Goal: Transaction & Acquisition: Purchase product/service

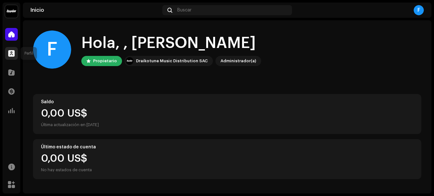
click at [9, 54] on span at bounding box center [11, 53] width 6 height 5
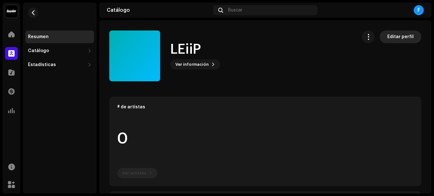
click at [384, 36] on button "Editar perfil" at bounding box center [401, 36] width 42 height 13
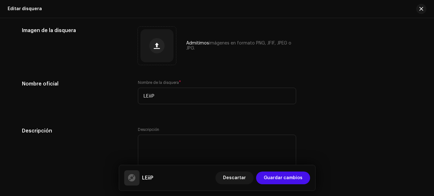
scroll to position [87, 0]
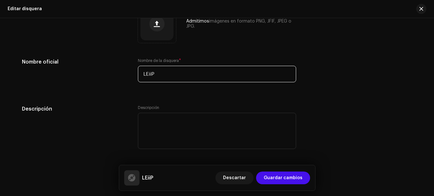
click at [178, 71] on input "LEiiP" at bounding box center [217, 74] width 158 height 17
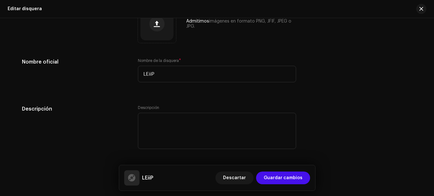
click at [179, 59] on span "*" at bounding box center [180, 60] width 2 height 4
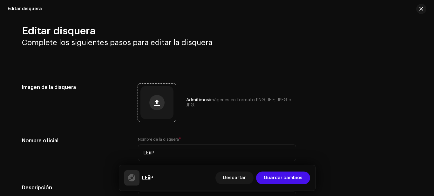
scroll to position [0, 0]
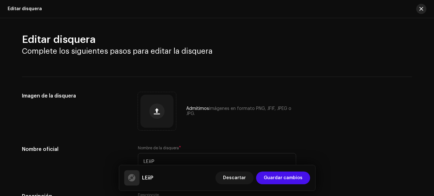
click at [417, 11] on button "button" at bounding box center [421, 9] width 10 height 10
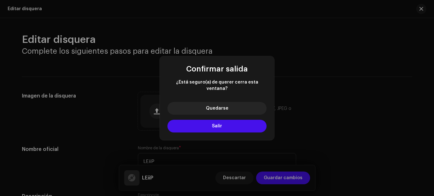
drag, startPoint x: 382, startPoint y: 36, endPoint x: 339, endPoint y: 55, distance: 46.6
click at [381, 36] on div "Confirmar salida ¿Está seguro(a) de querer cerra esta ventana? Quedarse Salir" at bounding box center [217, 98] width 434 height 196
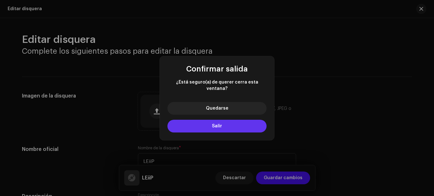
click at [246, 120] on button "Salir" at bounding box center [216, 126] width 99 height 13
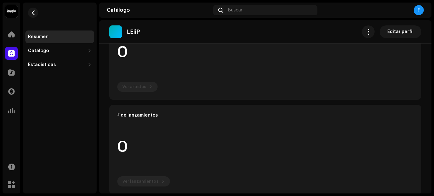
scroll to position [98, 0]
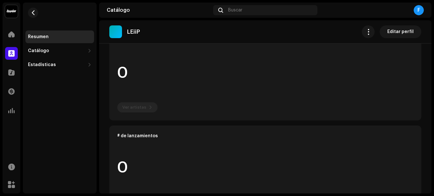
click at [142, 69] on re-o-label-hero "LEiiP Editar perfil LEiiP Ver información Editar perfil Editar perfil" at bounding box center [265, 45] width 332 height 51
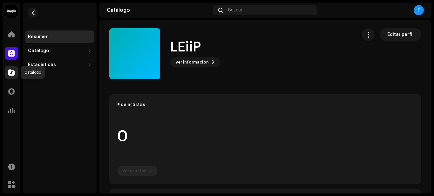
click at [15, 69] on div at bounding box center [11, 72] width 13 height 13
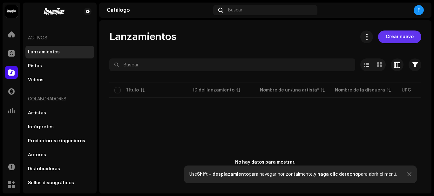
click at [392, 34] on span "Crear nuevo" at bounding box center [400, 36] width 28 height 13
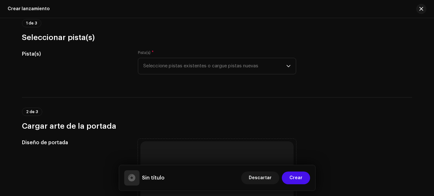
scroll to position [64, 0]
click at [164, 64] on span "Seleccione pistas existentes o cargue pistas nuevas" at bounding box center [214, 65] width 143 height 16
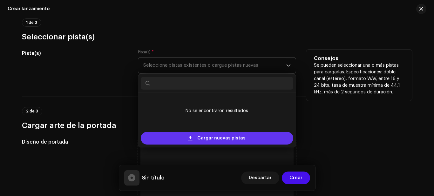
click at [191, 140] on span at bounding box center [190, 138] width 4 height 5
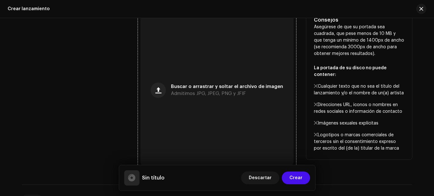
scroll to position [254, 0]
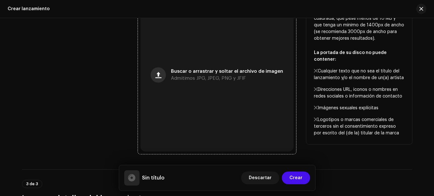
click at [164, 75] on button "button" at bounding box center [158, 74] width 15 height 15
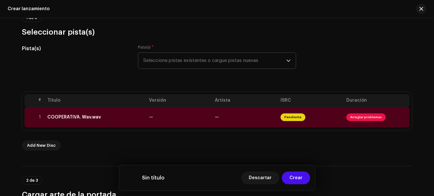
scroll to position [95, 0]
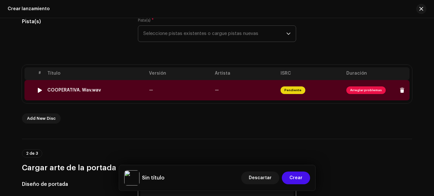
click at [37, 90] on div at bounding box center [39, 90] width 5 height 5
click at [358, 91] on span "Arreglar problemas" at bounding box center [365, 90] width 39 height 8
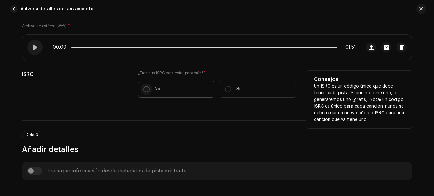
click at [145, 89] on input "No" at bounding box center [146, 89] width 6 height 6
radio input "true"
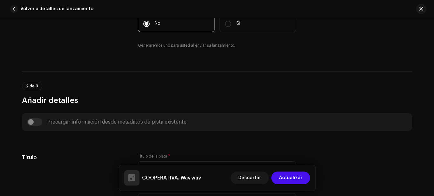
scroll to position [254, 0]
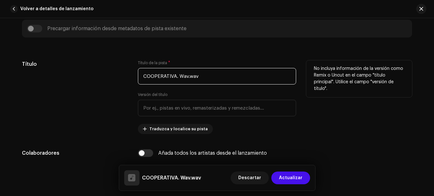
drag, startPoint x: 220, startPoint y: 79, endPoint x: 174, endPoint y: 75, distance: 46.6
click at [174, 75] on input "COOPERATIVA. Wav.wav" at bounding box center [217, 76] width 158 height 17
type input "COOPERATIVA"
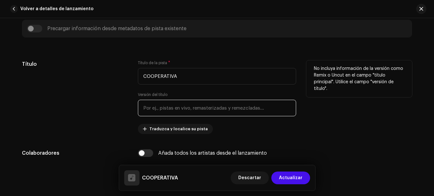
click at [172, 111] on input "text" at bounding box center [217, 108] width 158 height 17
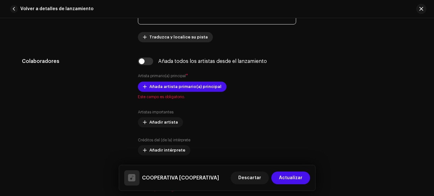
scroll to position [349, 0]
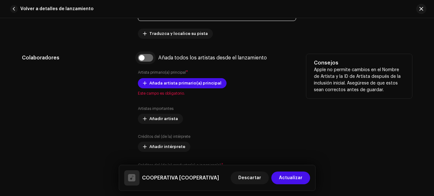
type input "COOPERATIVA"
click at [149, 57] on input "checkbox" at bounding box center [145, 58] width 15 height 8
checkbox input "true"
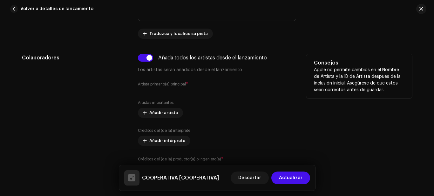
click at [169, 82] on label "Artista primario(a) principal *" at bounding box center [163, 84] width 50 height 6
click at [173, 71] on p "Los artistas serán añadidos desde el lanzamiento" at bounding box center [217, 70] width 158 height 7
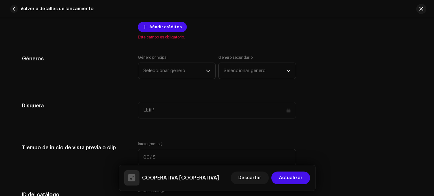
scroll to position [508, 0]
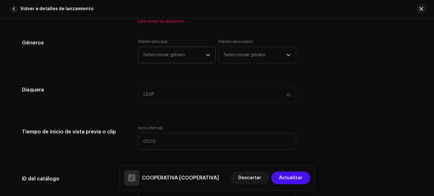
click at [190, 48] on span "Seleccionar género" at bounding box center [174, 55] width 63 height 16
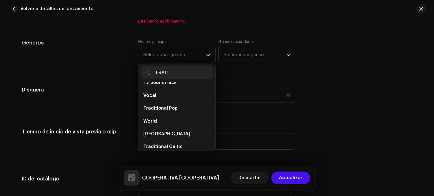
scroll to position [0, 0]
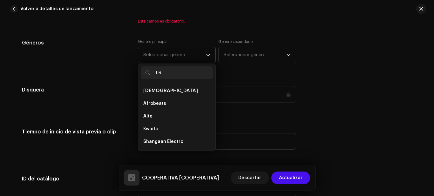
type input "T"
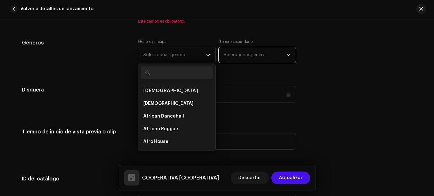
click at [233, 58] on span "Seleccionar género" at bounding box center [255, 55] width 63 height 16
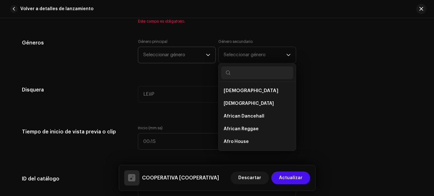
click at [189, 49] on span "Seleccionar género" at bounding box center [174, 55] width 63 height 16
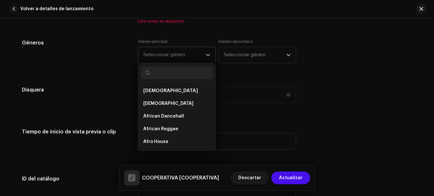
click at [166, 91] on li "[DEMOGRAPHIC_DATA]" at bounding box center [177, 90] width 72 height 13
click at [149, 91] on span "[DEMOGRAPHIC_DATA]" at bounding box center [170, 90] width 55 height 5
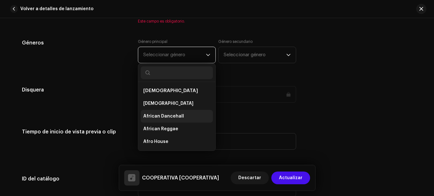
click at [158, 113] on li "African Dancehall" at bounding box center [177, 116] width 72 height 13
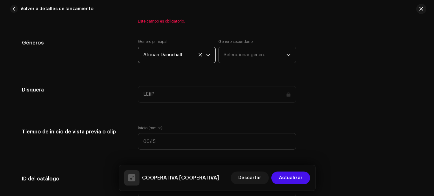
click at [251, 50] on span "Seleccionar género" at bounding box center [255, 55] width 63 height 16
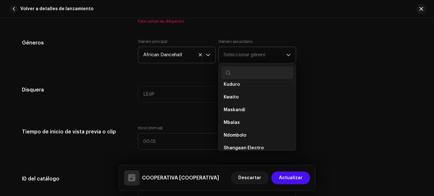
scroll to position [349, 0]
click at [182, 59] on span "African Dancehall" at bounding box center [174, 55] width 63 height 16
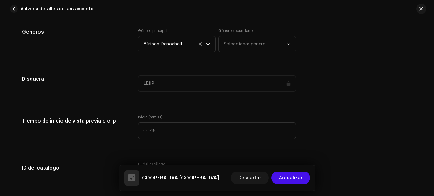
scroll to position [508, 0]
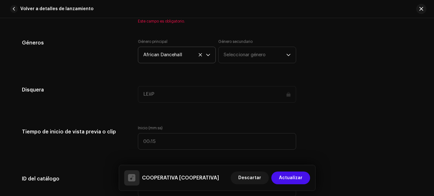
click at [170, 59] on span "African Dancehall" at bounding box center [174, 55] width 63 height 16
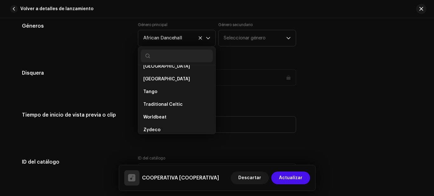
scroll to position [540, 0]
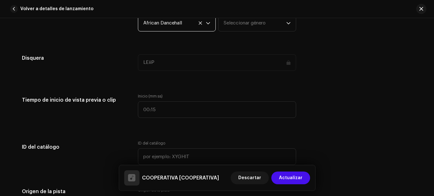
click at [190, 24] on span "African Dancehall" at bounding box center [174, 23] width 63 height 16
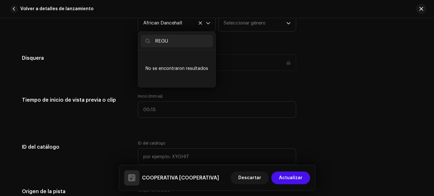
type input "REG"
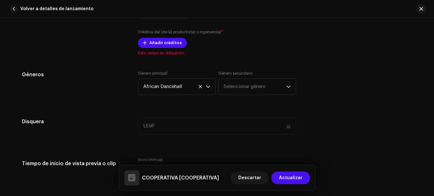
scroll to position [445, 0]
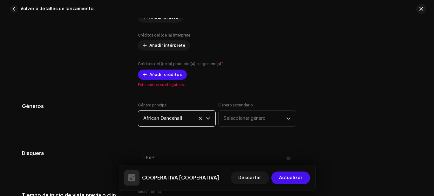
click at [167, 118] on span "African Dancehall" at bounding box center [174, 119] width 63 height 16
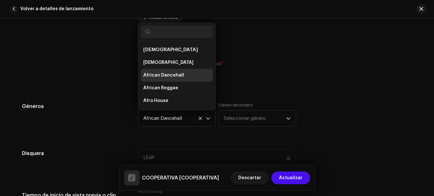
scroll to position [10, 0]
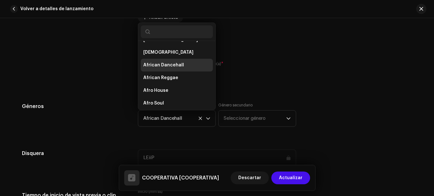
click at [342, 79] on div "Consejos Apple no permite cambios en el Nombre de Artista y la ID de Artista de…" at bounding box center [359, 23] width 106 height 129
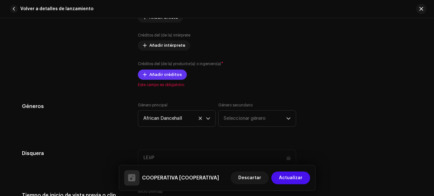
click at [147, 74] on button "Añadir créditos" at bounding box center [162, 75] width 49 height 10
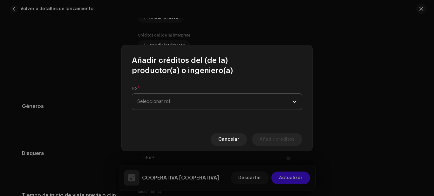
click at [156, 97] on span "Seleccionar rol" at bounding box center [214, 102] width 155 height 16
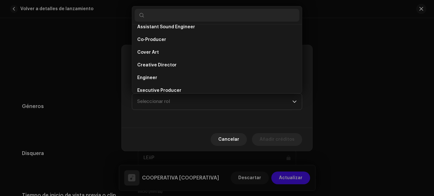
scroll to position [127, 0]
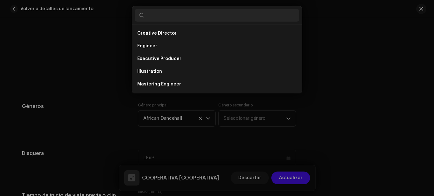
click at [360, 91] on div "Añadir créditos del (de la) productor(a) o ingeniero(a) Rol * Seleccionar rol C…" at bounding box center [217, 98] width 434 height 196
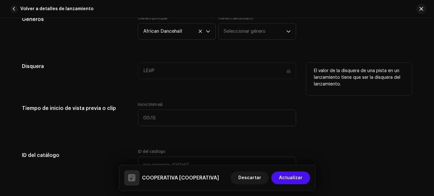
scroll to position [572, 0]
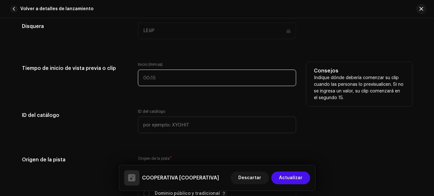
type input ":"
click at [175, 75] on input ":" at bounding box center [217, 78] width 158 height 17
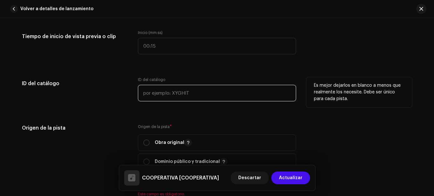
click at [166, 97] on input "text" at bounding box center [217, 93] width 158 height 17
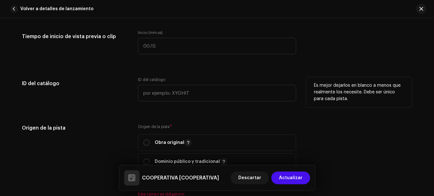
click at [98, 100] on div "ID del catálogo" at bounding box center [75, 93] width 106 height 32
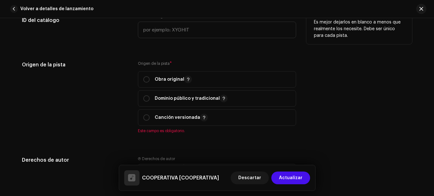
scroll to position [667, 0]
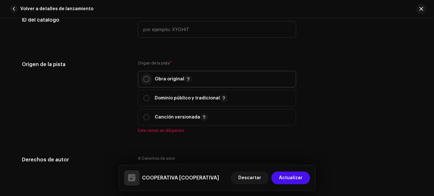
click at [148, 80] on input "radio" at bounding box center [146, 79] width 6 height 6
radio input "true"
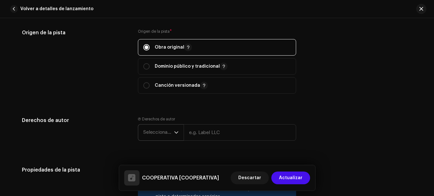
scroll to position [731, 0]
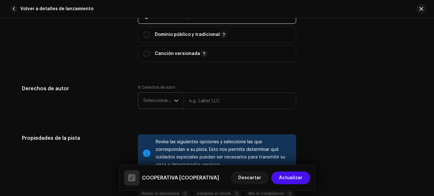
click at [174, 102] on icon "dropdown trigger" at bounding box center [176, 100] width 4 height 4
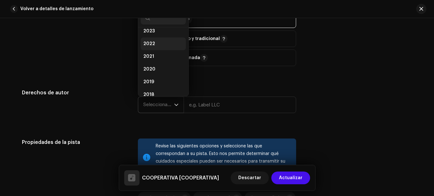
scroll to position [0, 0]
click at [152, 51] on span "2025" at bounding box center [148, 49] width 11 height 6
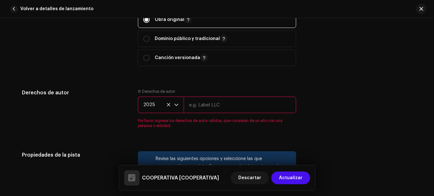
click at [166, 103] on icon at bounding box center [168, 105] width 4 height 4
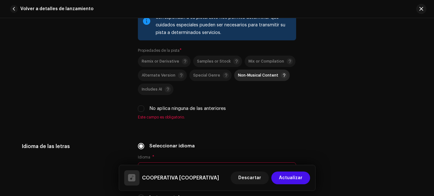
scroll to position [949, 0]
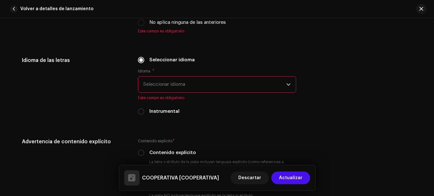
click at [238, 85] on span "Seleccionar idioma" at bounding box center [214, 85] width 143 height 16
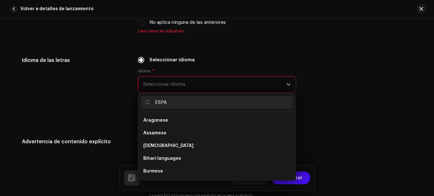
scroll to position [0, 0]
type input "E"
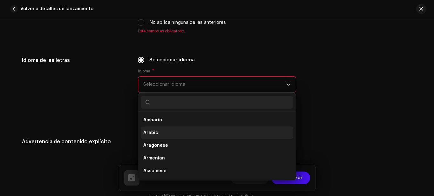
scroll to position [64, 0]
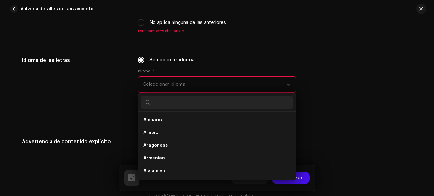
click at [207, 98] on input "text" at bounding box center [217, 102] width 152 height 13
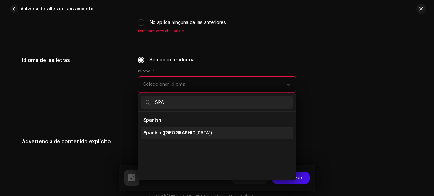
type input "SPA"
click at [159, 131] on span "Spanish ([GEOGRAPHIC_DATA])" at bounding box center [177, 133] width 69 height 6
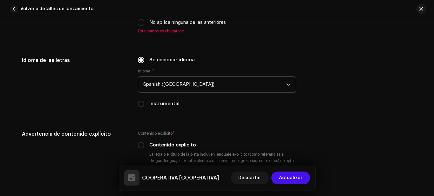
drag, startPoint x: 139, startPoint y: 108, endPoint x: 142, endPoint y: 102, distance: 6.8
click at [139, 106] on div "Seleccionar idioma Idioma * Spanish ([GEOGRAPHIC_DATA]) Instrumental" at bounding box center [217, 86] width 158 height 58
click at [142, 102] on input "Instrumental" at bounding box center [141, 104] width 6 height 6
radio input "true"
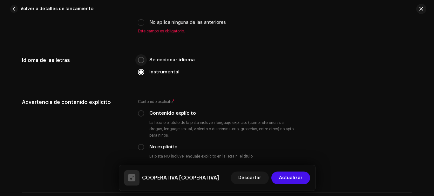
click at [141, 58] on input "Seleccionar idioma" at bounding box center [141, 60] width 6 height 6
radio input "true"
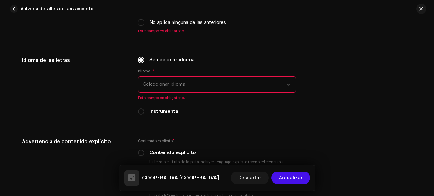
click at [141, 83] on p-select "Seleccionar idioma" at bounding box center [217, 84] width 158 height 17
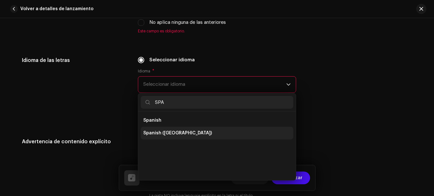
type input "SPA"
click at [160, 132] on span "Spanish ([GEOGRAPHIC_DATA])" at bounding box center [177, 133] width 69 height 6
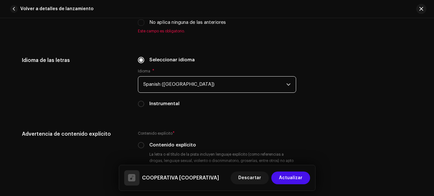
scroll to position [981, 0]
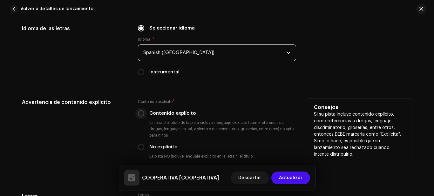
click at [140, 113] on input "Contenido explícito" at bounding box center [141, 113] width 6 height 6
radio input "true"
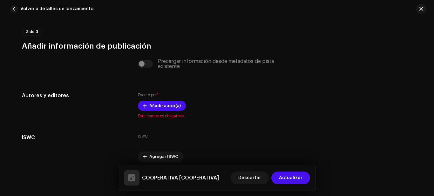
scroll to position [1230, 0]
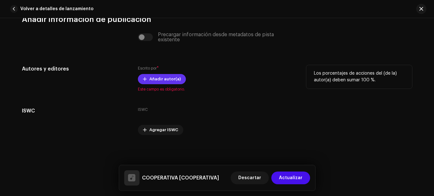
click at [163, 78] on span "Añadir autor(a)" at bounding box center [164, 79] width 31 height 13
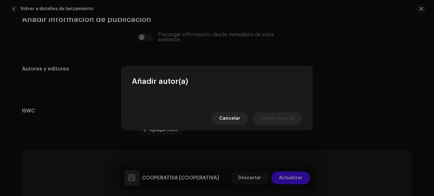
click at [255, 106] on div at bounding box center [217, 96] width 191 height 20
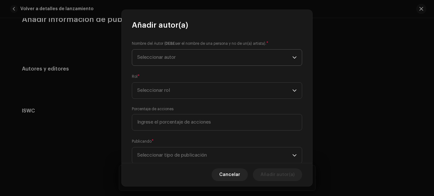
click at [205, 59] on span "Seleccionar autor" at bounding box center [214, 58] width 155 height 16
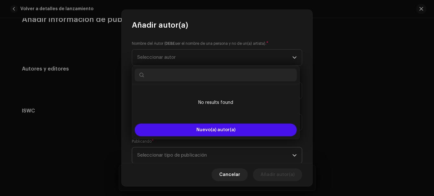
click at [244, 148] on span "Seleccionar tipo de publicación" at bounding box center [214, 155] width 155 height 16
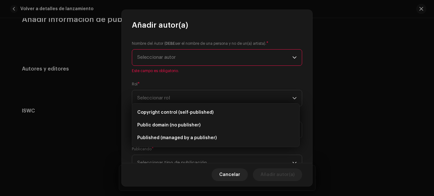
click at [255, 78] on div "Nombre del Autor ( DEBE ser el nombre de una persona y no de un(a) artista). * …" at bounding box center [217, 96] width 191 height 133
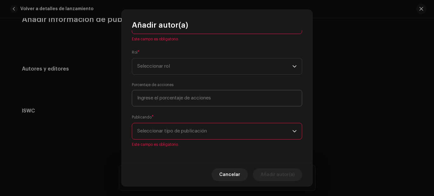
scroll to position [34, 0]
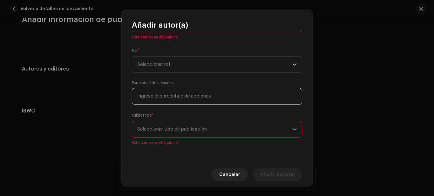
click at [192, 101] on input at bounding box center [217, 96] width 170 height 17
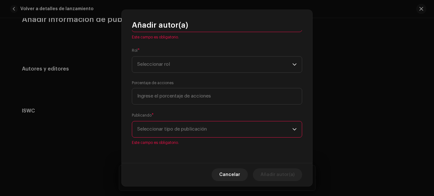
click at [206, 132] on span "Seleccionar tipo de publicación" at bounding box center [214, 129] width 155 height 16
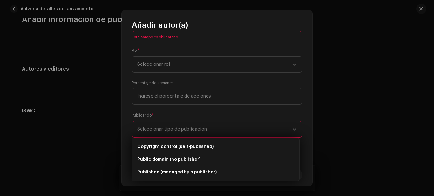
click at [206, 132] on span "Seleccionar tipo de publicación" at bounding box center [214, 129] width 155 height 16
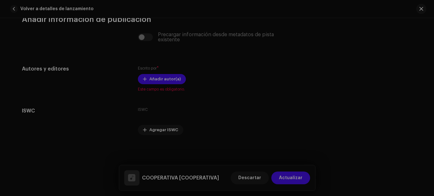
click at [379, 120] on div "Añadir autor(a) Nombre del Autor ( DEBE ser el nombre de una persona y no de un…" at bounding box center [217, 98] width 434 height 196
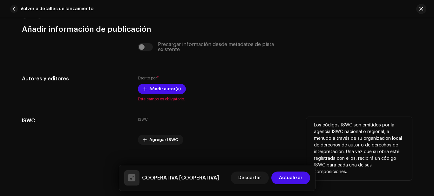
scroll to position [1230, 0]
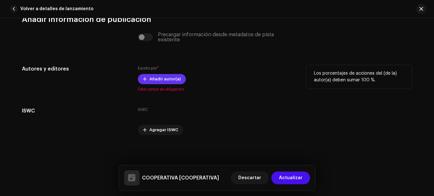
click at [157, 81] on span "Añadir autor(a)" at bounding box center [164, 79] width 31 height 13
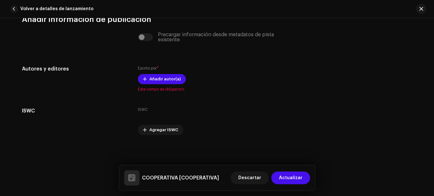
click at [434, 91] on div "Añadir autor(a) Nombre del Autor ( DEBE ser el nombre de una persona y no de un…" at bounding box center [217, 98] width 434 height 196
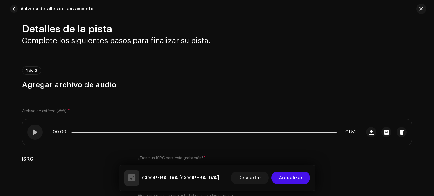
scroll to position [0, 0]
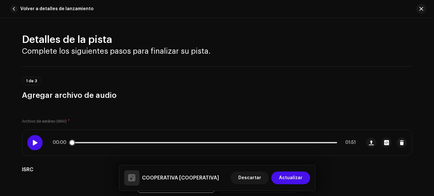
click at [37, 147] on div at bounding box center [34, 142] width 15 height 15
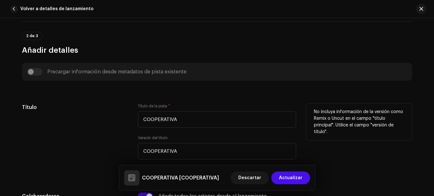
scroll to position [222, 0]
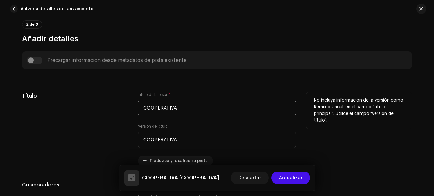
drag, startPoint x: 180, startPoint y: 111, endPoint x: 136, endPoint y: 102, distance: 45.8
click at [136, 102] on div "Título Título de la pista * COOPERATIVA Versión del título COOPERATIVA Traduzca…" at bounding box center [217, 129] width 390 height 74
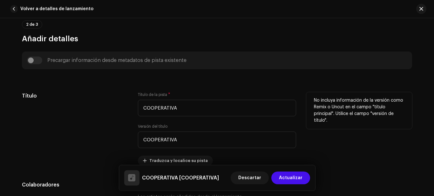
click at [168, 93] on span "*" at bounding box center [169, 94] width 2 height 4
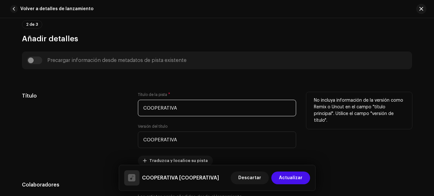
drag, startPoint x: 167, startPoint y: 93, endPoint x: 145, endPoint y: 111, distance: 27.7
click at [142, 111] on input "COOPERATIVA" at bounding box center [217, 108] width 158 height 17
drag, startPoint x: 176, startPoint y: 108, endPoint x: 101, endPoint y: 95, distance: 75.6
click at [101, 95] on div "Título Título de la pista * COOPERATIVA Versión del título COOPERATIVA Traduzca…" at bounding box center [217, 129] width 390 height 74
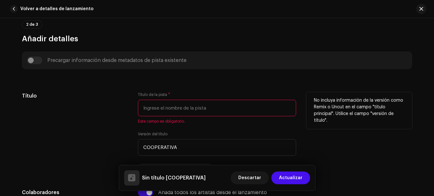
type input "COOPERATIVA"
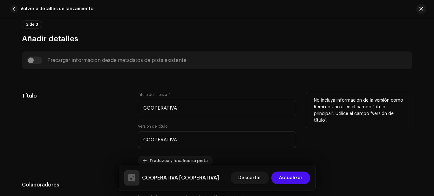
click at [328, 148] on div "No incluya información de la versión como Remix o Uncut en el campo "título pri…" at bounding box center [359, 129] width 106 height 74
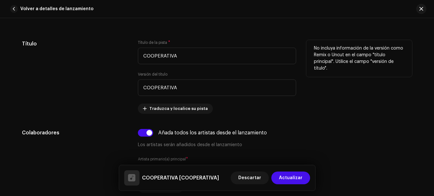
scroll to position [286, 0]
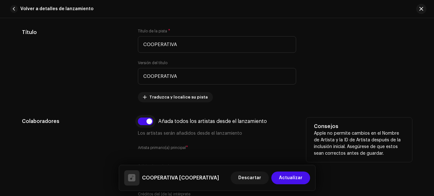
click at [144, 121] on input "checkbox" at bounding box center [145, 122] width 15 height 8
checkbox input "false"
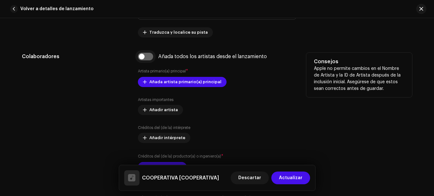
scroll to position [349, 0]
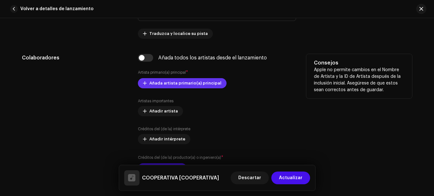
click at [191, 83] on span "Añada artista primario(a) principal" at bounding box center [185, 83] width 72 height 13
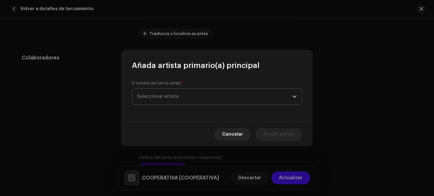
click at [185, 99] on span "Seleccionar artista" at bounding box center [214, 97] width 155 height 16
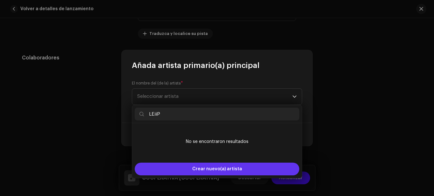
type input "LEiiP"
click at [260, 172] on div "Crear nuevo(a) artista" at bounding box center [217, 169] width 165 height 13
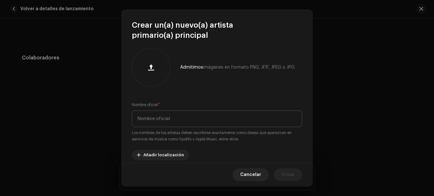
scroll to position [0, 0]
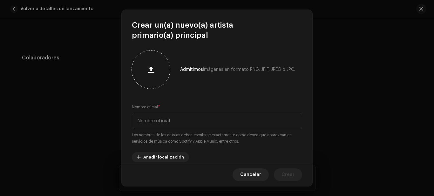
click at [152, 62] on button "button" at bounding box center [150, 69] width 15 height 15
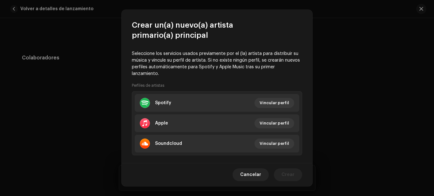
scroll to position [64, 0]
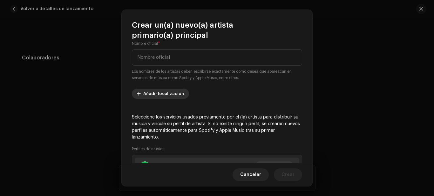
click at [179, 95] on span "Añadir localización" at bounding box center [163, 93] width 41 height 13
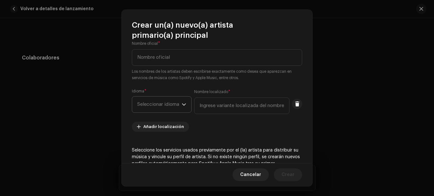
click at [174, 106] on span "Seleccionar idioma" at bounding box center [159, 105] width 44 height 16
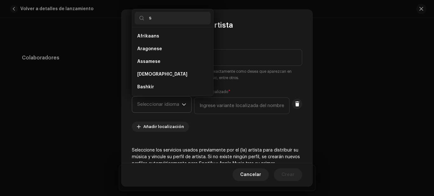
scroll to position [0, 0]
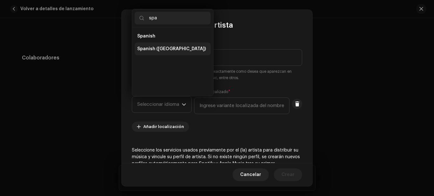
type input "spa"
click at [191, 44] on li "Spanish ([GEOGRAPHIC_DATA])" at bounding box center [173, 49] width 76 height 13
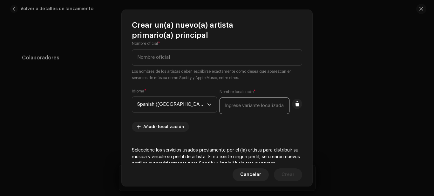
click at [226, 109] on input "text" at bounding box center [255, 106] width 70 height 17
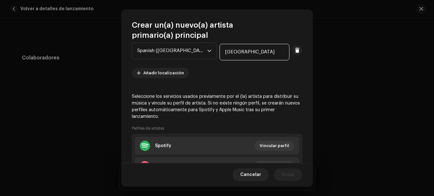
scroll to position [127, 0]
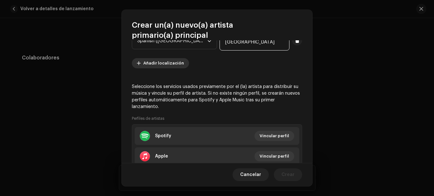
type input "[GEOGRAPHIC_DATA]"
click at [166, 58] on span "Añadir localización" at bounding box center [163, 63] width 41 height 13
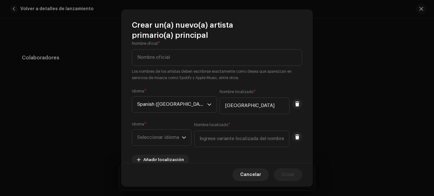
scroll to position [95, 0]
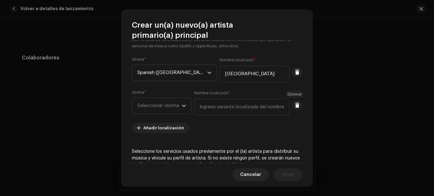
click at [295, 103] on span at bounding box center [297, 105] width 5 height 5
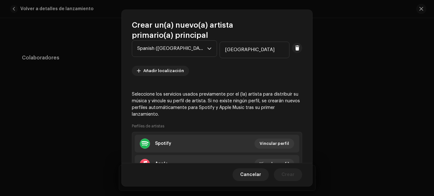
scroll to position [170, 0]
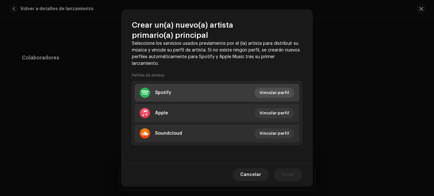
click at [275, 90] on span "Vincular perfil" at bounding box center [275, 92] width 30 height 13
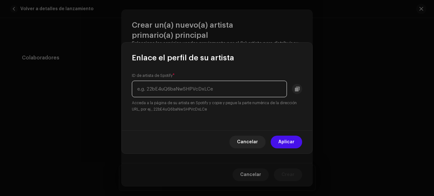
paste input "[URL][DOMAIN_NAME]"
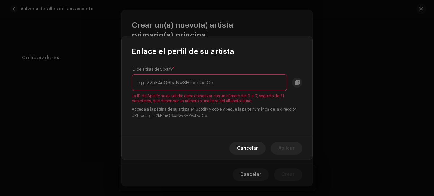
type input "[URL][DOMAIN_NAME]"
drag, startPoint x: 282, startPoint y: 81, endPoint x: 131, endPoint y: 71, distance: 151.5
click at [131, 71] on div "ID de artista de Spotify * [URL][DOMAIN_NAME] La ID de Spotify no es válida; de…" at bounding box center [217, 97] width 191 height 80
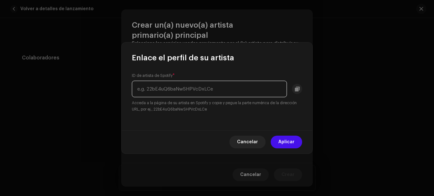
paste input "[URL][DOMAIN_NAME]"
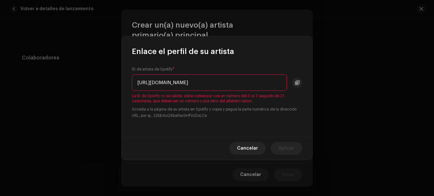
drag, startPoint x: 214, startPoint y: 83, endPoint x: 116, endPoint y: 89, distance: 98.0
click at [116, 89] on div "Enlace el perfil de su artista ID de artista de Spotify * [URL][DOMAIN_NAME] La…" at bounding box center [217, 98] width 434 height 196
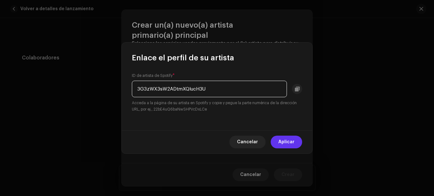
type input "3G3zWX3sW2ADtmXQIucH3U"
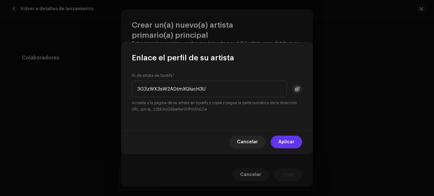
click at [291, 143] on span "Aplicar" at bounding box center [286, 142] width 16 height 13
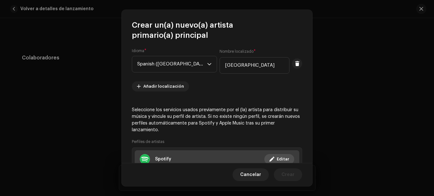
scroll to position [170, 0]
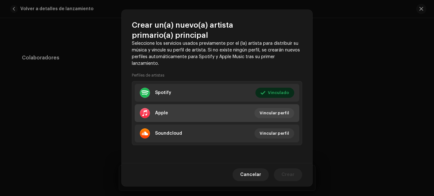
click at [219, 108] on li "Apple Vincular perfil" at bounding box center [217, 113] width 165 height 18
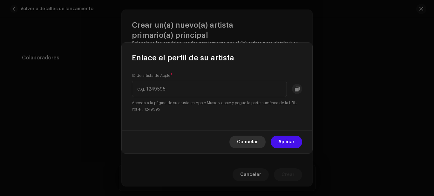
click at [240, 139] on span "Cancelar" at bounding box center [247, 142] width 21 height 13
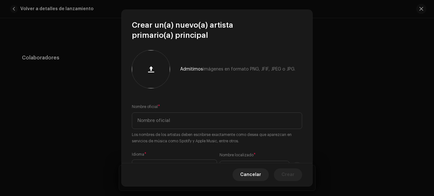
scroll to position [0, 0]
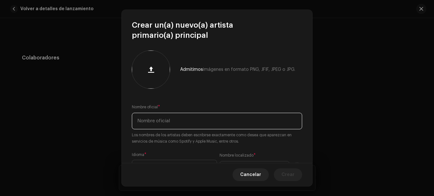
click at [230, 118] on input "text" at bounding box center [217, 121] width 170 height 17
type input "[PERSON_NAME]"
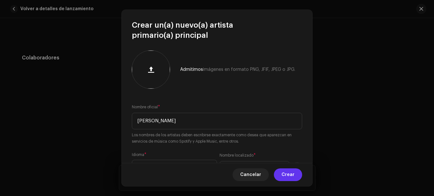
click at [297, 176] on button "Crear" at bounding box center [288, 174] width 28 height 13
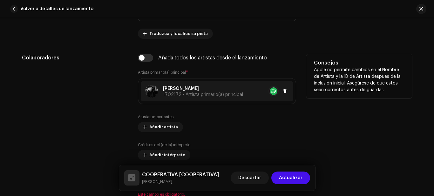
click at [244, 94] on div at bounding box center [266, 91] width 46 height 10
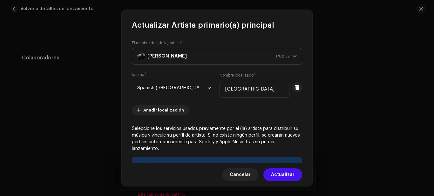
click at [209, 55] on div "[PERSON_NAME] 1702172" at bounding box center [213, 56] width 152 height 16
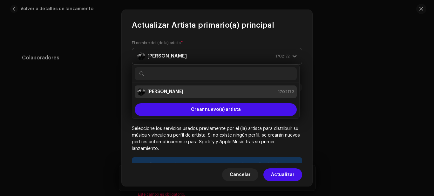
click at [209, 55] on div "[PERSON_NAME] 1702172" at bounding box center [213, 56] width 152 height 16
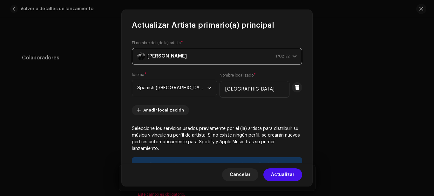
click at [164, 54] on div "[PERSON_NAME] 1702172" at bounding box center [213, 56] width 152 height 16
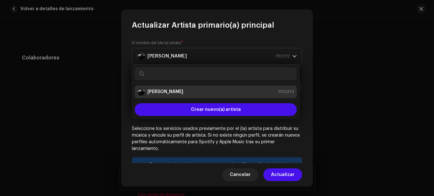
click at [171, 92] on div "[PERSON_NAME] 1702172" at bounding box center [215, 92] width 157 height 8
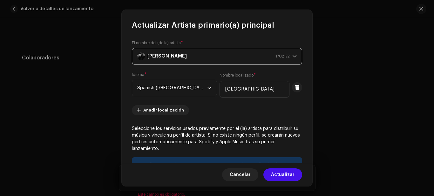
click at [171, 59] on div "[PERSON_NAME] 1702172" at bounding box center [213, 56] width 152 height 16
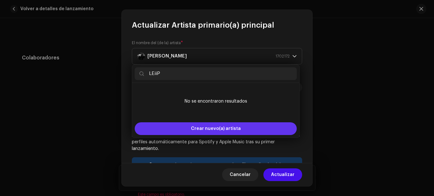
type input "LEiiP"
click at [190, 127] on div "Crear nuevo(a) artista" at bounding box center [216, 128] width 162 height 13
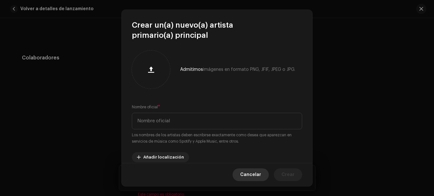
click at [261, 179] on span "Cancelar" at bounding box center [250, 174] width 21 height 13
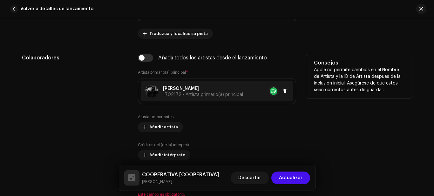
click at [260, 99] on div "[PERSON_NAME] 1702172 • Artista primario(a) principal" at bounding box center [217, 91] width 152 height 20
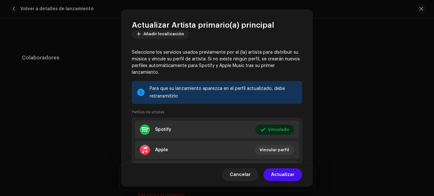
scroll to position [50, 0]
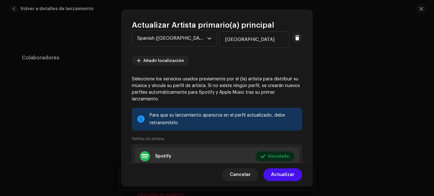
click at [137, 118] on div at bounding box center [140, 119] width 7 height 5
click at [296, 38] on span at bounding box center [297, 37] width 5 height 5
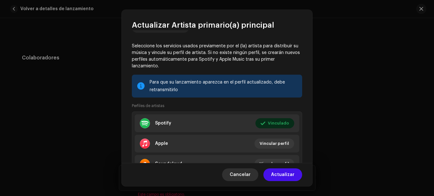
click at [248, 175] on span "Cancelar" at bounding box center [240, 174] width 21 height 13
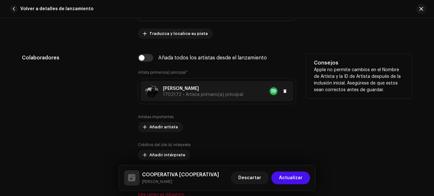
click at [259, 85] on div "[PERSON_NAME] 1702172 • Artista primario(a) principal" at bounding box center [217, 91] width 152 height 20
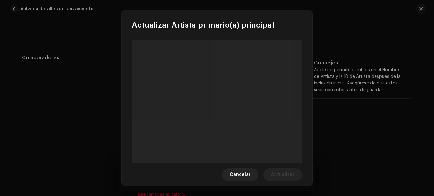
drag, startPoint x: 247, startPoint y: 176, endPoint x: 307, endPoint y: 104, distance: 93.2
click at [251, 170] on span "Cancelar" at bounding box center [240, 174] width 21 height 13
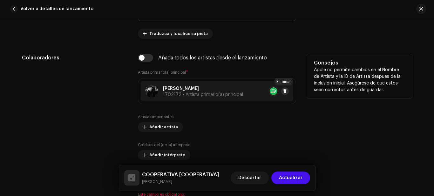
click at [285, 91] on span at bounding box center [285, 91] width 4 height 5
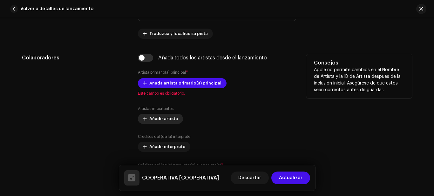
scroll to position [381, 0]
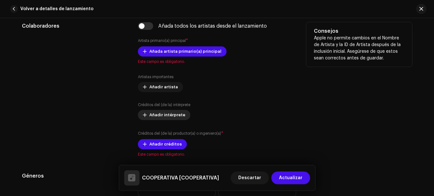
click at [154, 113] on span "Añadir intérprete" at bounding box center [167, 115] width 36 height 13
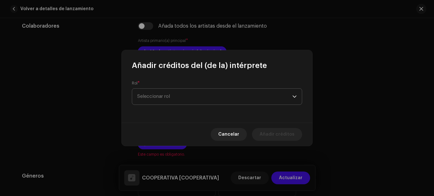
click at [157, 97] on span "Seleccionar rol" at bounding box center [214, 97] width 155 height 16
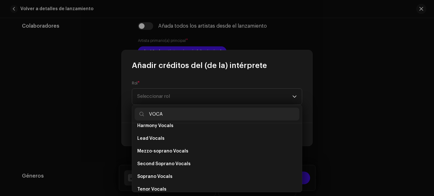
scroll to position [114, 0]
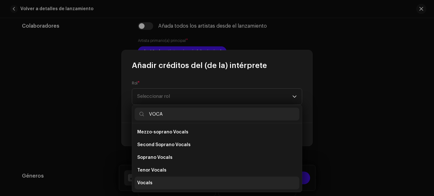
type input "VOCA"
click at [156, 179] on li "Vocals" at bounding box center [217, 183] width 165 height 13
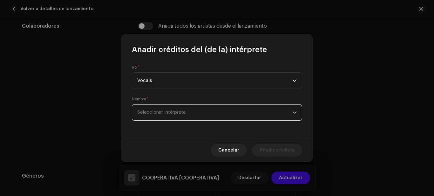
click at [188, 111] on span "Seleccionar intérprete" at bounding box center [214, 113] width 155 height 16
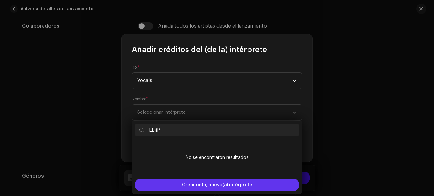
type input "LEiiP"
click at [211, 183] on span "Crear un(a) nuevo(a) intérprete" at bounding box center [217, 185] width 70 height 13
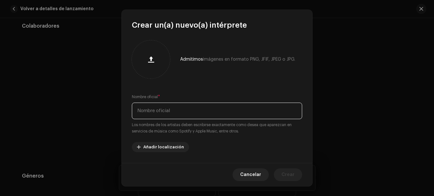
click at [174, 111] on input "text" at bounding box center [217, 111] width 170 height 17
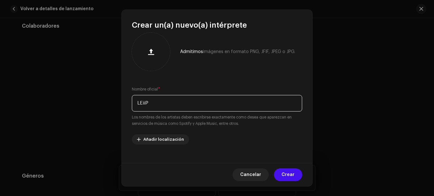
scroll to position [15, 0]
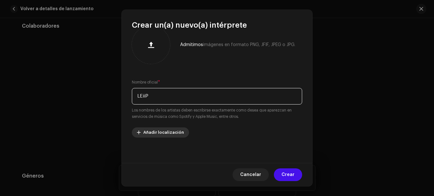
type input "LEiiP"
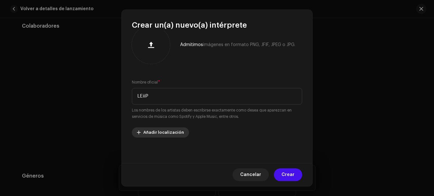
click at [169, 130] on span "Añadir localización" at bounding box center [163, 132] width 41 height 13
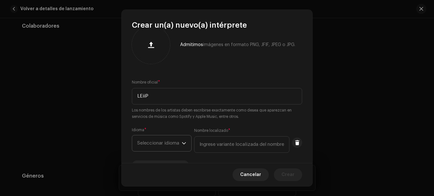
scroll to position [48, 0]
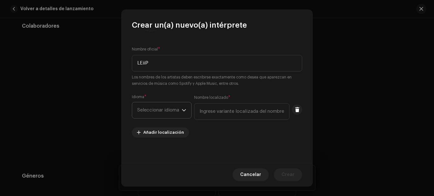
click at [159, 105] on span "Seleccionar idioma" at bounding box center [159, 110] width 44 height 16
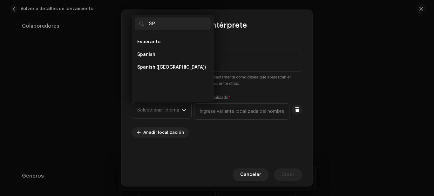
scroll to position [0, 0]
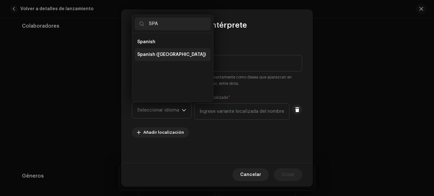
type input "SPA"
click at [153, 56] on span "Spanish ([GEOGRAPHIC_DATA])" at bounding box center [171, 54] width 69 height 6
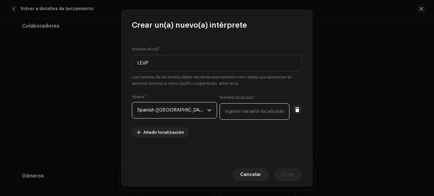
click at [245, 111] on input "text" at bounding box center [255, 111] width 70 height 17
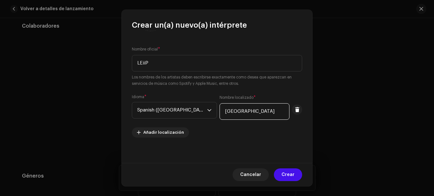
type input "[GEOGRAPHIC_DATA]"
click at [295, 168] on div "Cancelar Crear" at bounding box center [217, 174] width 191 height 23
click at [292, 171] on span "Crear" at bounding box center [287, 174] width 13 height 13
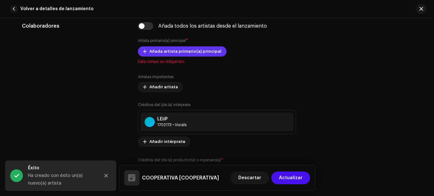
click at [178, 52] on span "Añada artista primario(a) principal" at bounding box center [185, 51] width 72 height 13
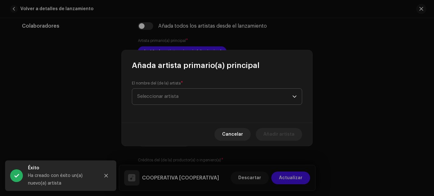
click at [190, 98] on span "Seleccionar artista" at bounding box center [214, 97] width 155 height 16
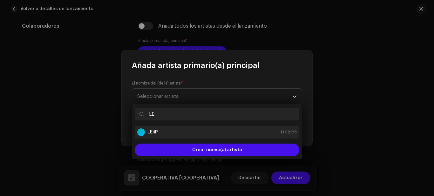
type input "LE"
click at [176, 132] on div "LEiiP 1702173" at bounding box center [216, 132] width 159 height 8
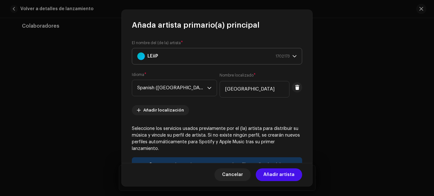
click at [138, 54] on div "LEiiP" at bounding box center [141, 56] width 8 height 8
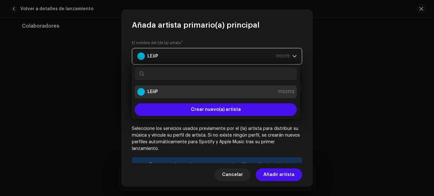
click at [247, 58] on div "LEiiP 1702173" at bounding box center [213, 56] width 152 height 16
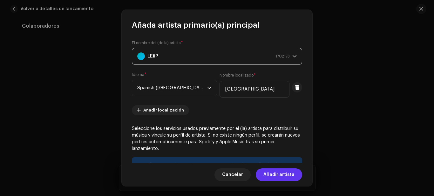
click at [279, 173] on span "Añadir artista" at bounding box center [278, 174] width 31 height 13
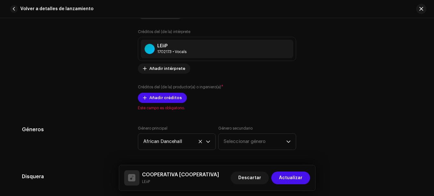
scroll to position [476, 0]
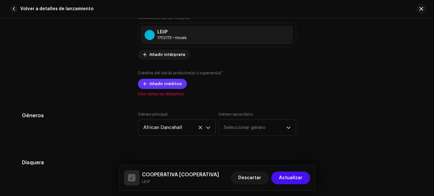
click at [168, 85] on span "Añadir créditos" at bounding box center [165, 84] width 32 height 13
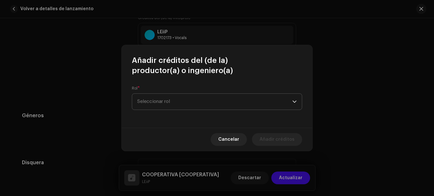
click at [167, 98] on span "Seleccionar rol" at bounding box center [214, 102] width 155 height 16
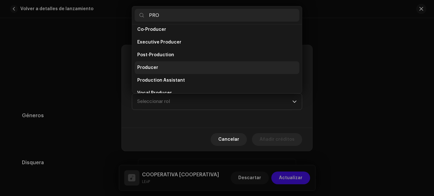
scroll to position [25, 0]
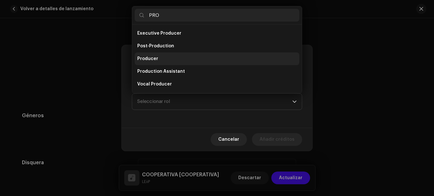
type input "PRO"
click at [172, 59] on li "Producer" at bounding box center [217, 58] width 165 height 13
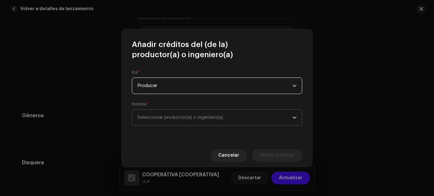
click at [165, 120] on span "Seleccionar productor(a) o ingeniero(a)" at bounding box center [214, 118] width 155 height 16
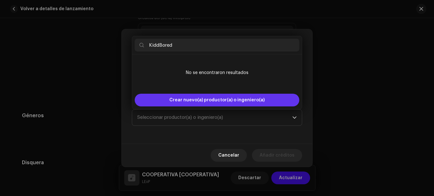
type input "KiddBored"
click at [240, 100] on span "Crear nuevo(a) productor(a) o ingeniero(a)" at bounding box center [216, 100] width 95 height 13
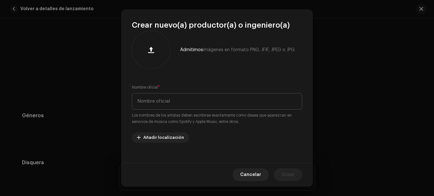
scroll to position [15, 0]
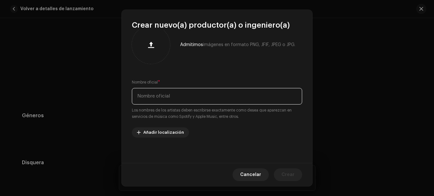
click at [191, 96] on input "text" at bounding box center [217, 96] width 170 height 17
type input "KidBored"
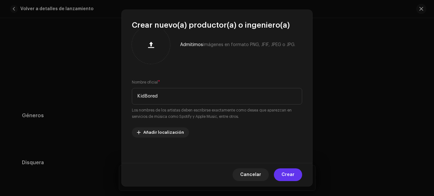
click at [290, 172] on span "Crear" at bounding box center [287, 174] width 13 height 13
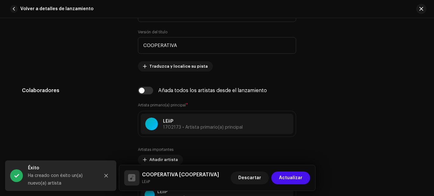
scroll to position [318, 0]
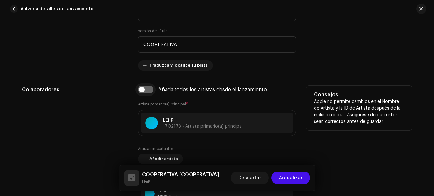
click at [142, 91] on input "checkbox" at bounding box center [145, 90] width 15 height 8
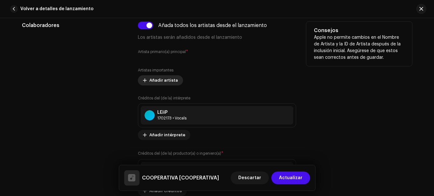
scroll to position [381, 0]
click at [165, 51] on small "Artista primario(a) principal" at bounding box center [162, 53] width 48 height 4
click at [145, 25] on input "checkbox" at bounding box center [145, 26] width 15 height 8
checkbox input "false"
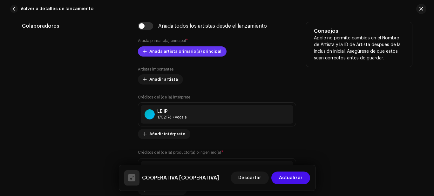
click at [163, 51] on span "Añada artista primario(a) principal" at bounding box center [185, 51] width 72 height 13
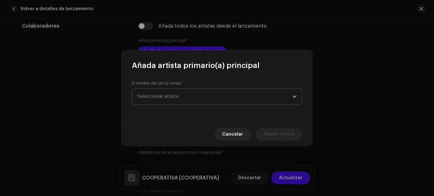
click at [177, 91] on span "Seleccionar artista" at bounding box center [214, 97] width 155 height 16
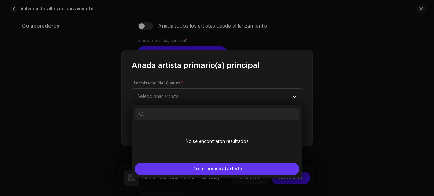
click at [216, 166] on span "Crear nuevo(a) artista" at bounding box center [217, 169] width 50 height 13
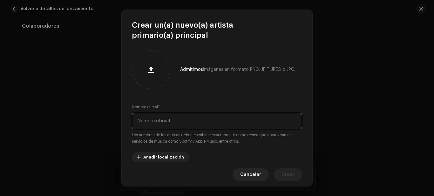
click at [204, 123] on input "text" at bounding box center [217, 121] width 170 height 17
type input "LEiiP"
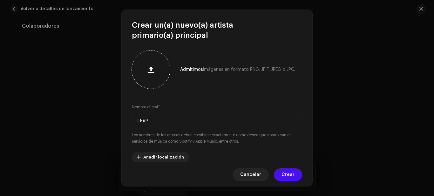
click at [155, 71] on button "button" at bounding box center [150, 69] width 15 height 15
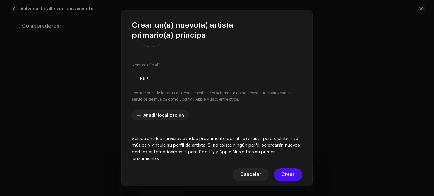
scroll to position [0, 0]
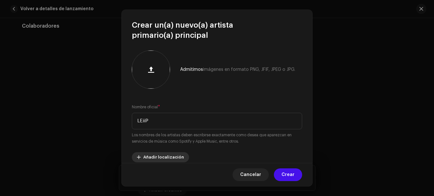
click at [166, 157] on span "Añadir localización" at bounding box center [163, 157] width 41 height 13
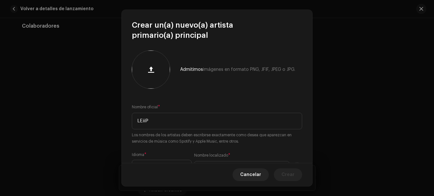
scroll to position [64, 0]
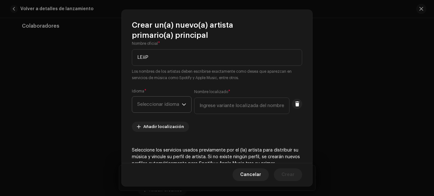
click at [175, 106] on span "Seleccionar idioma" at bounding box center [159, 105] width 44 height 16
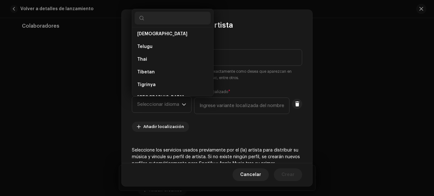
scroll to position [2097, 0]
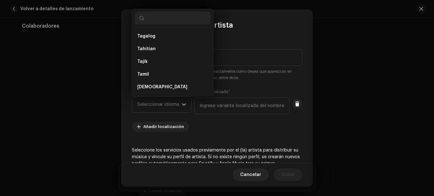
click at [229, 130] on re-m-artist-locales-form "Idioma * Seleccionar idioma Nombre localizado * Añadir localización" at bounding box center [217, 110] width 170 height 43
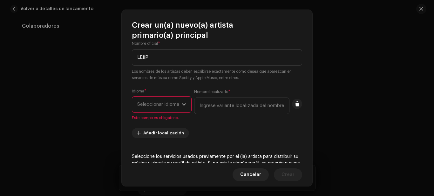
click at [148, 100] on span "Seleccionar idioma" at bounding box center [159, 105] width 44 height 16
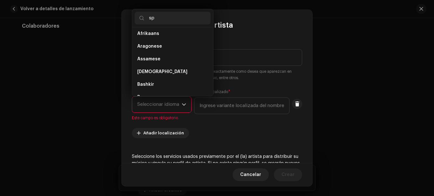
scroll to position [0, 0]
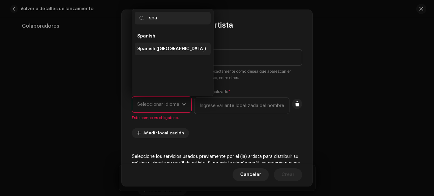
type input "spa"
click at [186, 45] on li "Spanish ([GEOGRAPHIC_DATA])" at bounding box center [173, 49] width 76 height 13
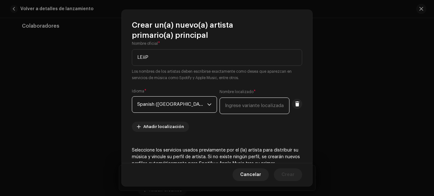
click at [223, 108] on input "text" at bounding box center [255, 106] width 70 height 17
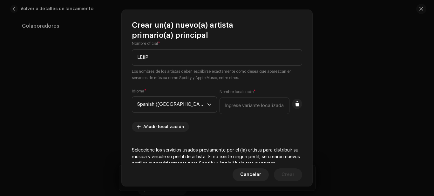
click at [233, 91] on small "Nombre localizado" at bounding box center [237, 92] width 34 height 6
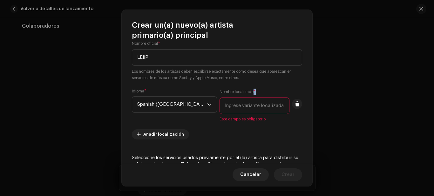
click at [240, 89] on label "Nombre localizado *" at bounding box center [238, 92] width 36 height 6
click at [240, 105] on input "text" at bounding box center [255, 106] width 70 height 17
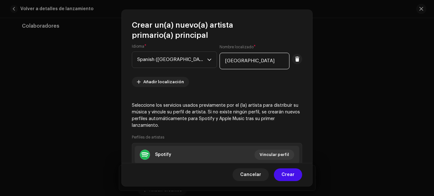
scroll to position [170, 0]
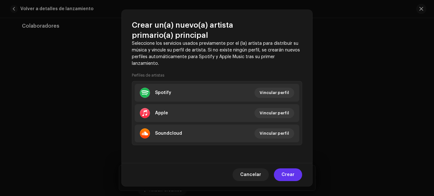
type input "[GEOGRAPHIC_DATA]"
click at [286, 178] on span "Crear" at bounding box center [287, 174] width 13 height 13
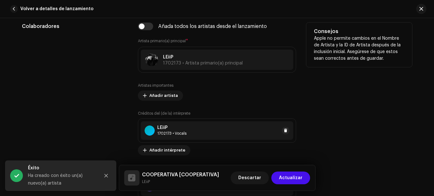
scroll to position [381, 0]
click at [175, 130] on div "LEiiP" at bounding box center [171, 127] width 29 height 5
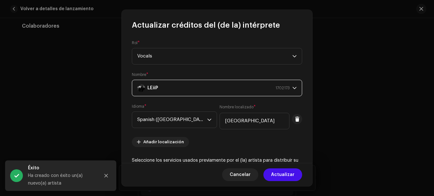
click at [199, 83] on div "LEiiP 1702173" at bounding box center [213, 88] width 152 height 16
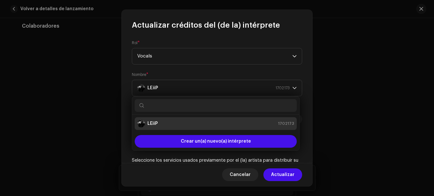
click at [184, 122] on div "LEiiP 1702173" at bounding box center [215, 124] width 157 height 8
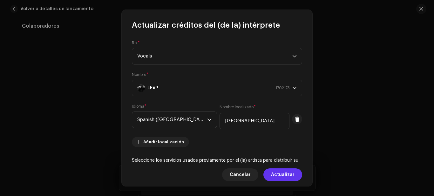
click at [287, 174] on span "Actualizar" at bounding box center [283, 174] width 24 height 13
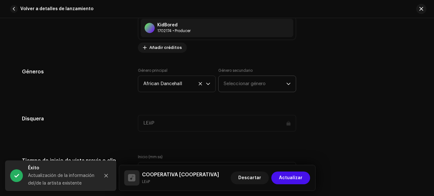
scroll to position [508, 0]
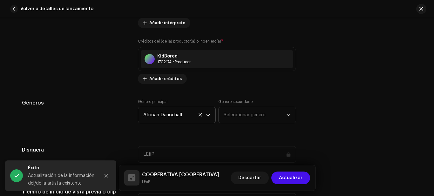
click at [185, 111] on span "African Dancehall" at bounding box center [174, 115] width 63 height 16
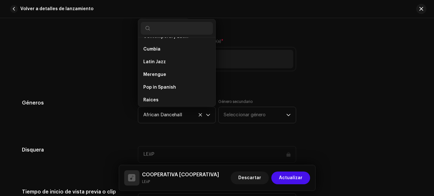
scroll to position [3682, 0]
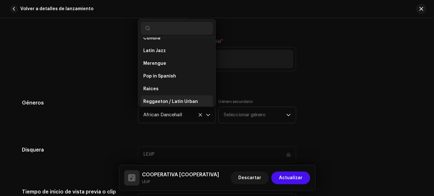
click at [158, 98] on span "Reggaeton / Latin Urban" at bounding box center [170, 101] width 55 height 6
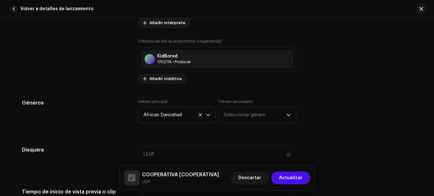
scroll to position [28, 0]
click at [247, 112] on span "Seleccionar género" at bounding box center [255, 115] width 62 height 16
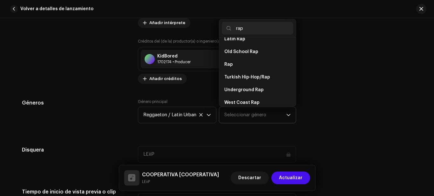
scroll to position [115, 0]
type input "rap"
click at [252, 61] on li "Rap" at bounding box center [257, 64] width 71 height 13
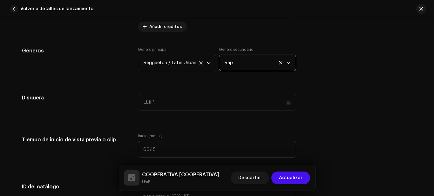
scroll to position [572, 0]
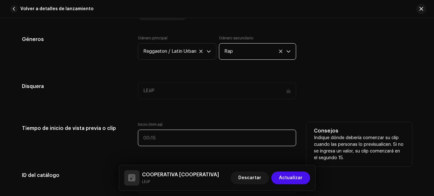
type input ":"
click at [166, 139] on input ":" at bounding box center [217, 138] width 158 height 17
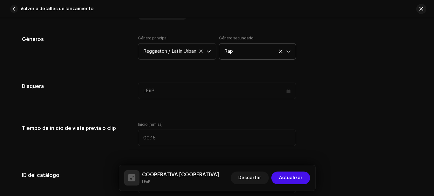
click at [133, 111] on div "Detalles de la pista Complete los siguientes pasos para finalizar su pista. 1 d…" at bounding box center [217, 157] width 410 height 1391
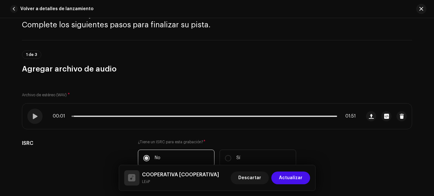
scroll to position [0, 0]
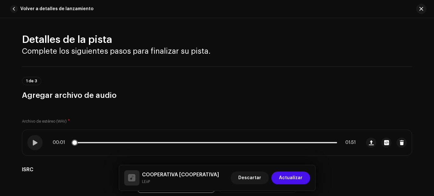
click at [123, 144] on div "00:01 01:51" at bounding box center [204, 142] width 303 height 5
click at [124, 142] on div "00:01 01:51" at bounding box center [204, 142] width 303 height 5
click at [36, 142] on span at bounding box center [34, 142] width 5 height 5
click at [113, 143] on p-slider at bounding box center [204, 142] width 266 height 1
click at [156, 142] on p-slider at bounding box center [204, 142] width 266 height 1
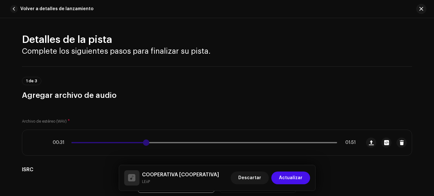
drag, startPoint x: 162, startPoint y: 145, endPoint x: 145, endPoint y: 144, distance: 17.5
click at [145, 144] on span at bounding box center [146, 142] width 6 height 6
drag, startPoint x: 149, startPoint y: 144, endPoint x: 137, endPoint y: 142, distance: 12.2
click at [137, 142] on span at bounding box center [139, 142] width 6 height 6
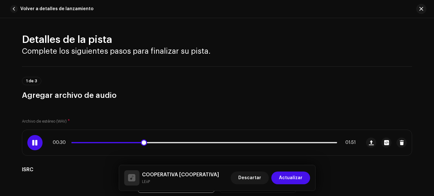
click at [37, 138] on div at bounding box center [34, 142] width 15 height 15
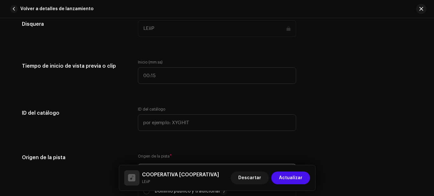
scroll to position [635, 0]
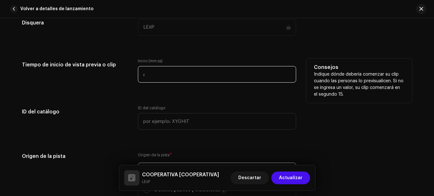
click at [172, 75] on input ":" at bounding box center [217, 74] width 158 height 17
type input "00:28"
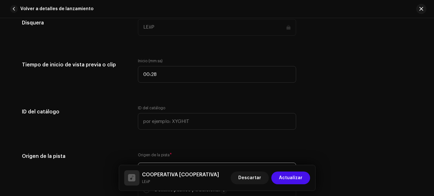
click at [310, 145] on div "Detalles de la pista Complete los siguientes pasos para finalizar su pista. 1 d…" at bounding box center [217, 93] width 410 height 1391
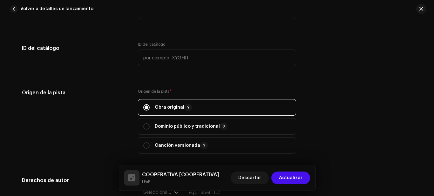
scroll to position [731, 0]
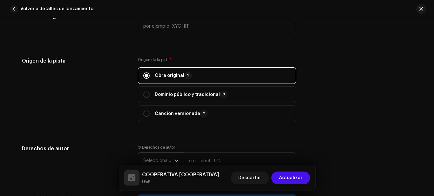
click at [170, 59] on span "*" at bounding box center [171, 59] width 2 height 4
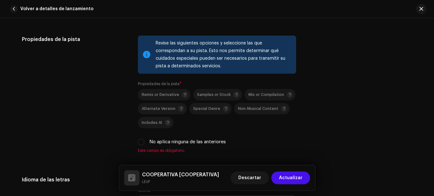
scroll to position [921, 0]
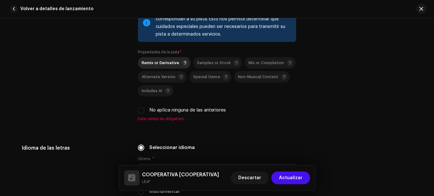
click at [164, 65] on span "Remix or Derivative" at bounding box center [160, 63] width 37 height 4
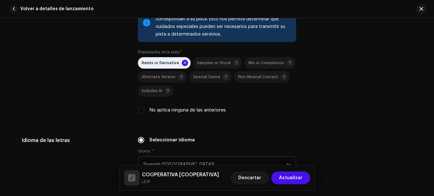
click at [182, 61] on span at bounding box center [185, 63] width 6 height 6
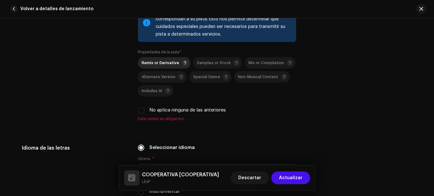
click at [156, 60] on div "Remix or Derivative" at bounding box center [165, 63] width 46 height 6
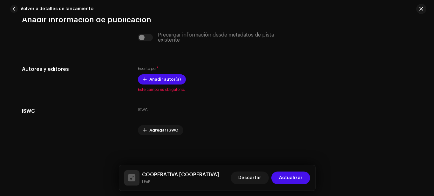
scroll to position [1282, 0]
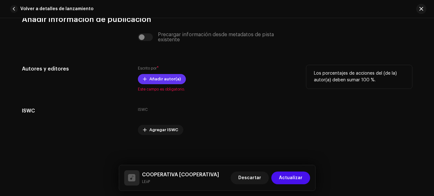
click at [158, 80] on span "Añadir autor(a)" at bounding box center [164, 79] width 31 height 13
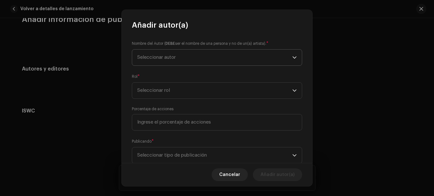
click at [169, 59] on span "Seleccionar autor" at bounding box center [156, 57] width 38 height 5
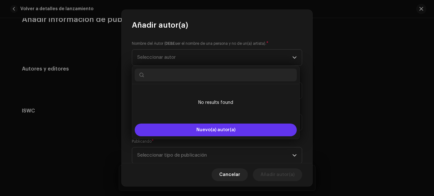
click at [219, 129] on span "Nuevo(a) autor(a)" at bounding box center [215, 130] width 39 height 4
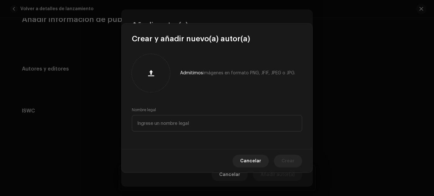
click at [169, 170] on div "Cancelar Crear" at bounding box center [217, 160] width 191 height 23
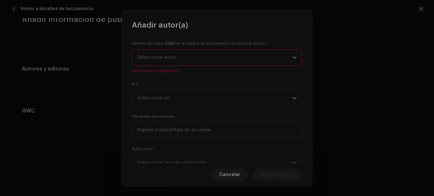
click at [163, 177] on div "Crear y añadir nuevo(a) autor(a) Admitimos imágenes en formato PNG, JFIF, JPEG …" at bounding box center [217, 98] width 434 height 196
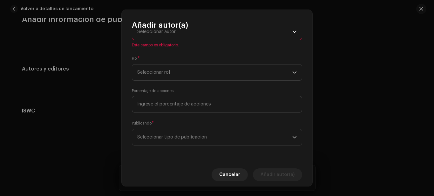
scroll to position [26, 0]
click at [199, 69] on span "Seleccionar rol" at bounding box center [214, 72] width 155 height 16
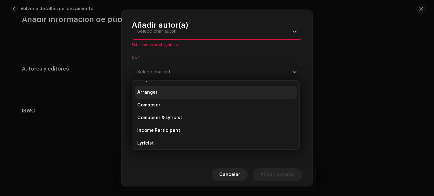
scroll to position [0, 0]
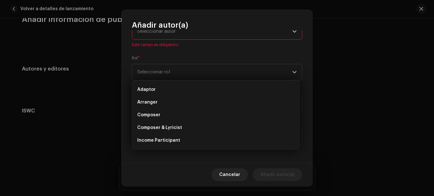
click at [123, 97] on div "Nombre del Autor ( DEBE ser el nombre de una persona y no de un(a) artista). * …" at bounding box center [217, 96] width 191 height 133
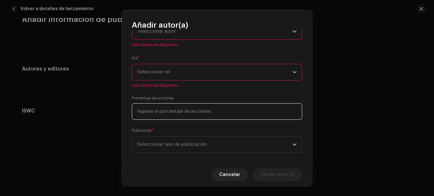
click at [153, 109] on input at bounding box center [217, 111] width 170 height 17
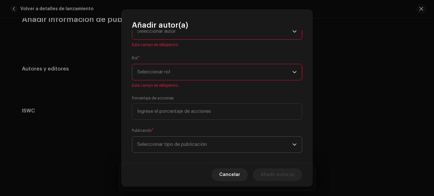
click at [162, 142] on span "Seleccionar tipo de publicación" at bounding box center [214, 145] width 155 height 16
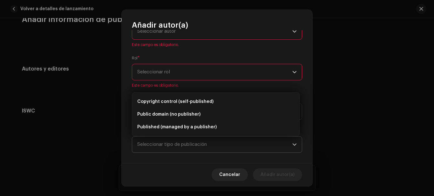
click at [162, 142] on span "Seleccionar tipo de publicación" at bounding box center [214, 145] width 155 height 16
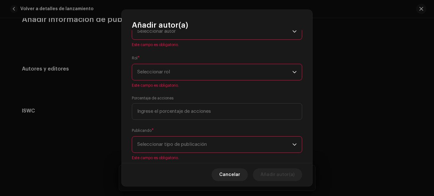
click at [158, 141] on span "Seleccionar tipo de publicación" at bounding box center [214, 145] width 155 height 16
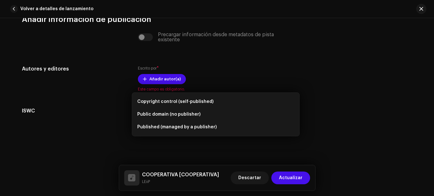
click at [341, 122] on div "Añadir autor(a) Nombre del Autor ( DEBE ser el nombre de una persona y no de un…" at bounding box center [217, 98] width 434 height 196
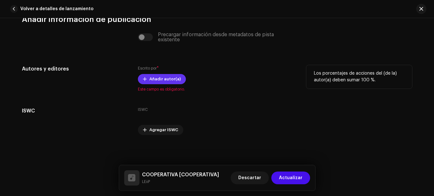
click at [162, 79] on span "Añadir autor(a)" at bounding box center [164, 79] width 31 height 13
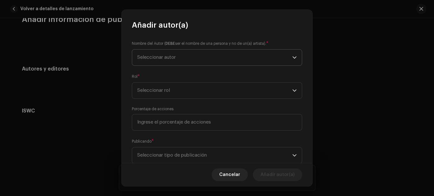
click at [172, 54] on span "Seleccionar autor" at bounding box center [214, 58] width 155 height 16
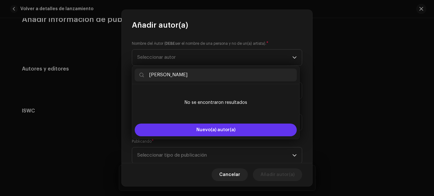
type input "[PERSON_NAME]"
click at [218, 126] on button "Nuevo(a) autor(a)" at bounding box center [216, 130] width 162 height 13
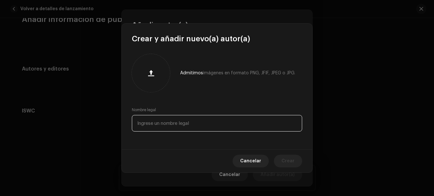
click at [233, 120] on input "text" at bounding box center [217, 123] width 170 height 17
type input "[PERSON_NAME]"
click at [297, 162] on button "Crear" at bounding box center [288, 161] width 28 height 13
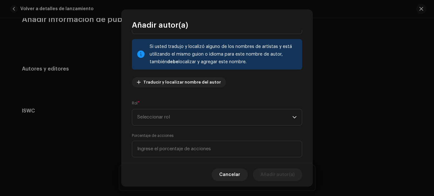
scroll to position [64, 0]
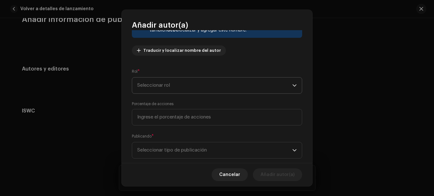
click at [156, 86] on span "Seleccionar rol" at bounding box center [214, 86] width 155 height 16
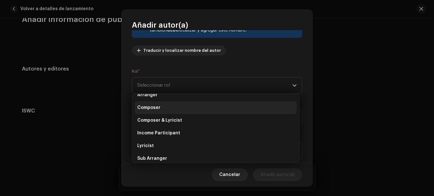
scroll to position [32, 0]
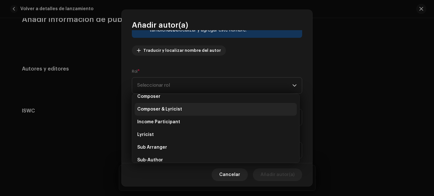
click at [174, 107] on span "Composer & Lyricist" at bounding box center [159, 109] width 45 height 6
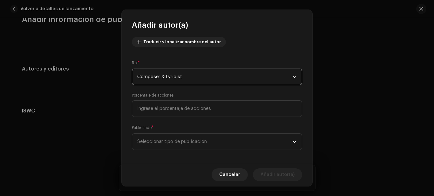
scroll to position [77, 0]
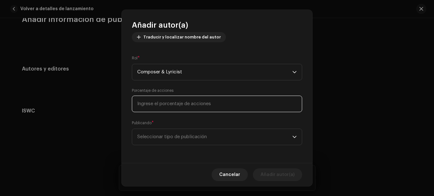
click at [175, 105] on input at bounding box center [217, 104] width 170 height 17
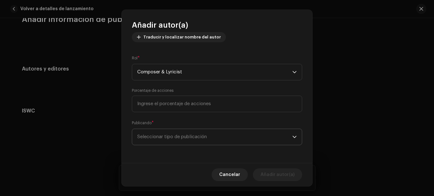
click at [177, 135] on span "Seleccionar tipo de publicación" at bounding box center [214, 137] width 155 height 16
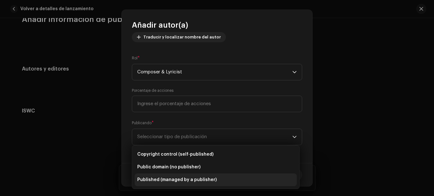
click at [171, 182] on span "Published (managed by a publisher)" at bounding box center [176, 180] width 79 height 6
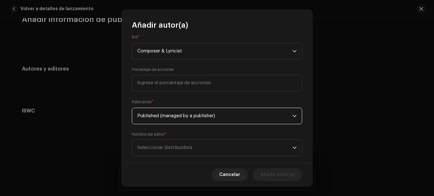
scroll to position [109, 0]
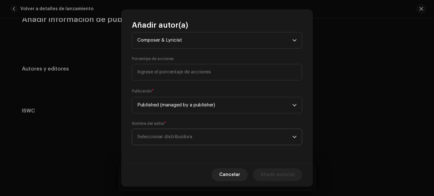
click at [221, 132] on span "Seleccionar distribuidora" at bounding box center [214, 137] width 155 height 16
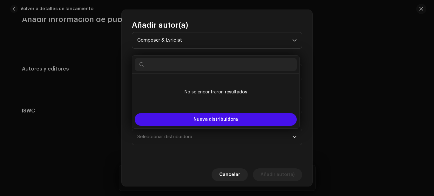
click at [214, 148] on div "Nombre del Autor ( DEBE ser el nombre de una persona y no de un(a) artista). * …" at bounding box center [217, 96] width 191 height 133
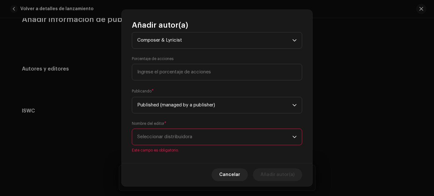
click at [200, 135] on span "Seleccionar distribuidora" at bounding box center [214, 137] width 155 height 16
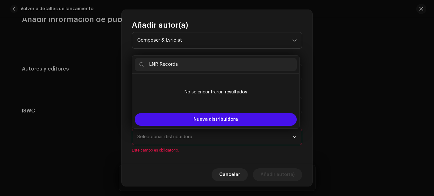
click at [151, 65] on input "LNR Records" at bounding box center [216, 64] width 162 height 13
drag, startPoint x: 210, startPoint y: 65, endPoint x: 191, endPoint y: 65, distance: 19.4
click at [191, 65] on input "La Nueva Religión Records" at bounding box center [216, 64] width 162 height 13
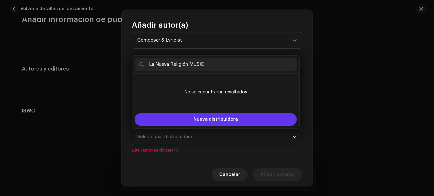
type input "La Nueva Religión MUSIC"
click at [214, 118] on span "Nueva distribuidora" at bounding box center [215, 119] width 44 height 4
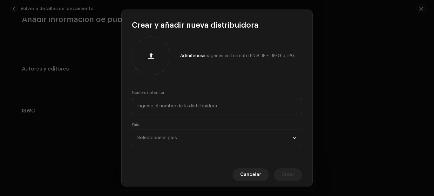
scroll to position [4, 0]
click at [197, 137] on span "Seleccione el país" at bounding box center [214, 137] width 155 height 16
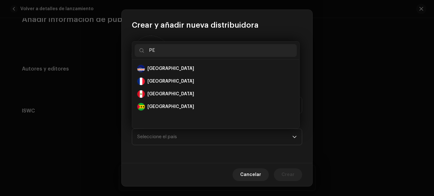
scroll to position [0, 0]
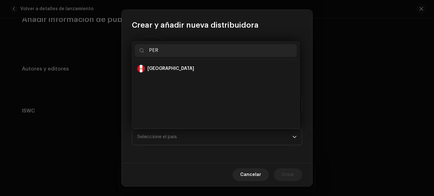
type input "PER"
click at [190, 60] on ul "[GEOGRAPHIC_DATA]" at bounding box center [215, 94] width 167 height 69
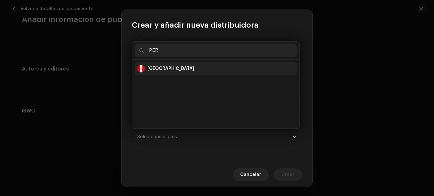
click at [178, 67] on div "[GEOGRAPHIC_DATA]" at bounding box center [215, 69] width 157 height 8
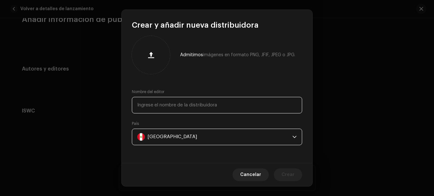
click at [177, 103] on input "text" at bounding box center [217, 105] width 170 height 17
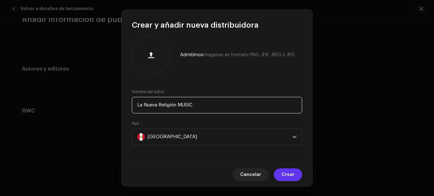
type input "La Nueva Religión MUSIC"
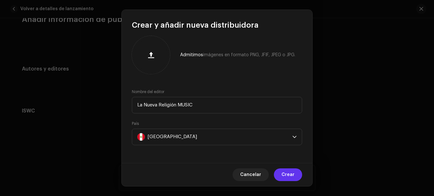
click at [289, 178] on span "Crear" at bounding box center [287, 174] width 13 height 13
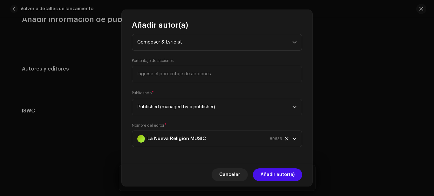
scroll to position [109, 0]
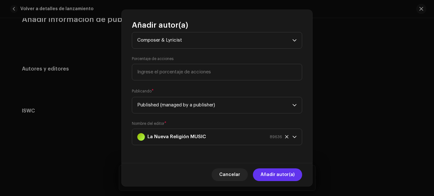
click at [283, 176] on span "Añadir autor(a)" at bounding box center [277, 174] width 34 height 13
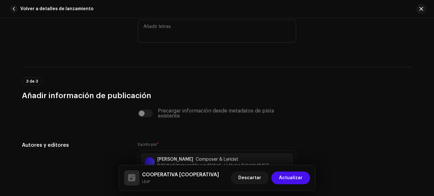
scroll to position [1301, 0]
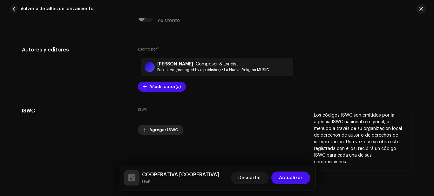
click at [160, 134] on span "Agregar ISWC" at bounding box center [163, 130] width 29 height 13
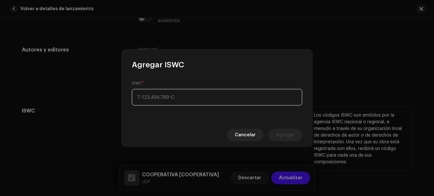
type input "_-___.___.___-_"
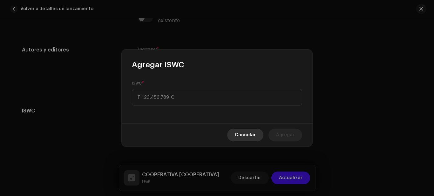
click at [245, 136] on span "Cancelar" at bounding box center [245, 135] width 21 height 13
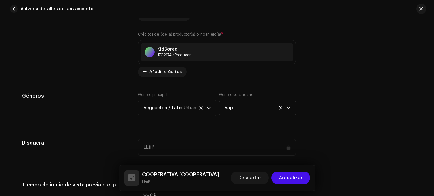
scroll to position [507, 0]
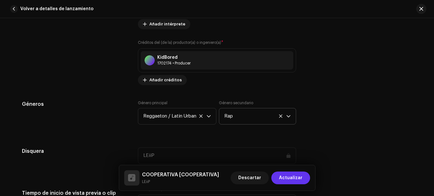
click at [285, 180] on span "Actualizar" at bounding box center [291, 178] width 24 height 13
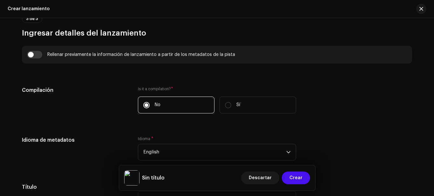
scroll to position [508, 0]
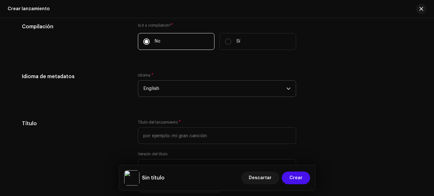
click at [175, 91] on span "English" at bounding box center [214, 89] width 143 height 16
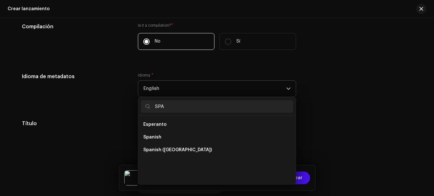
scroll to position [0, 0]
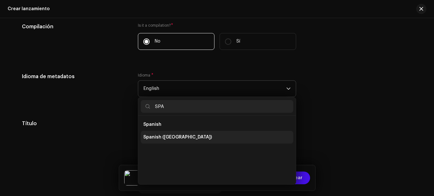
type input "SPA"
click at [179, 132] on li "Spanish ([GEOGRAPHIC_DATA])" at bounding box center [217, 137] width 152 height 13
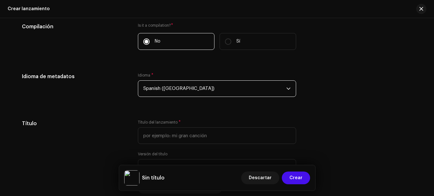
scroll to position [540, 0]
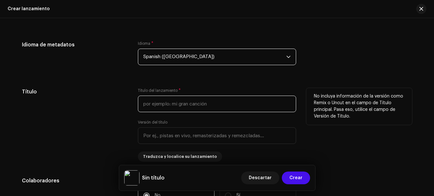
click at [180, 106] on input "text" at bounding box center [217, 104] width 158 height 17
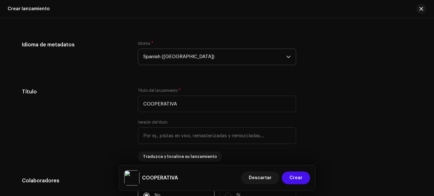
type input "COOPERATIVA"
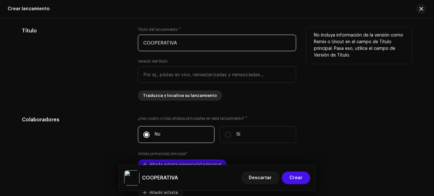
scroll to position [604, 0]
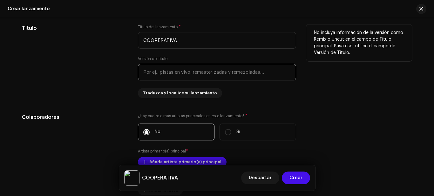
click at [185, 73] on input "text" at bounding box center [217, 72] width 158 height 17
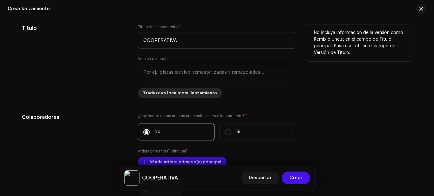
click at [182, 93] on span "Traduzca y localice su lanzamiento" at bounding box center [180, 93] width 74 height 13
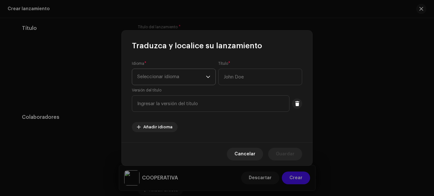
click at [202, 79] on span "Seleccionar idioma" at bounding box center [171, 77] width 69 height 16
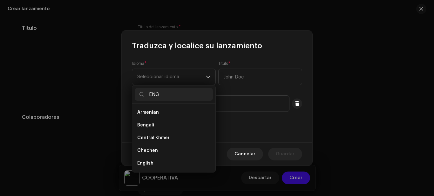
scroll to position [0, 0]
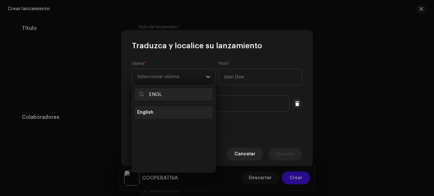
type input "ENGL"
drag, startPoint x: 178, startPoint y: 110, endPoint x: 245, endPoint y: 82, distance: 73.2
click at [189, 107] on li "English" at bounding box center [174, 112] width 78 height 13
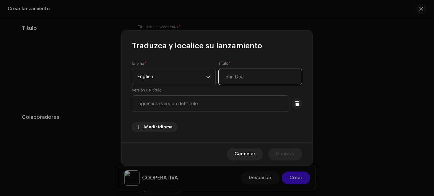
click at [245, 80] on input "text" at bounding box center [260, 77] width 84 height 17
type input "COOPERATIVA"
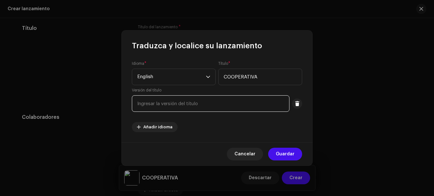
click at [203, 105] on input "text" at bounding box center [211, 103] width 158 height 17
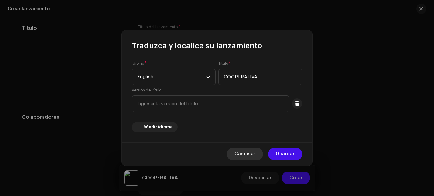
click at [253, 149] on span "Cancelar" at bounding box center [244, 154] width 21 height 13
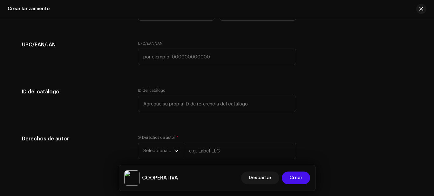
scroll to position [932, 0]
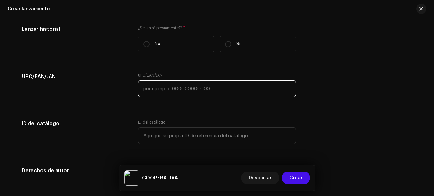
click at [188, 95] on input "text" at bounding box center [217, 88] width 158 height 17
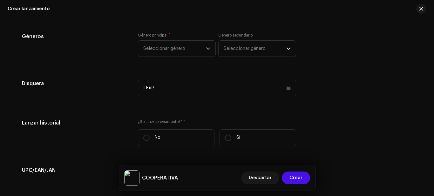
scroll to position [837, 0]
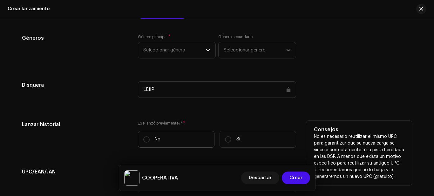
click at [152, 138] on label "No" at bounding box center [176, 139] width 77 height 17
click at [150, 138] on input "No" at bounding box center [146, 139] width 6 height 6
radio input "true"
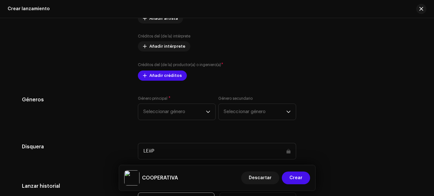
scroll to position [773, 0]
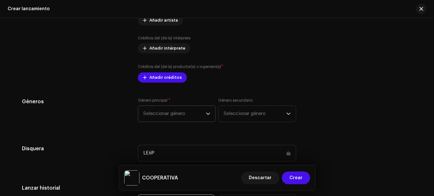
click at [161, 111] on span "Seleccionar género" at bounding box center [174, 114] width 63 height 16
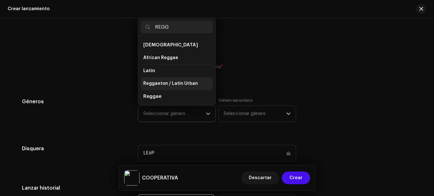
type input "REGG"
click at [185, 84] on span "Reggaeton / Latin Urban" at bounding box center [170, 83] width 55 height 6
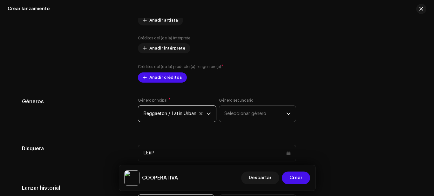
click at [251, 121] on span "Seleccionar género" at bounding box center [255, 114] width 62 height 16
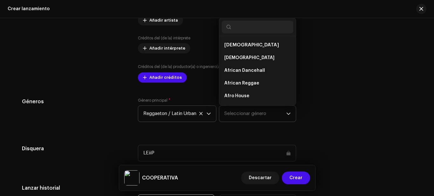
click at [249, 117] on span "Seleccionar género" at bounding box center [255, 114] width 62 height 16
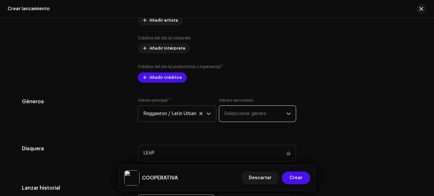
click at [249, 117] on span "Seleccionar género" at bounding box center [255, 114] width 62 height 16
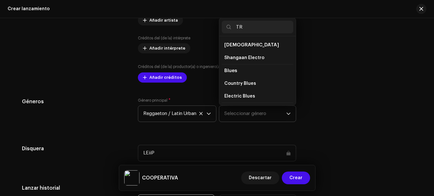
type input "T"
type input "A"
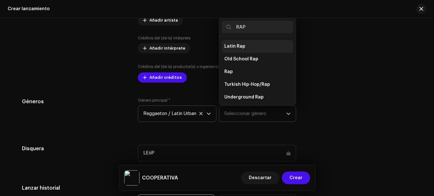
scroll to position [105, 0]
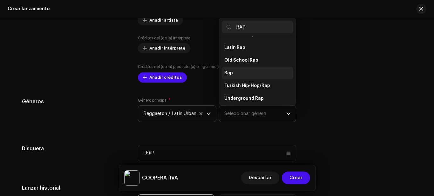
type input "RAP"
click at [229, 67] on li "Rap" at bounding box center [257, 73] width 71 height 13
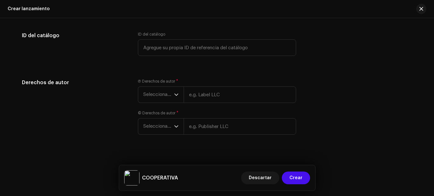
scroll to position [1027, 0]
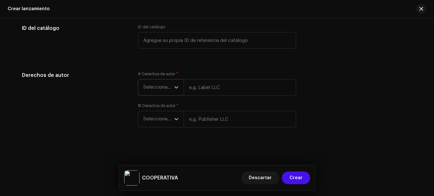
click at [179, 87] on p-select "Seleccionar año" at bounding box center [161, 87] width 46 height 17
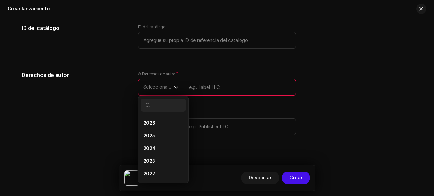
click at [179, 87] on p-select "Seleccionar año 2026 2025 2024 2023 2022 2021 2020 2019 2018 2017 2016 2015" at bounding box center [161, 87] width 46 height 17
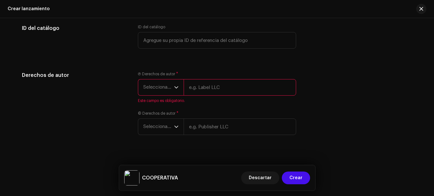
click at [180, 87] on p-select "Seleccionar año" at bounding box center [161, 87] width 46 height 17
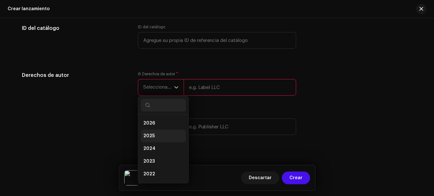
click at [156, 132] on li "2025" at bounding box center [163, 136] width 45 height 13
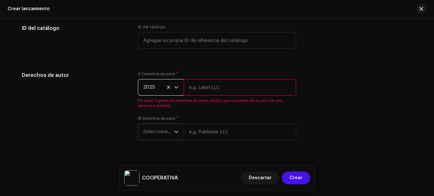
click at [158, 130] on span "Seleccionar año" at bounding box center [158, 132] width 31 height 16
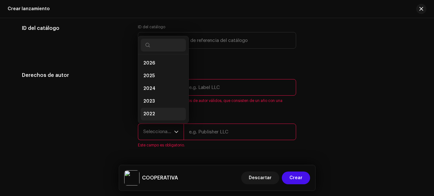
scroll to position [10, 0]
click at [157, 70] on li "2025" at bounding box center [163, 65] width 45 height 13
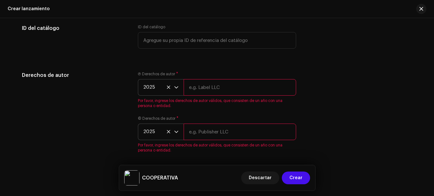
click at [205, 91] on input "text" at bounding box center [240, 87] width 112 height 17
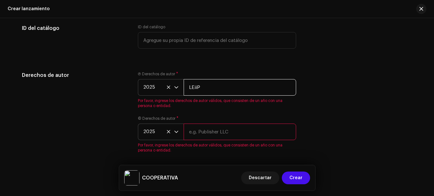
type input "LEiiP"
click at [207, 134] on div "© Derechos de autor * 2025 Por favor, ingrese los derechos de autor válidos, qu…" at bounding box center [217, 134] width 158 height 37
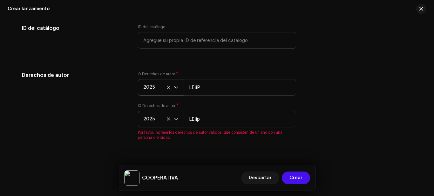
click at [393, 137] on div "Crear un nuevo lanzamiento Le guiaremos en todo el proceso, desde la selección …" at bounding box center [217, 107] width 434 height 178
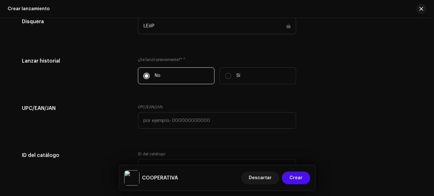
scroll to position [1027, 0]
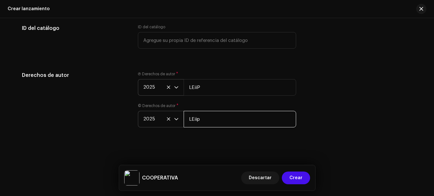
click at [240, 121] on input "LEiip" at bounding box center [240, 119] width 112 height 17
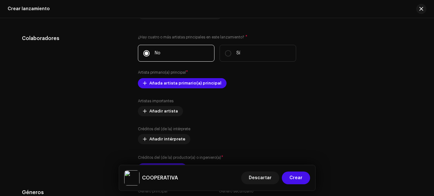
scroll to position [678, 0]
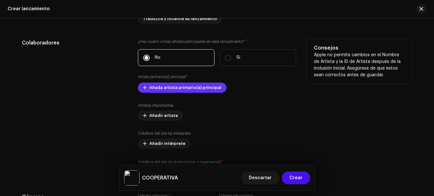
type input "LEiiP"
click at [202, 88] on span "Añada artista primario(a) principal" at bounding box center [185, 87] width 72 height 13
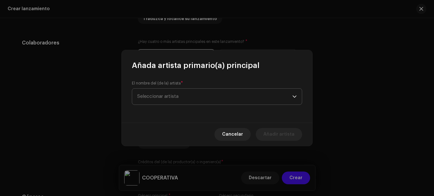
click at [192, 97] on span "Seleccionar artista" at bounding box center [214, 97] width 155 height 16
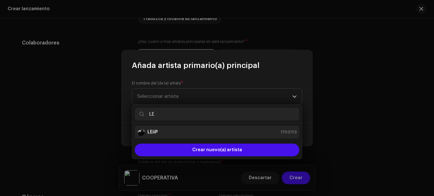
type input "LE"
click at [200, 131] on div "LEiiP 1702173" at bounding box center [216, 132] width 159 height 8
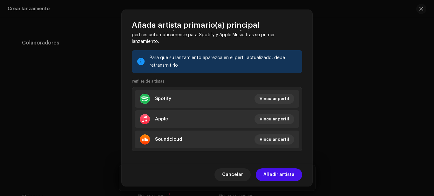
scroll to position [113, 0]
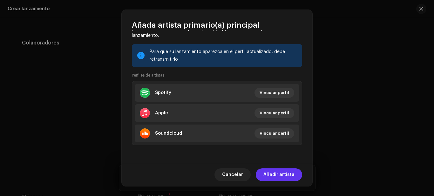
click at [274, 179] on span "Añadir artista" at bounding box center [278, 174] width 31 height 13
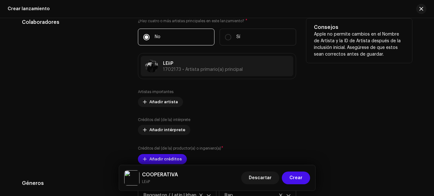
scroll to position [710, 0]
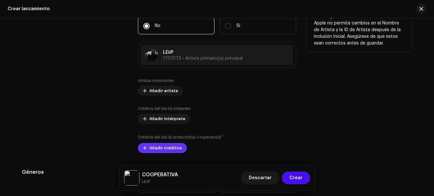
click at [165, 146] on span "Añadir créditos" at bounding box center [165, 148] width 32 height 13
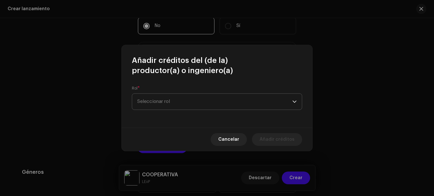
click at [197, 105] on span "Seleccionar rol" at bounding box center [214, 102] width 155 height 16
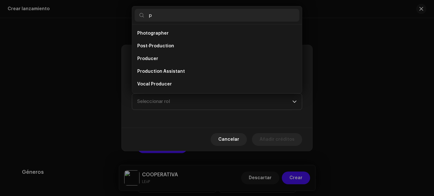
scroll to position [10, 0]
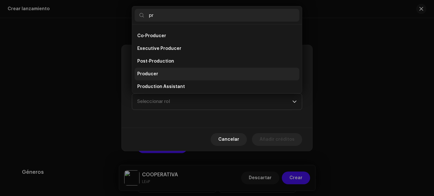
type input "pr"
click at [173, 73] on li "Producer" at bounding box center [217, 74] width 165 height 13
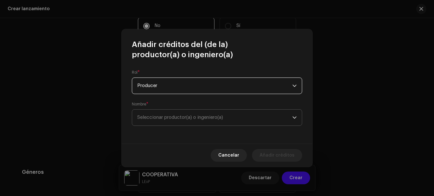
click at [179, 118] on span "Seleccionar productor(a) o ingeniero(a)" at bounding box center [180, 117] width 86 height 5
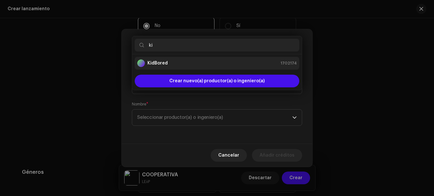
type input "ki"
click at [178, 63] on div "KidBored 1702174" at bounding box center [216, 63] width 159 height 8
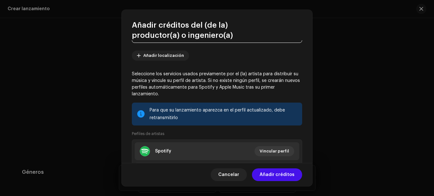
scroll to position [122, 0]
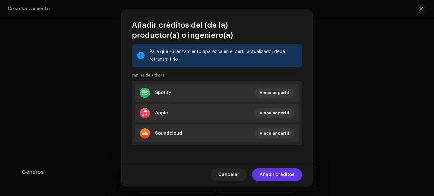
click at [277, 172] on span "Añadir créditos" at bounding box center [277, 174] width 35 height 13
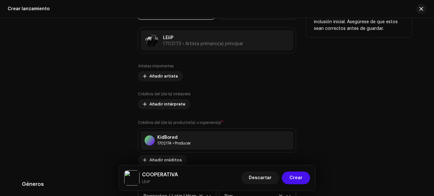
scroll to position [710, 0]
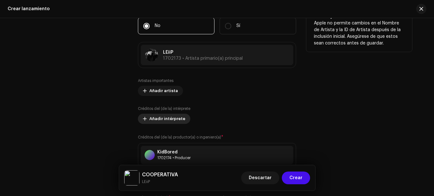
click at [172, 118] on span "Añadir intérprete" at bounding box center [167, 118] width 36 height 13
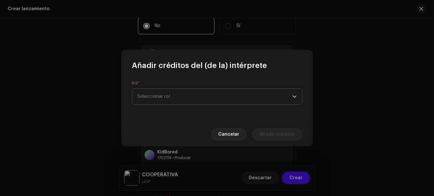
click at [210, 103] on span "Seleccionar rol" at bounding box center [214, 97] width 155 height 16
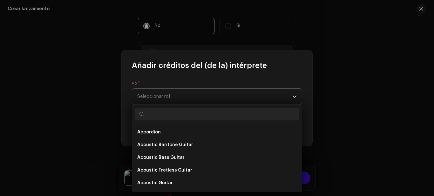
click at [211, 99] on span "Seleccionar rol" at bounding box center [214, 97] width 155 height 16
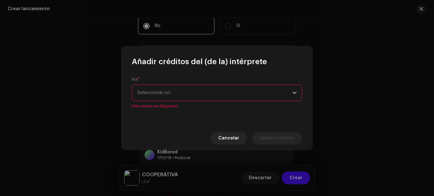
click at [212, 97] on span "Seleccionar rol" at bounding box center [214, 93] width 155 height 16
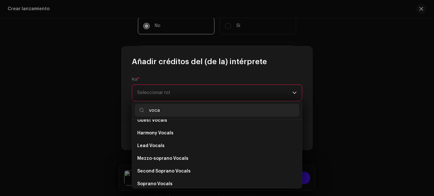
scroll to position [114, 0]
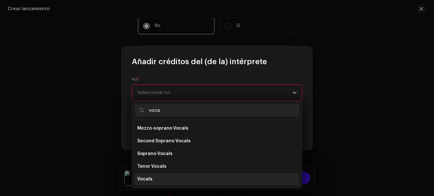
type input "voca"
click at [154, 179] on li "Vocals" at bounding box center [217, 179] width 165 height 13
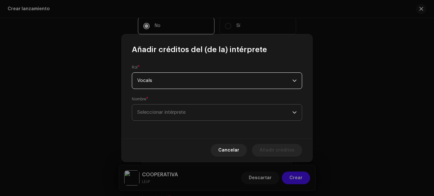
click at [163, 111] on span "Seleccionar intérprete" at bounding box center [161, 112] width 48 height 5
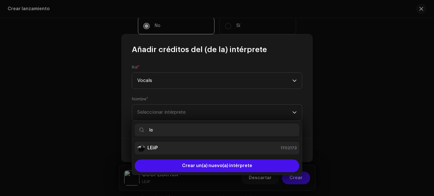
type input "le"
click at [164, 147] on div "LEiiP 1702173" at bounding box center [216, 148] width 159 height 8
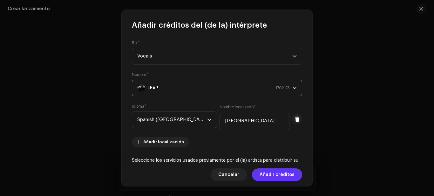
click at [276, 175] on span "Añadir créditos" at bounding box center [277, 174] width 35 height 13
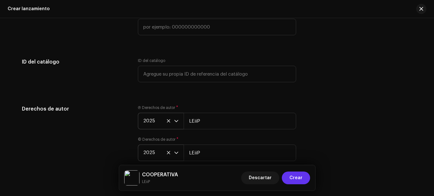
scroll to position [1054, 0]
click at [296, 175] on span "Crear" at bounding box center [295, 178] width 13 height 13
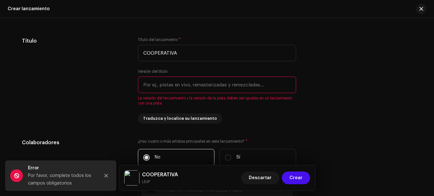
scroll to position [592, 0]
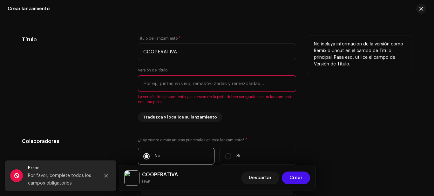
click at [215, 87] on input "text" at bounding box center [217, 83] width 158 height 17
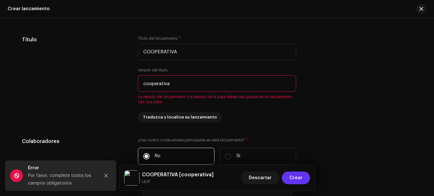
click at [299, 179] on span "Crear" at bounding box center [295, 178] width 13 height 13
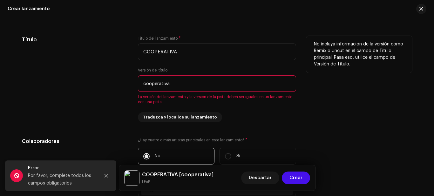
click at [306, 117] on div "No incluya información de la versión como Remix o Uncut en el campo de Título p…" at bounding box center [359, 79] width 106 height 86
click at [239, 84] on input "cooperativa" at bounding box center [217, 83] width 158 height 17
type input "c"
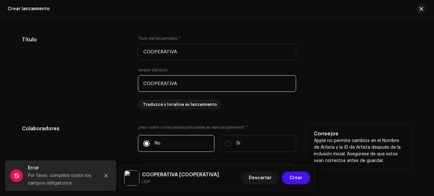
type input "COOPERATIVA"
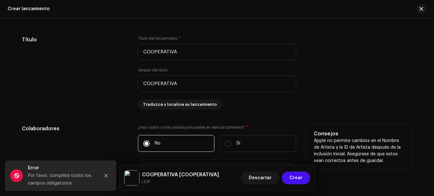
click at [351, 125] on div "Consejos Apple no permite cambios en el Nombre de Artista y la ID de Artista de…" at bounding box center [359, 147] width 106 height 44
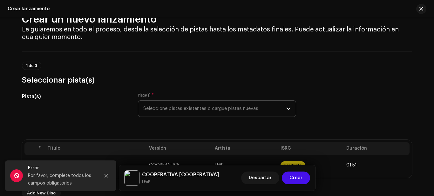
scroll to position [32, 0]
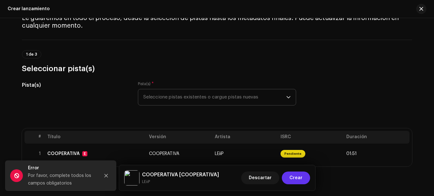
click at [299, 178] on span "Crear" at bounding box center [295, 178] width 13 height 13
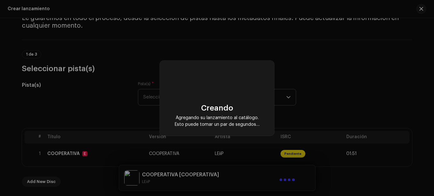
click at [331, 105] on div "Creando Agregando su lanzamiento al catálogo. Esto puede tomar un par de segund…" at bounding box center [217, 98] width 434 height 196
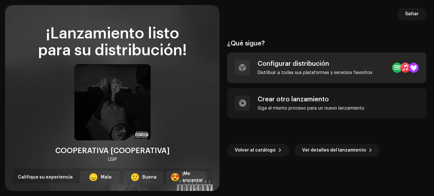
click at [369, 75] on div "Distribuir a todas sus plataformas y servicios favoritos" at bounding box center [315, 72] width 115 height 5
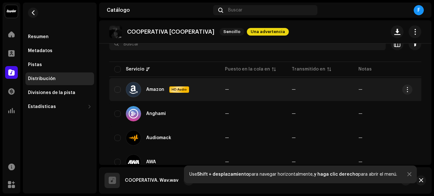
scroll to position [95, 0]
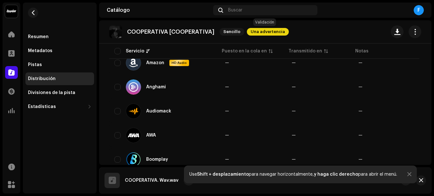
click at [265, 32] on span "Una advertencia" at bounding box center [268, 32] width 42 height 8
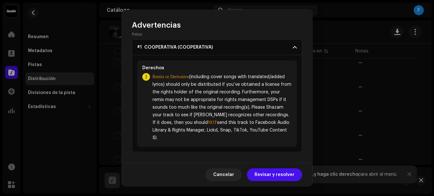
scroll to position [34, 0]
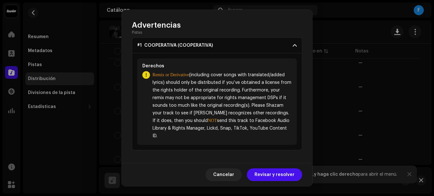
click at [229, 137] on span "Remix or Derivative (including cover songs with translated/added lyrics) should…" at bounding box center [221, 105] width 139 height 69
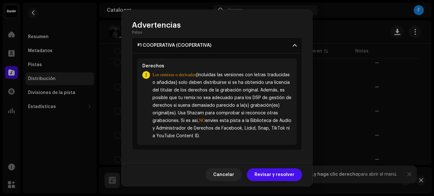
click at [275, 171] on span "Revisar y resolver" at bounding box center [274, 174] width 40 height 13
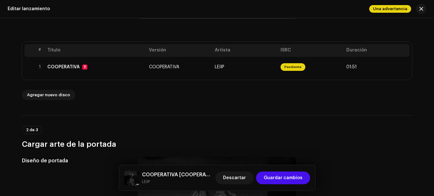
scroll to position [127, 0]
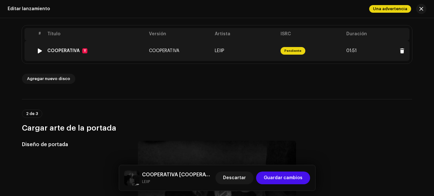
click at [297, 52] on span "Pendiente" at bounding box center [292, 51] width 25 height 8
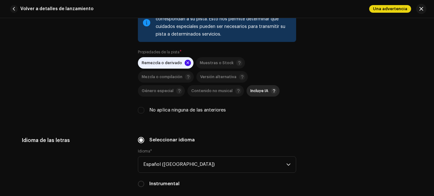
scroll to position [889, 0]
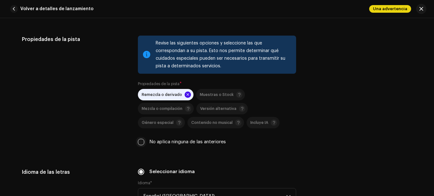
click at [138, 143] on input "No aplica ninguna de las anteriores" at bounding box center [141, 142] width 6 height 6
checkbox input "true"
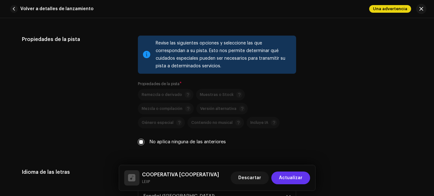
click at [294, 180] on span "Actualizar" at bounding box center [291, 178] width 24 height 13
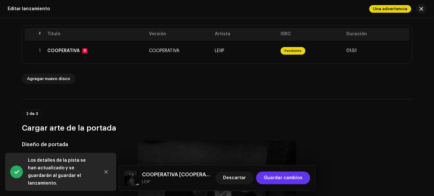
click at [285, 179] on span "Guardar cambios" at bounding box center [283, 178] width 39 height 13
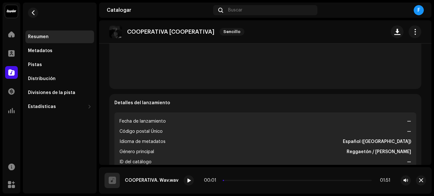
scroll to position [222, 0]
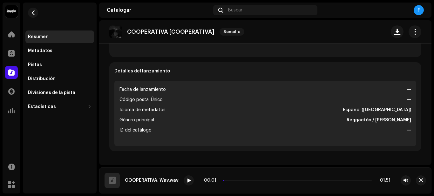
click at [405, 79] on div "Detalles del lanzamiento Fecha de lanzamiento — Código postal Único — Idioma de…" at bounding box center [265, 106] width 312 height 89
click at [407, 101] on font "—" at bounding box center [409, 100] width 4 height 4
click at [363, 114] on ul "Fecha de lanzamiento — Código postal Único — Idioma de metadatos Español ([GEOG…" at bounding box center [265, 113] width 302 height 65
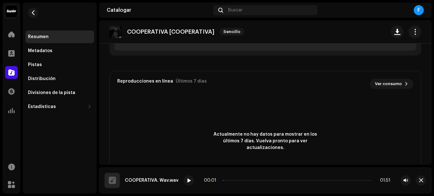
scroll to position [318, 0]
click at [387, 82] on span "Ver consumo" at bounding box center [388, 84] width 27 height 13
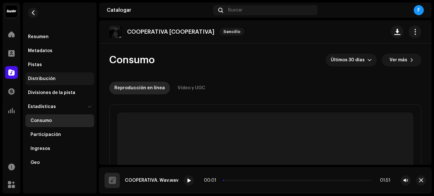
click at [55, 76] on div "Distribución" at bounding box center [59, 78] width 69 height 13
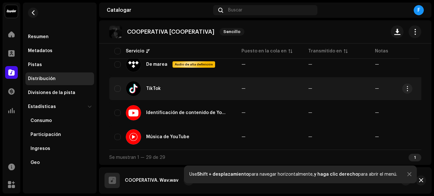
scroll to position [700, 0]
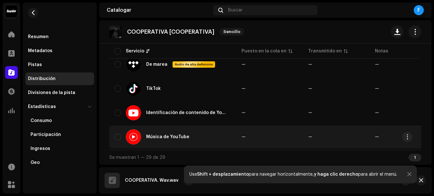
click at [114, 134] on td "Música de YouTube" at bounding box center [172, 136] width 127 height 23
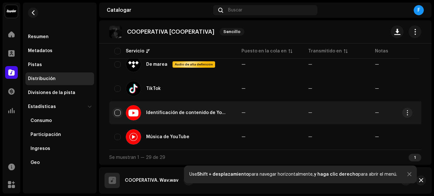
click at [120, 112] on input "checkbox" at bounding box center [117, 113] width 6 height 6
checkbox input "true"
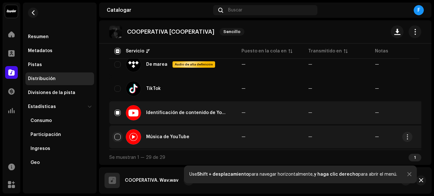
click at [118, 137] on input "Row Unselected" at bounding box center [117, 137] width 6 height 6
checkbox input "true"
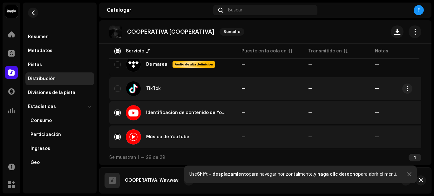
click at [121, 87] on div "TikTok" at bounding box center [172, 88] width 117 height 15
click at [118, 85] on input "Row Unselected" at bounding box center [117, 88] width 6 height 6
checkbox input "true"
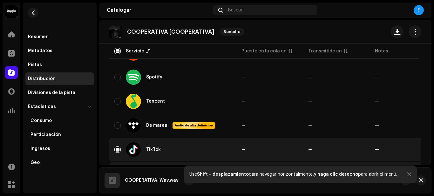
scroll to position [605, 0]
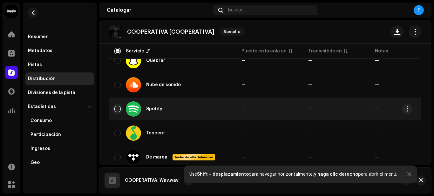
click at [116, 110] on input "Row Unselected" at bounding box center [117, 109] width 6 height 6
checkbox input "true"
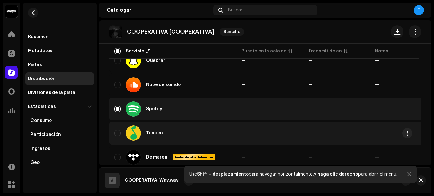
click at [118, 137] on div "Tencent" at bounding box center [172, 132] width 117 height 15
drag, startPoint x: 117, startPoint y: 159, endPoint x: 119, endPoint y: 136, distance: 22.7
click at [117, 156] on input "Row Unselected" at bounding box center [117, 157] width 6 height 6
checkbox input "true"
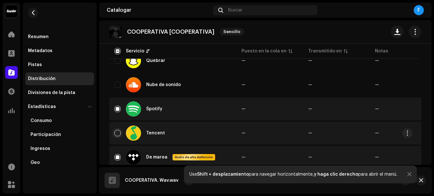
click at [119, 135] on input "Row Unselected" at bounding box center [117, 133] width 6 height 6
checkbox input "true"
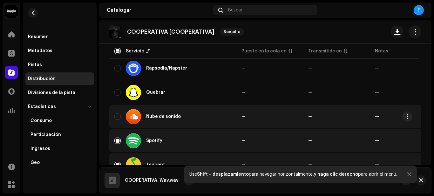
click at [119, 120] on div "Nube de sonido" at bounding box center [172, 116] width 117 height 15
click at [118, 113] on div "Nube de sonido" at bounding box center [172, 116] width 117 height 15
drag, startPoint x: 117, startPoint y: 116, endPoint x: 118, endPoint y: 108, distance: 7.3
click at [117, 115] on input "Row Unselected" at bounding box center [117, 116] width 6 height 6
checkbox input "true"
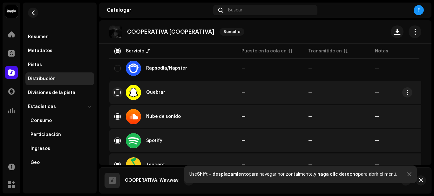
click at [116, 93] on input "Row Unselected" at bounding box center [117, 92] width 6 height 6
checkbox input "true"
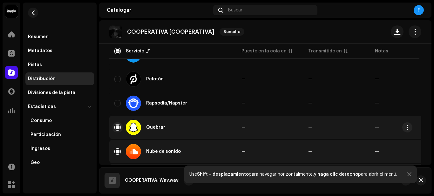
scroll to position [509, 0]
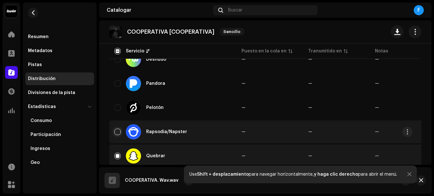
click at [115, 135] on input "Row Unselected" at bounding box center [117, 132] width 6 height 6
checkbox input "true"
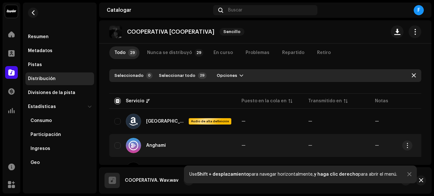
scroll to position [64, 0]
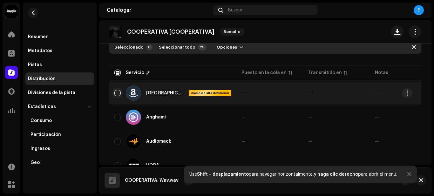
click at [116, 92] on input "Row Unselected" at bounding box center [117, 93] width 6 height 6
checkbox input "true"
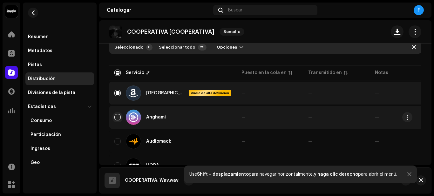
click at [118, 115] on input "Row Unselected" at bounding box center [117, 117] width 6 height 6
checkbox input "true"
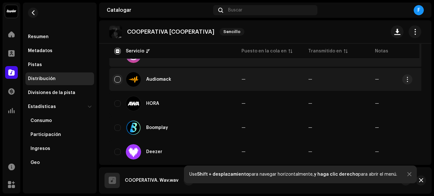
click at [118, 79] on input "Row Unselected" at bounding box center [117, 79] width 6 height 6
checkbox input "true"
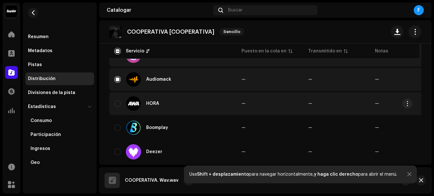
click at [116, 99] on div "HORA" at bounding box center [172, 103] width 117 height 15
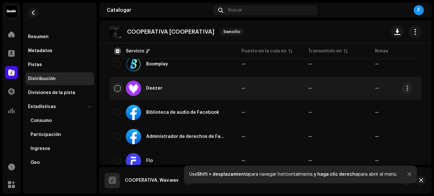
click at [116, 86] on input "Row Unselected" at bounding box center [117, 88] width 6 height 6
checkbox input "true"
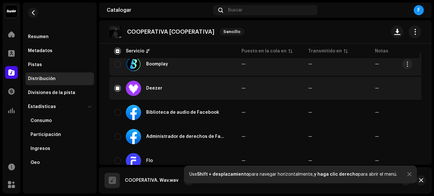
click at [117, 60] on div "Boomplay" at bounding box center [172, 64] width 117 height 15
drag, startPoint x: 118, startPoint y: 111, endPoint x: 120, endPoint y: 71, distance: 40.4
click at [118, 106] on div "Biblioteca de audio de Facebook" at bounding box center [172, 112] width 117 height 15
click at [119, 64] on input "Row Unselected" at bounding box center [117, 64] width 6 height 6
checkbox input "true"
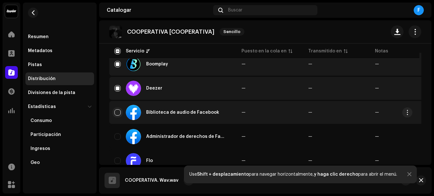
click at [118, 110] on input "Row Unselected" at bounding box center [117, 112] width 6 height 6
checkbox input "true"
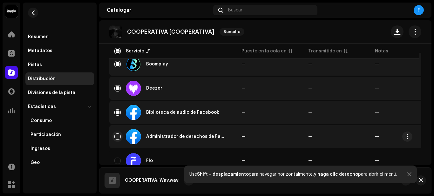
click at [114, 136] on input "Row Unselected" at bounding box center [117, 136] width 6 height 6
checkbox input "true"
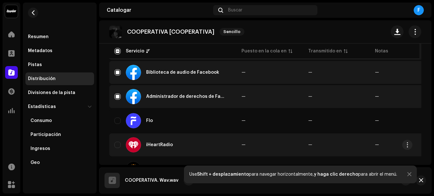
scroll to position [254, 0]
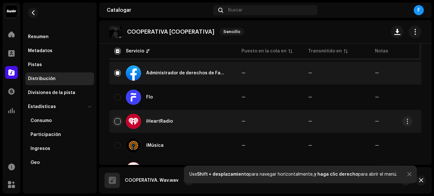
click at [117, 119] on input "Row Unselected" at bounding box center [117, 121] width 6 height 6
checkbox input "true"
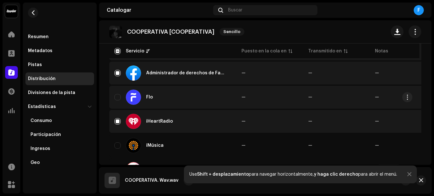
click at [121, 98] on div "Flo" at bounding box center [172, 97] width 117 height 15
click at [118, 93] on div "Flo" at bounding box center [172, 97] width 117 height 15
click at [116, 97] on input "Row Unselected" at bounding box center [117, 97] width 6 height 6
checkbox input "true"
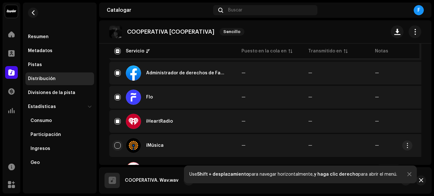
click at [116, 143] on input "Row Unselected" at bounding box center [117, 145] width 6 height 6
checkbox input "true"
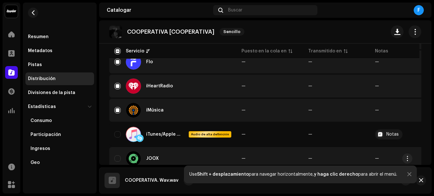
scroll to position [318, 0]
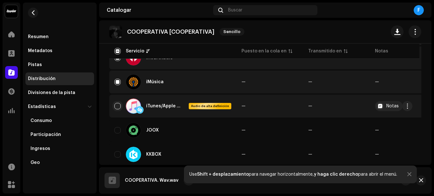
click at [118, 105] on input "Row Unselected" at bounding box center [117, 106] width 6 height 6
checkbox input "true"
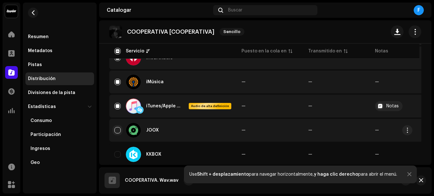
click at [115, 132] on input "Row Unselected" at bounding box center [117, 130] width 6 height 6
checkbox input "true"
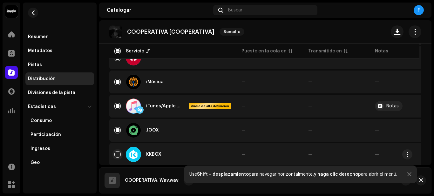
click at [115, 154] on input "Row Unselected" at bounding box center [117, 154] width 6 height 6
checkbox input "true"
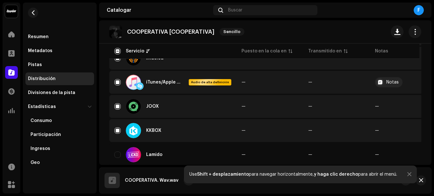
scroll to position [413, 0]
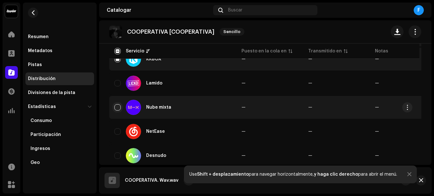
click at [119, 105] on input "Row Unselected" at bounding box center [117, 107] width 6 height 6
checkbox input "true"
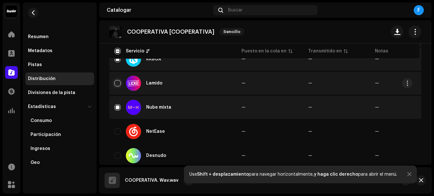
click at [119, 84] on input "Row Unselected" at bounding box center [117, 83] width 6 height 6
checkbox input "true"
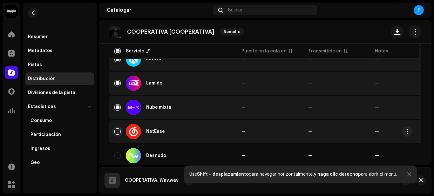
click at [118, 133] on input "Row Unselected" at bounding box center [117, 131] width 6 height 6
checkbox input "true"
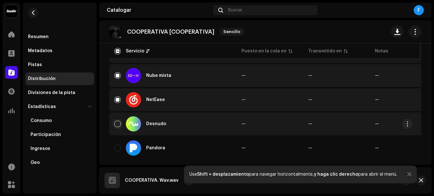
click at [118, 123] on input "Row Unselected" at bounding box center [117, 124] width 6 height 6
checkbox input "true"
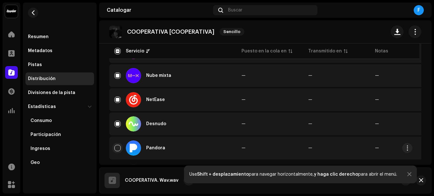
click at [117, 148] on input "Row Unselected" at bounding box center [117, 148] width 6 height 6
checkbox input "true"
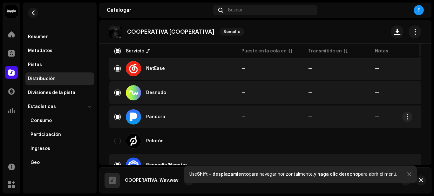
scroll to position [508, 0]
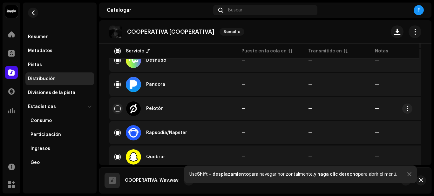
click at [118, 109] on input "Row Unselected" at bounding box center [117, 108] width 6 height 6
checkbox input "true"
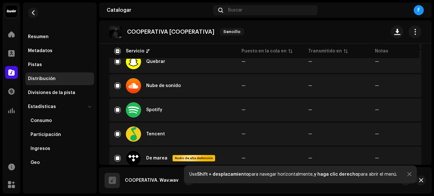
scroll to position [700, 0]
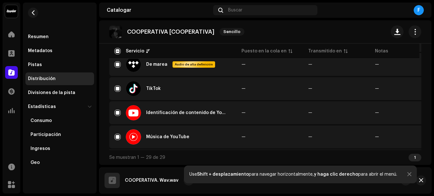
click at [409, 172] on div "Use Shift + desplazamiento para navegar horizontalmente, y haga clic derecho pa…" at bounding box center [300, 175] width 233 height 18
click at [407, 172] on div at bounding box center [409, 174] width 4 height 5
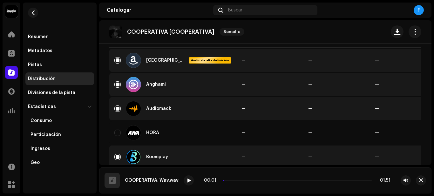
scroll to position [0, 0]
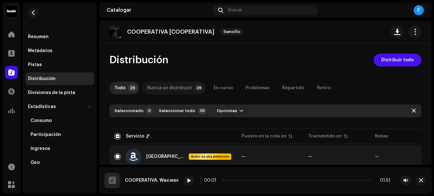
click at [194, 89] on p-badge "29" at bounding box center [198, 88] width 9 height 8
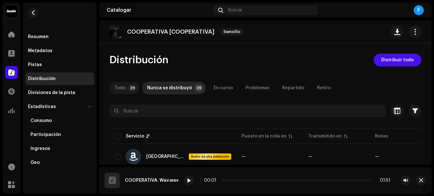
click at [133, 86] on font "29" at bounding box center [132, 88] width 5 height 8
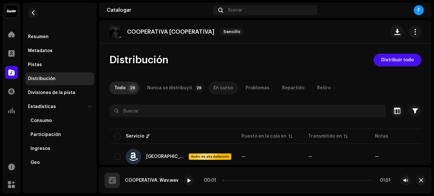
click at [215, 90] on font "En curso" at bounding box center [222, 88] width 19 height 4
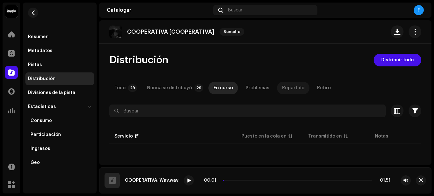
click at [282, 88] on font "Repartido" at bounding box center [293, 88] width 22 height 4
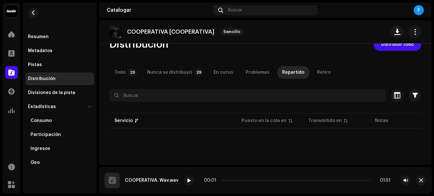
scroll to position [12, 0]
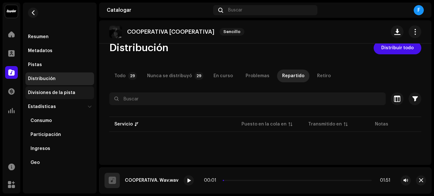
click at [56, 95] on div "Divisiones de la pista" at bounding box center [51, 92] width 47 height 5
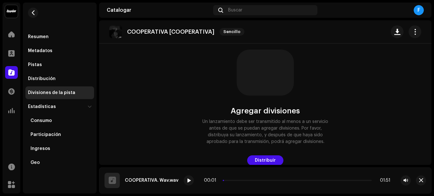
scroll to position [33, 0]
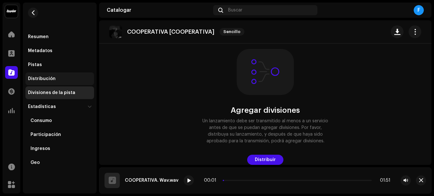
click at [51, 82] on div "Distribución" at bounding box center [59, 78] width 69 height 13
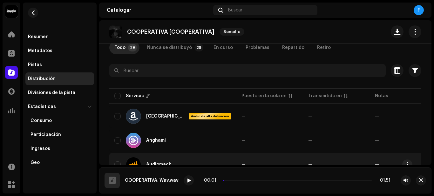
scroll to position [64, 0]
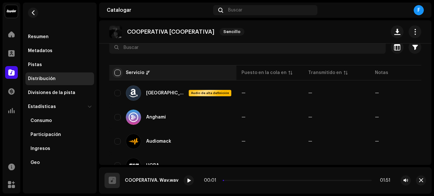
click at [117, 75] on input "checkbox" at bounding box center [117, 73] width 6 height 6
checkbox input "true"
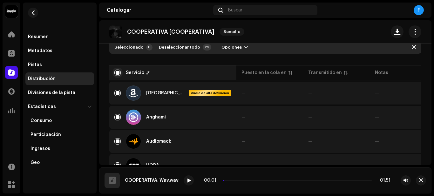
checkbox input "true"
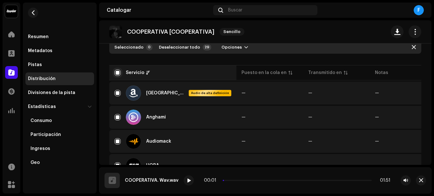
checkbox input "true"
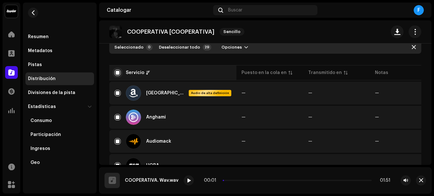
checkbox input "true"
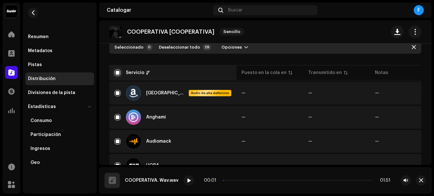
checkbox input "true"
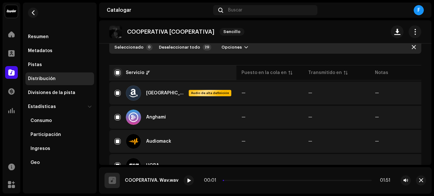
checkbox input "true"
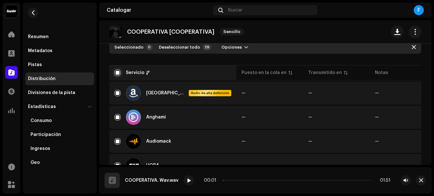
checkbox input "true"
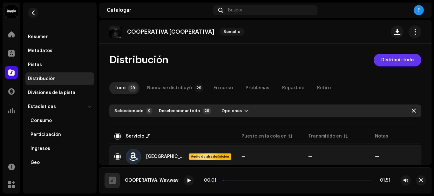
click at [385, 59] on font "Distribuir todo" at bounding box center [397, 60] width 32 height 4
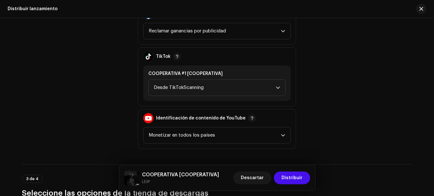
scroll to position [699, 0]
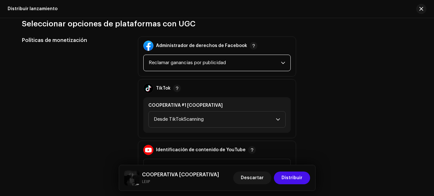
click at [258, 63] on span "Reclamar ganancias por publicidad" at bounding box center [215, 63] width 132 height 16
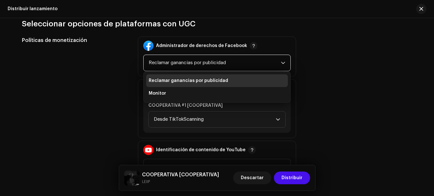
click at [374, 63] on div "Políticas de monetización Administrador de derechos de Facebook Reclamar gananc…" at bounding box center [217, 109] width 390 height 144
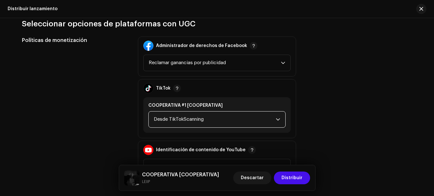
click at [247, 115] on span "Desde TikTokScanning" at bounding box center [215, 119] width 122 height 16
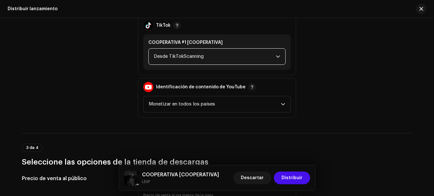
scroll to position [762, 0]
click at [236, 57] on span "Desde TikTokScanning" at bounding box center [215, 56] width 122 height 16
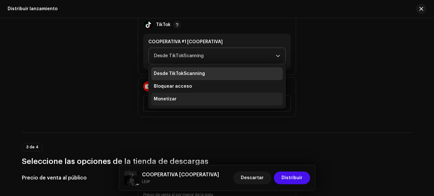
click at [170, 96] on span "Monetizar" at bounding box center [165, 99] width 23 height 6
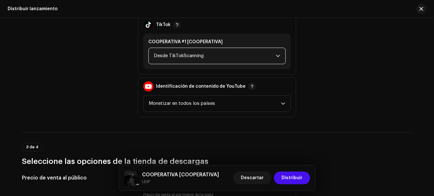
drag, startPoint x: 253, startPoint y: 57, endPoint x: 190, endPoint y: 63, distance: 63.8
click at [252, 57] on span "Desde TikTokScanning" at bounding box center [215, 56] width 122 height 16
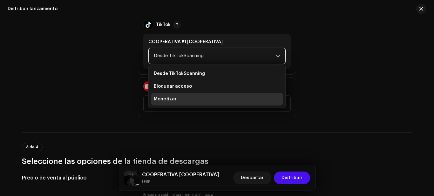
drag, startPoint x: 160, startPoint y: 101, endPoint x: 202, endPoint y: 99, distance: 41.6
click at [160, 101] on font "Monetizar" at bounding box center [165, 99] width 23 height 4
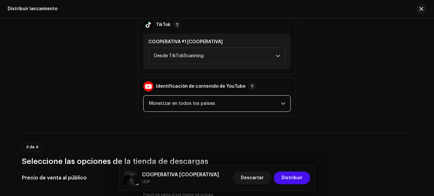
click at [260, 107] on span "Monetizar en todos los países" at bounding box center [215, 104] width 132 height 16
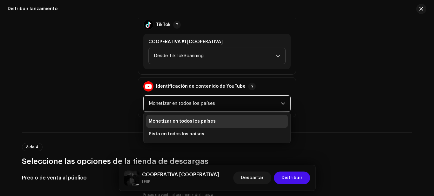
click at [396, 68] on div "Políticas de monetización Administrador de derechos de Facebook Reclamar gananc…" at bounding box center [217, 45] width 390 height 144
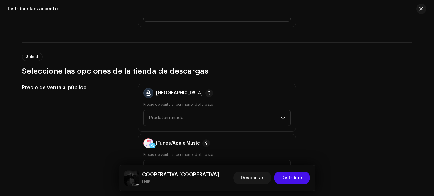
scroll to position [858, 0]
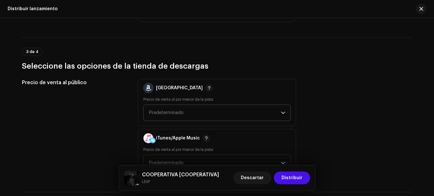
click at [200, 111] on span "Predeterminado" at bounding box center [215, 113] width 132 height 16
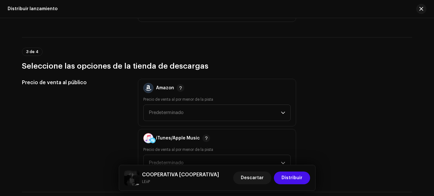
click at [278, 61] on h3 "Seleccione las opciones de la tienda de descargas" at bounding box center [217, 66] width 390 height 10
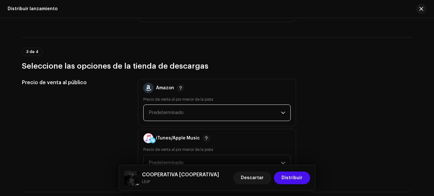
click at [226, 110] on span "Predeterminado" at bounding box center [215, 113] width 132 height 16
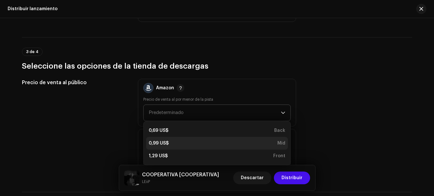
click at [193, 140] on div "0,99 US$ Mid" at bounding box center [217, 143] width 137 height 6
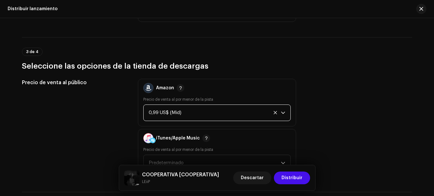
scroll to position [889, 0]
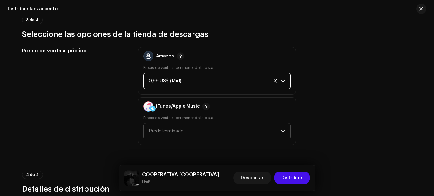
click at [194, 129] on span "Predeterminado" at bounding box center [215, 131] width 132 height 16
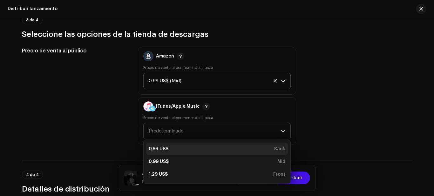
drag, startPoint x: 165, startPoint y: 157, endPoint x: 171, endPoint y: 147, distance: 11.9
click at [165, 157] on li "0,99 US$ Mid" at bounding box center [217, 161] width 142 height 13
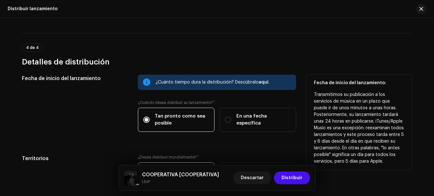
scroll to position [1048, 0]
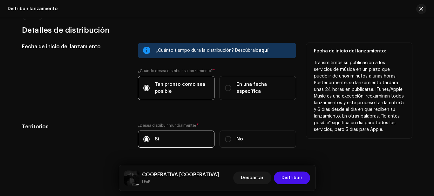
click at [234, 87] on div "En una fecha específica" at bounding box center [258, 88] width 66 height 14
click at [231, 87] on input "En una fecha específica" at bounding box center [228, 88] width 6 height 6
radio input "true"
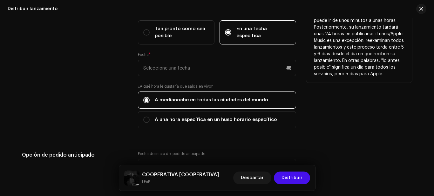
scroll to position [1112, 0]
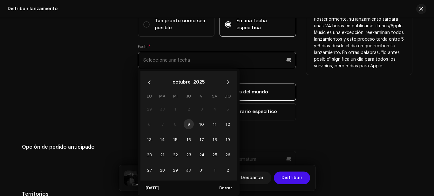
click at [224, 65] on input "text" at bounding box center [217, 60] width 158 height 17
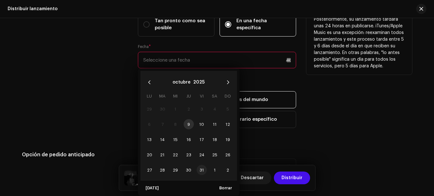
click at [198, 168] on span "31" at bounding box center [202, 170] width 10 height 10
type input "[DATE]"
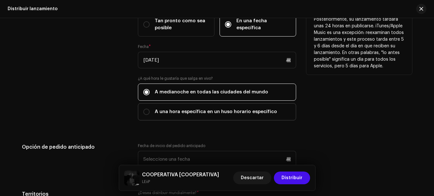
click at [152, 110] on div "A una hora específica en un huso horario específico" at bounding box center [210, 111] width 134 height 7
click at [150, 110] on input "A una hora específica en un huso horario específico" at bounding box center [146, 112] width 6 height 6
radio input "true"
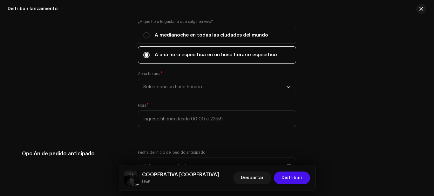
scroll to position [1175, 0]
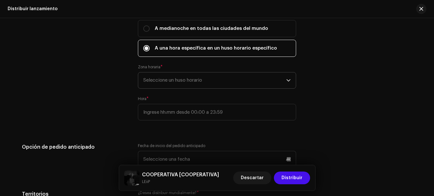
click at [185, 81] on span "Seleccione un huso horario" at bounding box center [214, 80] width 143 height 16
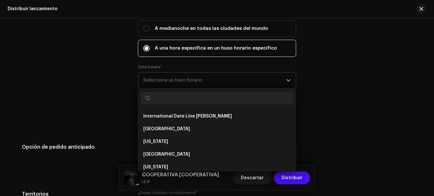
click at [185, 81] on span "Seleccione un huso horario" at bounding box center [214, 80] width 143 height 16
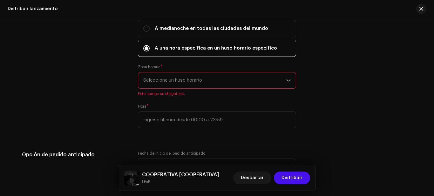
click at [185, 81] on span "Seleccione un huso horario" at bounding box center [214, 80] width 143 height 16
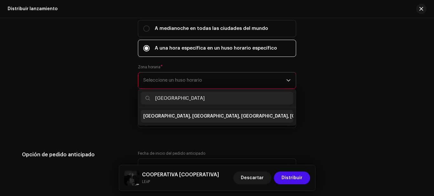
type input "[GEOGRAPHIC_DATA]"
click at [190, 114] on span "[GEOGRAPHIC_DATA], [GEOGRAPHIC_DATA], [GEOGRAPHIC_DATA], [GEOGRAPHIC_DATA][PERS…" at bounding box center [257, 116] width 229 height 6
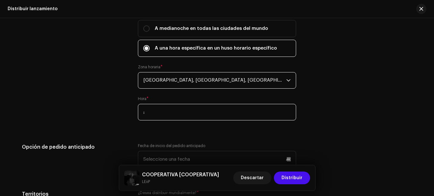
click at [190, 112] on input ":" at bounding box center [217, 112] width 158 height 17
type input "8 :"
click at [190, 112] on input "8 :" at bounding box center [217, 112] width 158 height 17
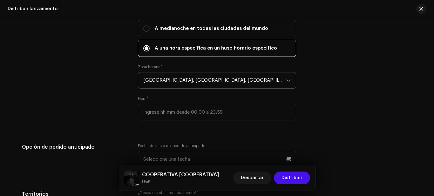
drag, startPoint x: 383, startPoint y: 132, endPoint x: 367, endPoint y: 132, distance: 16.2
click at [382, 132] on div "Fecha de inicio del lanzamiento ¿Cuánto tiempo dura la distribución? Descúbralo…" at bounding box center [217, 69] width 390 height 307
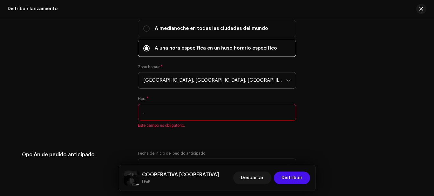
click at [250, 111] on input ":" at bounding box center [217, 112] width 158 height 17
type input "20:00"
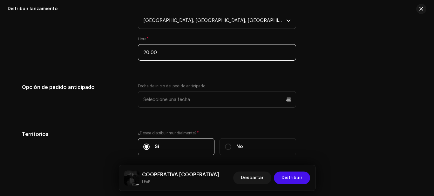
scroll to position [1239, 0]
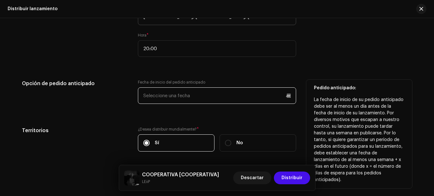
click at [226, 92] on p-datepicker at bounding box center [217, 95] width 158 height 17
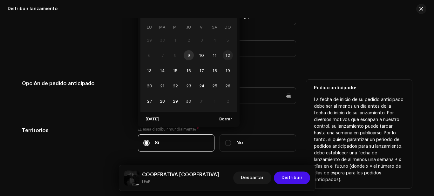
click at [225, 53] on span "12" at bounding box center [228, 55] width 10 height 10
type input "[DATE]"
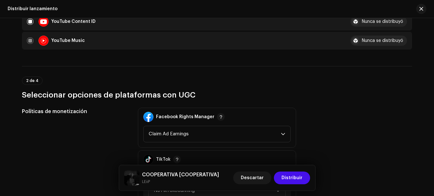
scroll to position [532, 0]
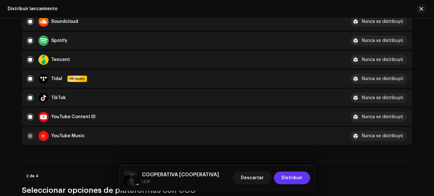
click at [296, 178] on span "Distribuir" at bounding box center [291, 178] width 21 height 13
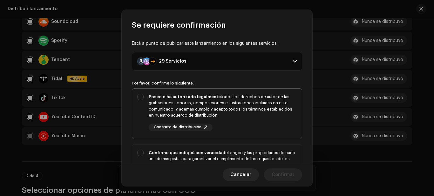
click at [140, 93] on div "Poseo o he autorizado legalmente todos los derechos de autor de las grabaciones…" at bounding box center [217, 113] width 170 height 48
checkbox input "true"
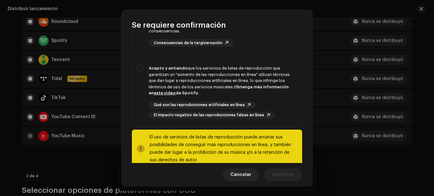
scroll to position [161, 0]
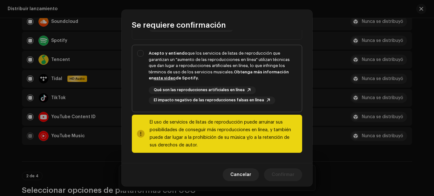
click at [143, 52] on div "Acepto y entiendo que los servicios de listas de reproducción que garantizan un…" at bounding box center [217, 77] width 170 height 64
checkbox input "true"
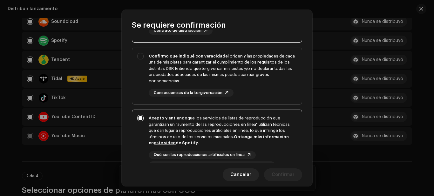
scroll to position [66, 0]
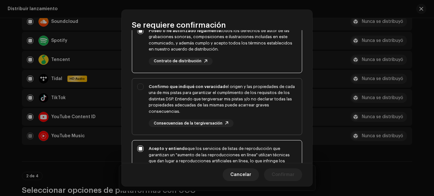
click at [142, 80] on div "Confirmo que indiqué con veracidad el origen y las propiedades de cada una de m…" at bounding box center [217, 105] width 170 height 54
checkbox input "true"
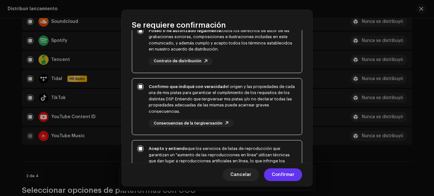
click at [274, 176] on span "Confirmar" at bounding box center [283, 174] width 23 height 13
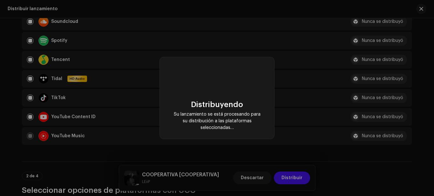
checkbox input "false"
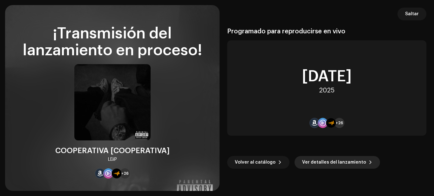
click at [335, 164] on span "Ver detalles del lanzamiento" at bounding box center [334, 162] width 64 height 13
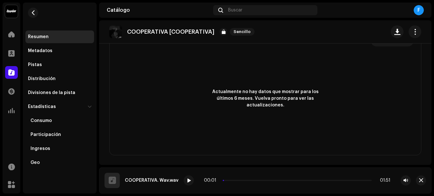
scroll to position [493, 0]
click at [9, 52] on span at bounding box center [11, 53] width 6 height 5
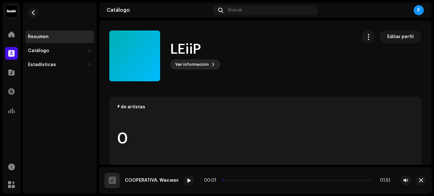
click at [206, 62] on span "Ver información" at bounding box center [191, 64] width 33 height 13
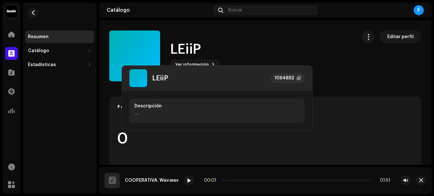
click at [314, 48] on div "LEiiP 1064892 Descripción —" at bounding box center [217, 98] width 434 height 196
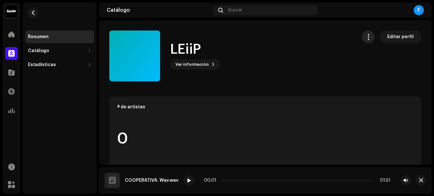
click at [368, 38] on span "button" at bounding box center [368, 36] width 6 height 5
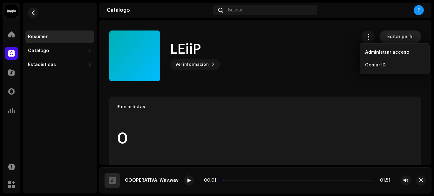
click at [393, 33] on span "Editar perfil" at bounding box center [400, 36] width 26 height 13
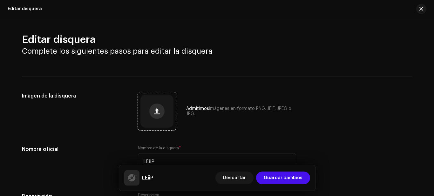
click at [150, 109] on button "button" at bounding box center [156, 111] width 15 height 15
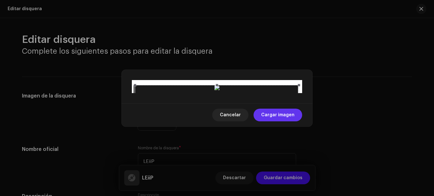
click at [272, 121] on span "Cargar imagen" at bounding box center [277, 115] width 33 height 13
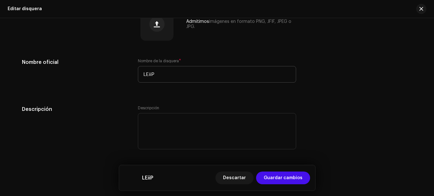
scroll to position [87, 0]
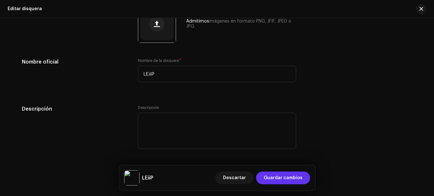
click at [279, 173] on span "Guardar cambios" at bounding box center [283, 178] width 39 height 13
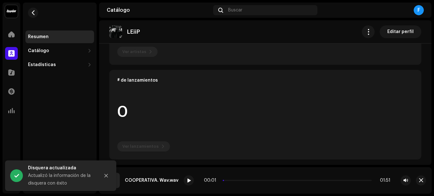
scroll to position [126, 0]
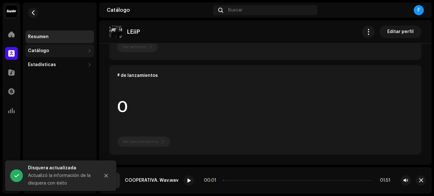
click at [61, 52] on div "Catálogo" at bounding box center [56, 50] width 57 height 5
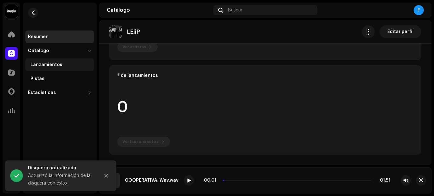
click at [56, 68] on div "Lanzamientos" at bounding box center [59, 64] width 69 height 13
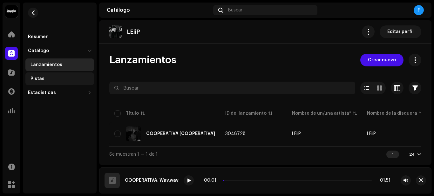
click at [63, 75] on div "Pistas" at bounding box center [59, 78] width 69 height 13
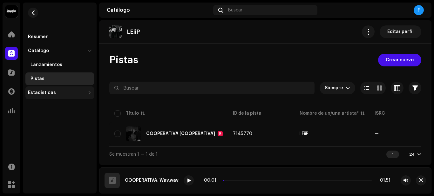
click at [65, 92] on div "Estadísticas" at bounding box center [56, 92] width 57 height 5
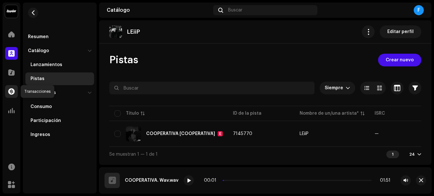
click at [8, 89] on span at bounding box center [11, 91] width 6 height 5
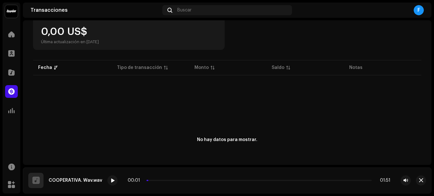
scroll to position [113, 0]
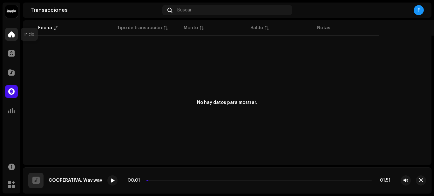
click at [8, 36] on div at bounding box center [11, 34] width 13 height 13
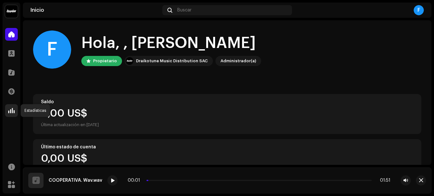
click at [11, 111] on span at bounding box center [11, 110] width 6 height 5
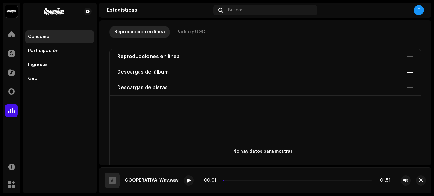
scroll to position [32, 0]
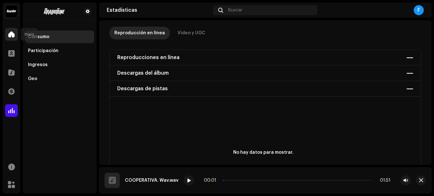
click at [16, 39] on div at bounding box center [11, 34] width 13 height 13
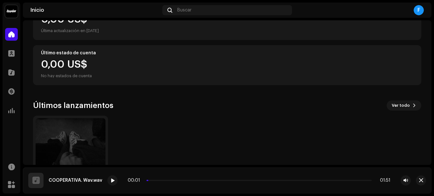
scroll to position [146, 0]
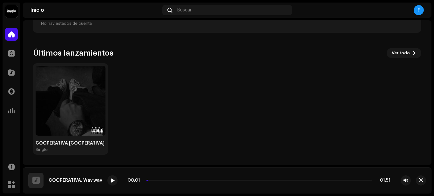
click at [9, 12] on img at bounding box center [11, 11] width 13 height 13
click at [91, 13] on span at bounding box center [92, 14] width 4 height 5
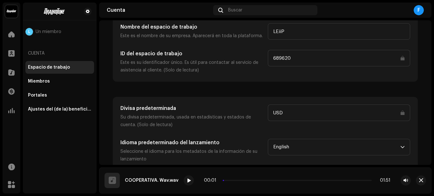
scroll to position [49, 0]
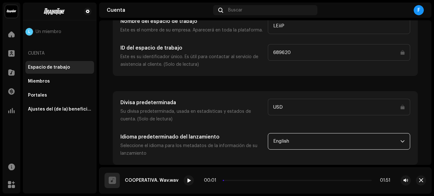
click at [288, 143] on span "English" at bounding box center [336, 141] width 127 height 16
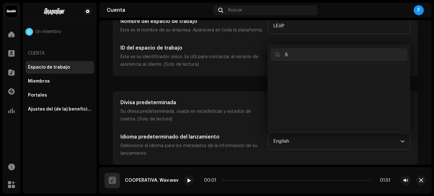
scroll to position [0, 0]
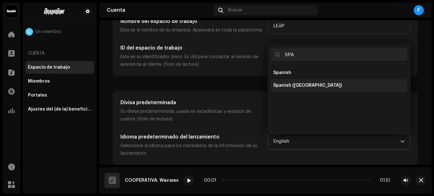
type input "SPA"
click at [290, 81] on li "Spanish ([GEOGRAPHIC_DATA])" at bounding box center [339, 85] width 137 height 13
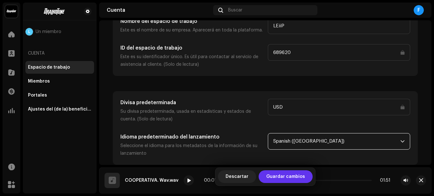
click at [293, 177] on span "Guardar cambios" at bounding box center [285, 176] width 39 height 13
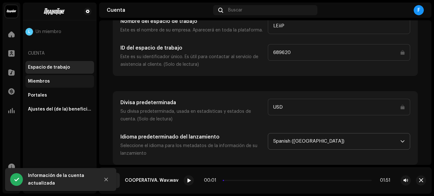
click at [67, 76] on div "Miembros" at bounding box center [59, 81] width 69 height 13
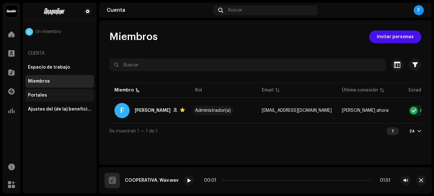
click at [68, 94] on div "Portales" at bounding box center [60, 95] width 64 height 5
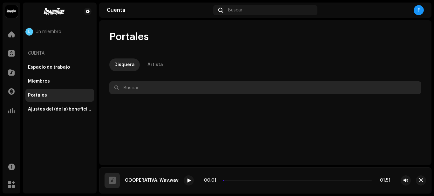
click at [138, 86] on input "text" at bounding box center [265, 87] width 312 height 13
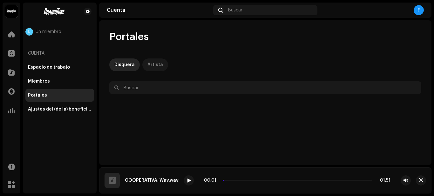
click at [152, 63] on div "Artista" at bounding box center [155, 64] width 16 height 13
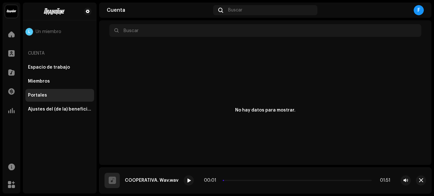
scroll to position [66, 0]
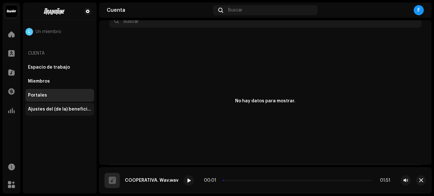
click at [80, 107] on div "Ajustes del (de la) beneficiario(a)" at bounding box center [60, 109] width 64 height 5
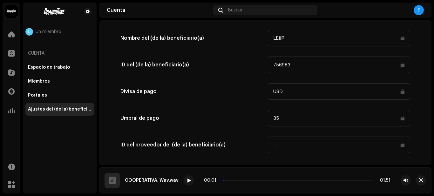
scroll to position [361, 0]
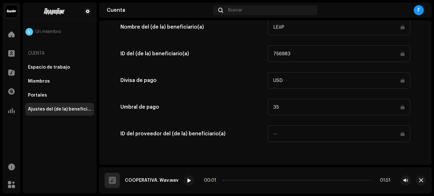
click at [250, 4] on div "Cuenta Buscar F" at bounding box center [265, 10] width 332 height 15
click at [248, 9] on div "Buscar" at bounding box center [265, 10] width 104 height 10
click at [424, 177] on button "button" at bounding box center [421, 180] width 10 height 10
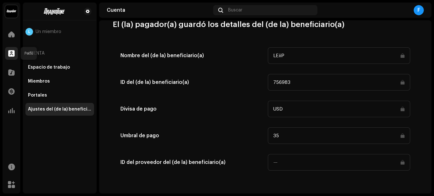
click at [15, 51] on div at bounding box center [11, 53] width 13 height 13
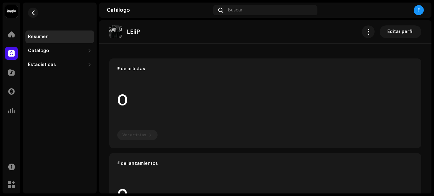
scroll to position [98, 0]
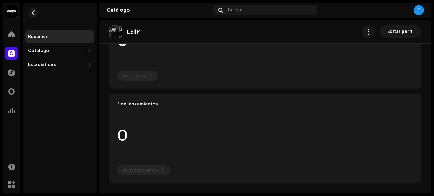
drag, startPoint x: 144, startPoint y: 167, endPoint x: 133, endPoint y: 143, distance: 26.9
click at [144, 164] on re-o-card-data "# de lanzamientos 0 Ver lanzamientos" at bounding box center [265, 139] width 312 height 90
drag, startPoint x: 122, startPoint y: 120, endPoint x: 100, endPoint y: 92, distance: 34.8
click at [122, 119] on re-o-card-data "# de lanzamientos 0 Ver lanzamientos" at bounding box center [265, 139] width 312 height 90
click at [55, 52] on div "Catálogo" at bounding box center [56, 50] width 57 height 5
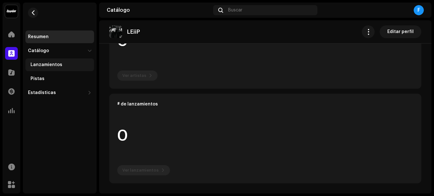
click at [64, 64] on div "Lanzamientos" at bounding box center [60, 64] width 61 height 5
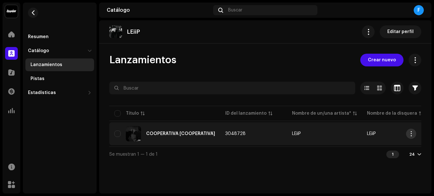
click at [413, 133] on span "button" at bounding box center [411, 133] width 5 height 5
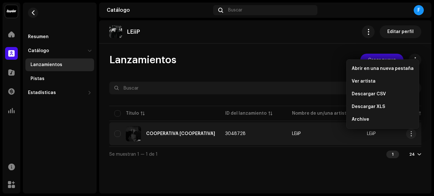
click at [197, 126] on div "COOPERATIVA [COOPERATIVA]" at bounding box center [164, 133] width 101 height 15
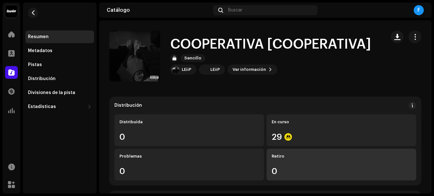
click at [322, 173] on div "0" at bounding box center [341, 171] width 139 height 8
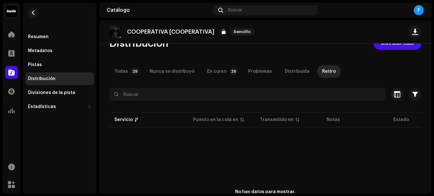
scroll to position [32, 0]
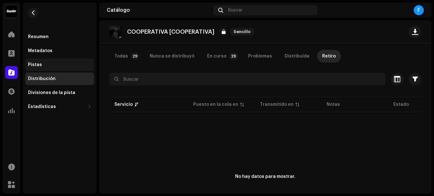
click at [52, 62] on div "Pistas" at bounding box center [60, 64] width 64 height 5
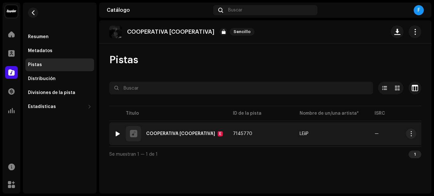
click at [198, 132] on div "COOPERATIVA [COOPERATIVA]" at bounding box center [180, 134] width 69 height 4
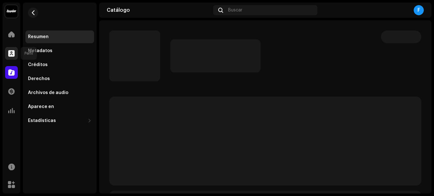
click at [7, 57] on div at bounding box center [11, 53] width 13 height 13
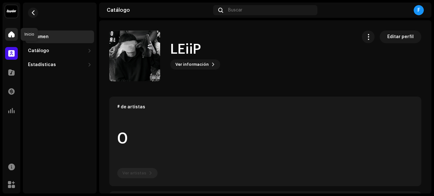
click at [15, 37] on div at bounding box center [11, 34] width 13 height 13
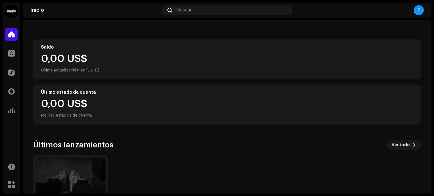
scroll to position [54, 0]
click at [69, 169] on img at bounding box center [71, 193] width 70 height 70
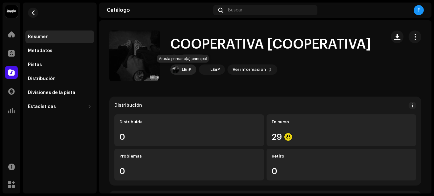
click at [178, 70] on img at bounding box center [176, 70] width 8 height 8
click at [235, 65] on span "Ver información" at bounding box center [249, 69] width 33 height 13
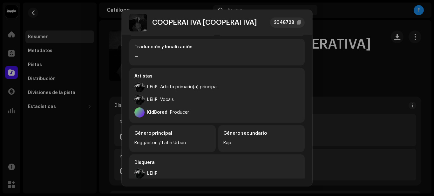
scroll to position [51, 0]
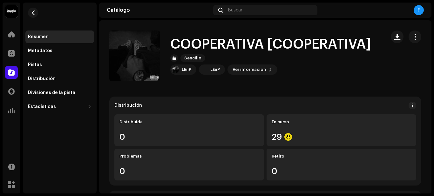
click at [343, 108] on div "COOPERATIVA [COOPERATIVA] 3048728 Metadatos Distribución Idioma de metadatos Sp…" at bounding box center [217, 98] width 434 height 196
click at [176, 69] on img at bounding box center [176, 70] width 8 height 8
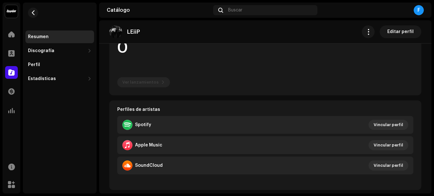
scroll to position [64, 0]
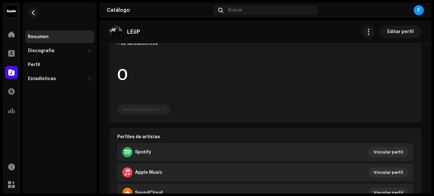
click at [178, 130] on div "Perfiles de artistas" at bounding box center [265, 133] width 311 height 11
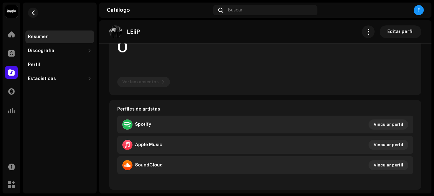
scroll to position [49, 0]
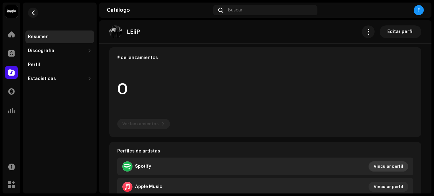
click at [381, 162] on span "Vincular perfil" at bounding box center [389, 166] width 30 height 13
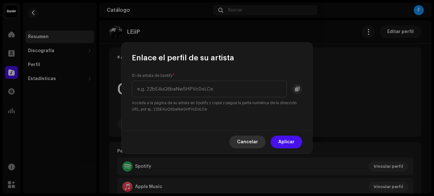
click at [257, 142] on span "Cancelar" at bounding box center [247, 142] width 21 height 13
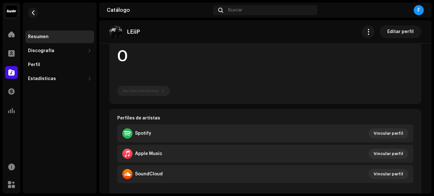
scroll to position [145, 0]
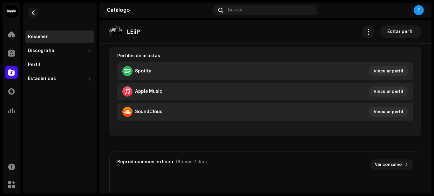
click at [374, 125] on div "Spotify Vincular perfil Apple Music Vincular perfil SoundCloud Vincular perfil" at bounding box center [265, 99] width 311 height 74
click at [381, 102] on div "Spotify Vincular perfil Apple Music Vincular perfil SoundCloud Vincular perfil" at bounding box center [265, 92] width 311 height 61
click at [375, 109] on span "Vincular perfil" at bounding box center [389, 111] width 30 height 13
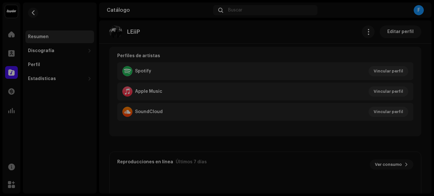
click at [362, 86] on div "Enlace el perfil de su artista ID del perfil de SoundCloud Escriba su nombre de…" at bounding box center [217, 98] width 434 height 196
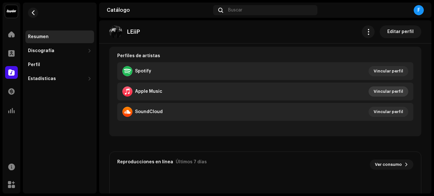
click at [368, 90] on button "Vincular perfil" at bounding box center [388, 91] width 40 height 10
click at [368, 90] on div "Enlace el perfil de su artista ID de artista de Apple * Acceda a la página de s…" at bounding box center [217, 98] width 434 height 196
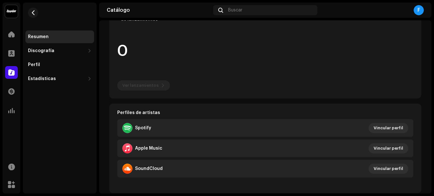
scroll to position [0, 0]
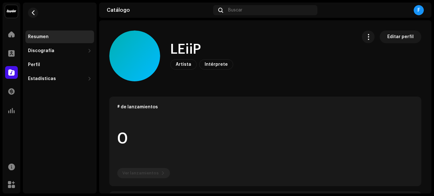
click at [185, 63] on span "Artista" at bounding box center [184, 64] width 16 height 4
click at [402, 38] on span "Editar perfil" at bounding box center [400, 36] width 26 height 13
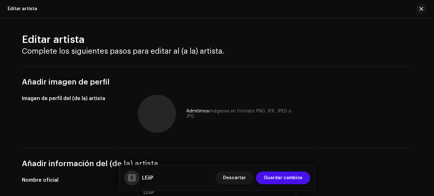
click at [207, 70] on div "Añadir imagen de perfil" at bounding box center [217, 76] width 390 height 21
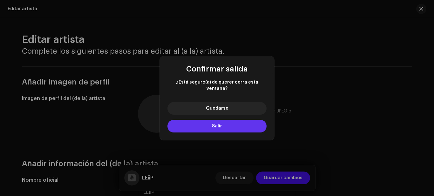
click at [226, 122] on button "Salir" at bounding box center [216, 126] width 99 height 13
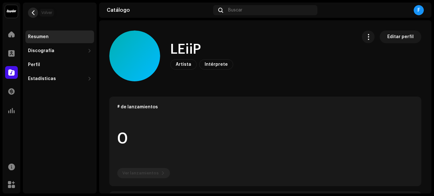
click at [31, 13] on span "button" at bounding box center [33, 12] width 5 height 5
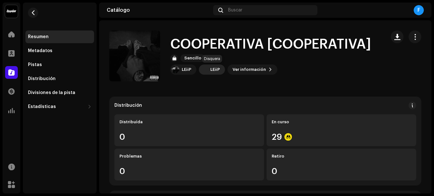
click at [216, 70] on div "LEiiP" at bounding box center [215, 69] width 10 height 5
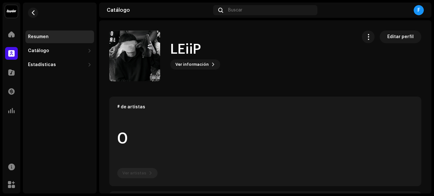
click at [39, 12] on re-m-nav-back at bounding box center [32, 17] width 15 height 28
click at [35, 11] on span "button" at bounding box center [33, 12] width 5 height 5
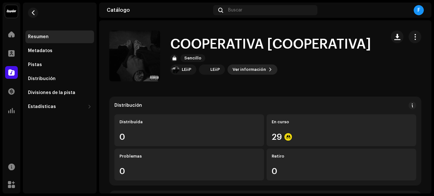
click at [251, 71] on span "Ver información" at bounding box center [249, 69] width 33 height 13
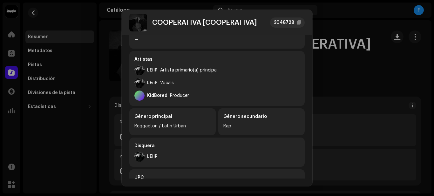
scroll to position [95, 0]
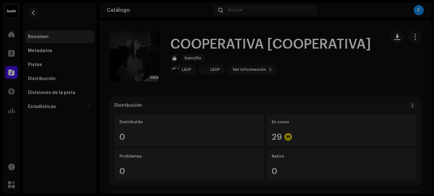
click at [393, 78] on div "COOPERATIVA [COOPERATIVA] 3048728 Metadatos Distribución Idioma de metadatos Sp…" at bounding box center [217, 98] width 434 height 196
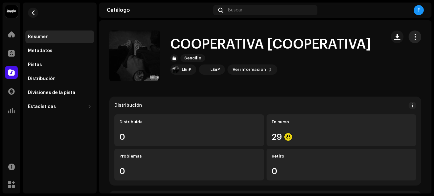
click at [412, 37] on span "button" at bounding box center [415, 36] width 6 height 5
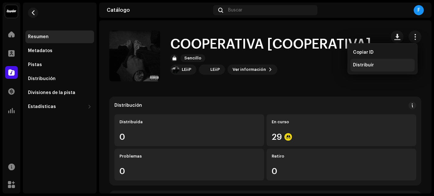
click at [373, 62] on div "Distribuir" at bounding box center [382, 65] width 64 height 13
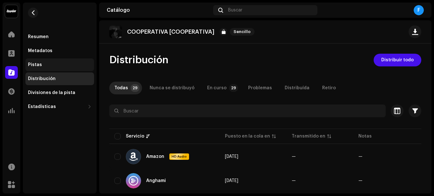
click at [71, 67] on div "Pistas" at bounding box center [60, 64] width 64 height 5
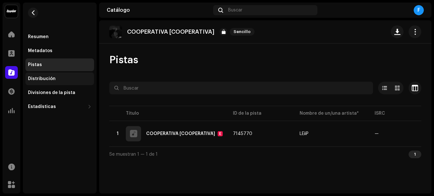
click at [60, 78] on div "Distribución" at bounding box center [60, 78] width 64 height 5
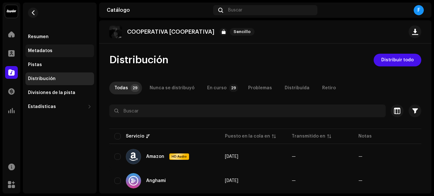
click at [48, 52] on div "Metadatos" at bounding box center [40, 50] width 24 height 5
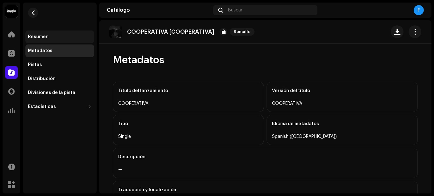
click at [53, 36] on div "Resumen" at bounding box center [60, 36] width 64 height 5
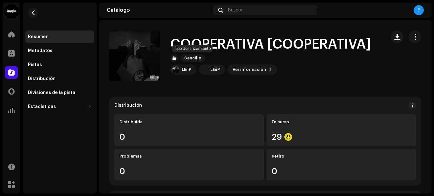
click at [191, 57] on span "Sencillo" at bounding box center [192, 58] width 25 height 8
click at [7, 71] on div at bounding box center [11, 72] width 13 height 13
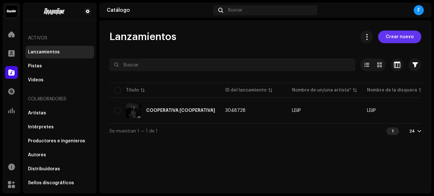
click at [399, 39] on span "Crear nuevo" at bounding box center [400, 36] width 28 height 13
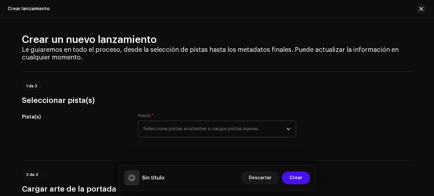
click at [165, 129] on span "Seleccione pistas existentes o cargue pistas nuevas" at bounding box center [214, 129] width 143 height 16
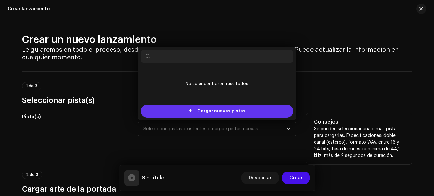
click at [187, 108] on div "Cargar nuevas pistas" at bounding box center [217, 111] width 152 height 13
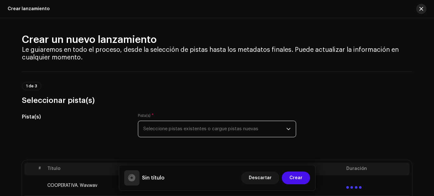
click at [423, 10] on button "button" at bounding box center [421, 9] width 10 height 10
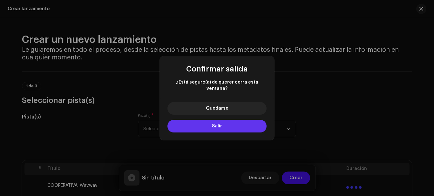
click at [197, 123] on button "Salir" at bounding box center [216, 126] width 99 height 13
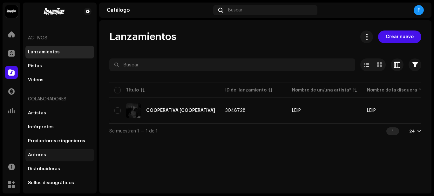
click at [41, 157] on div "Autores" at bounding box center [37, 154] width 18 height 5
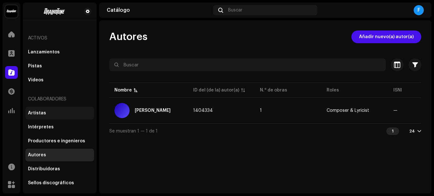
click at [55, 112] on div "Artistas" at bounding box center [60, 113] width 64 height 5
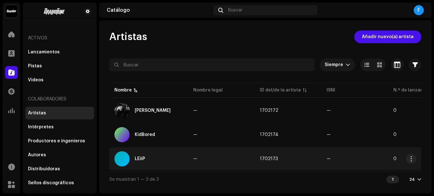
click at [159, 167] on td "LEiiP" at bounding box center [148, 158] width 79 height 23
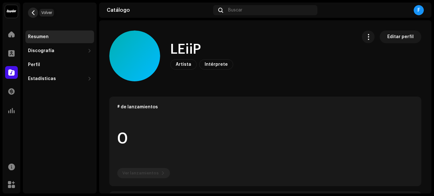
click at [34, 12] on span "button" at bounding box center [33, 12] width 5 height 5
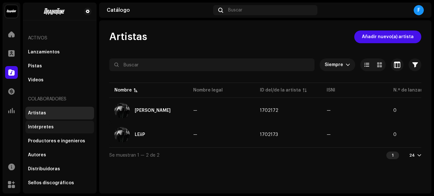
click at [78, 125] on div "Intérpretes" at bounding box center [60, 127] width 64 height 5
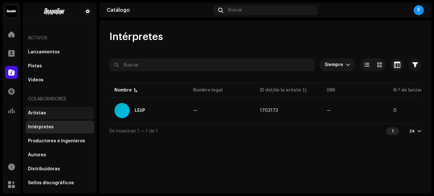
click at [71, 110] on div "Artistas" at bounding box center [59, 113] width 69 height 13
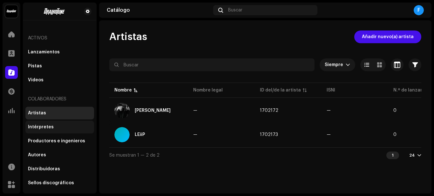
click at [57, 125] on div "Intérpretes" at bounding box center [60, 127] width 64 height 5
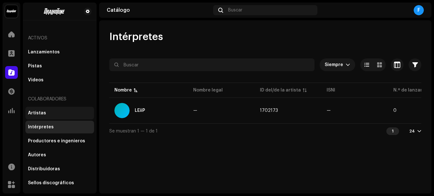
click at [60, 112] on div "Artistas" at bounding box center [60, 113] width 64 height 5
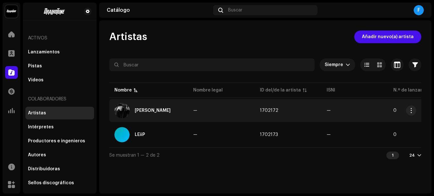
click at [238, 113] on td "—" at bounding box center [221, 110] width 67 height 23
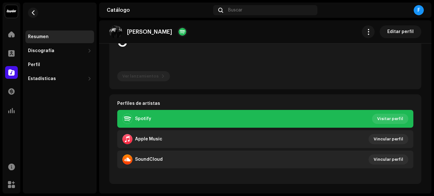
scroll to position [86, 0]
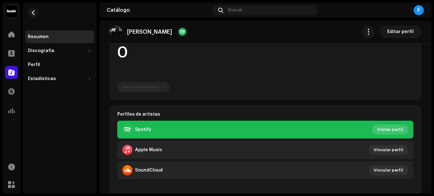
click at [390, 128] on span "Visitar perfil" at bounding box center [390, 129] width 26 height 13
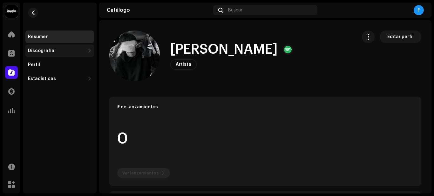
click at [46, 50] on div "Discografía" at bounding box center [41, 50] width 26 height 5
click at [52, 51] on div "Discografía" at bounding box center [41, 50] width 26 height 5
click at [52, 54] on div "Discografía" at bounding box center [59, 50] width 69 height 13
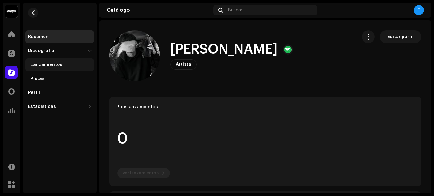
click at [51, 65] on div "Lanzamientos" at bounding box center [46, 64] width 32 height 5
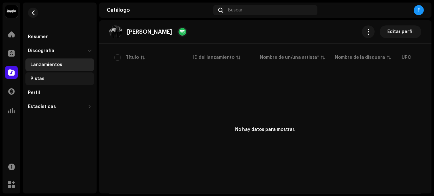
click at [58, 77] on div "Pistas" at bounding box center [60, 78] width 61 height 5
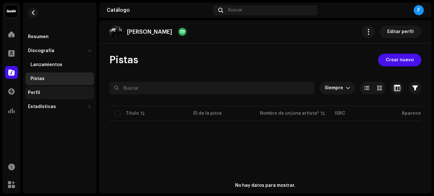
click at [48, 91] on div "Perfil" at bounding box center [60, 92] width 64 height 5
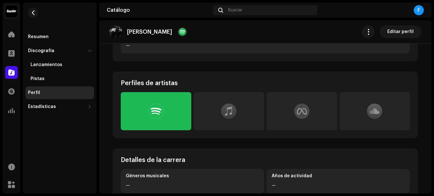
scroll to position [127, 0]
click at [280, 111] on div at bounding box center [302, 110] width 71 height 38
click at [342, 106] on div "Enlace el perfil de su artista ID de metaartista Proporcione la ID de su metaar…" at bounding box center [217, 98] width 434 height 196
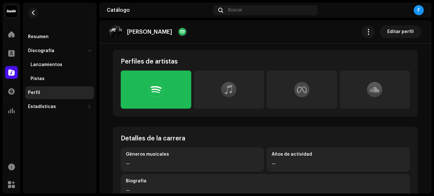
scroll to position [171, 0]
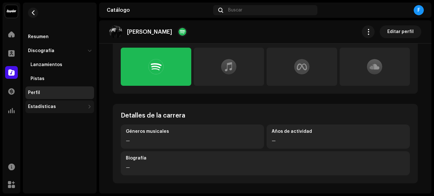
click at [46, 107] on div "Estadísticas" at bounding box center [42, 106] width 28 height 5
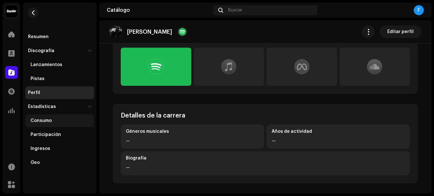
click at [57, 119] on div "Consumo" at bounding box center [60, 120] width 61 height 5
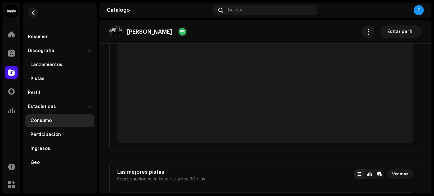
scroll to position [127, 0]
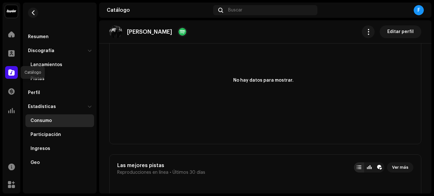
click at [16, 73] on div at bounding box center [11, 72] width 13 height 13
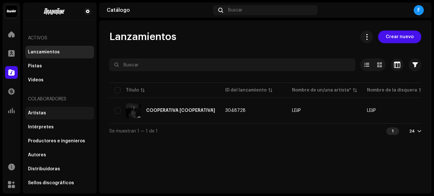
click at [65, 112] on div "Artistas" at bounding box center [60, 113] width 64 height 5
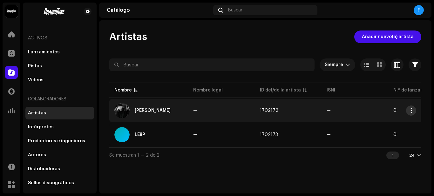
click at [415, 111] on button "button" at bounding box center [411, 110] width 10 height 10
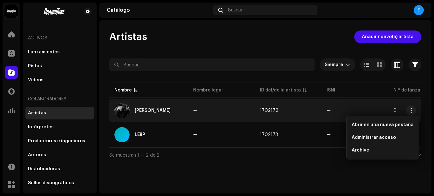
click at [126, 109] on img at bounding box center [121, 110] width 15 height 15
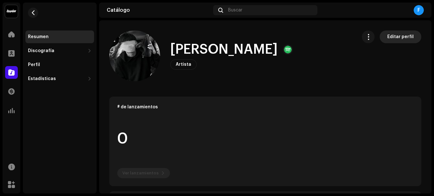
click at [396, 40] on span "Editar perfil" at bounding box center [400, 36] width 26 height 13
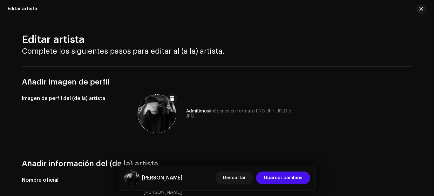
click at [172, 99] on span at bounding box center [172, 98] width 5 height 5
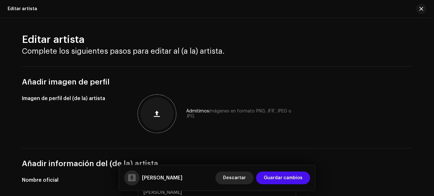
click at [237, 176] on span "Descartar" at bounding box center [234, 178] width 23 height 13
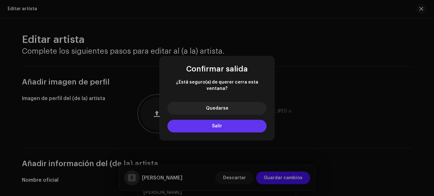
click at [216, 124] on span "Salir" at bounding box center [217, 126] width 10 height 4
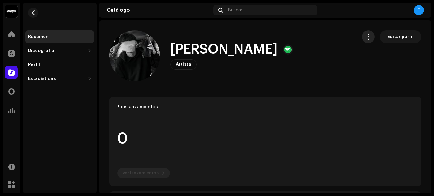
click at [368, 35] on span "button" at bounding box center [368, 36] width 6 height 5
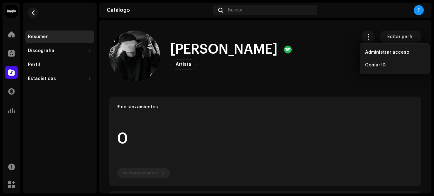
click at [307, 71] on div "Franco Artista Editar perfil" at bounding box center [230, 55] width 242 height 51
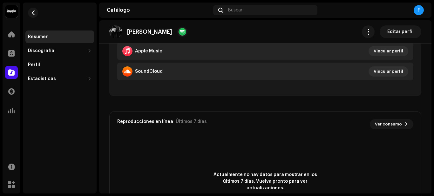
scroll to position [86, 0]
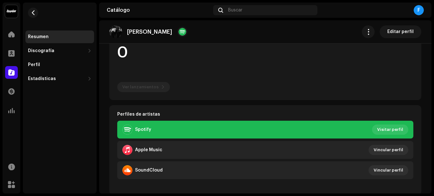
drag, startPoint x: 333, startPoint y: 130, endPoint x: 378, endPoint y: 103, distance: 52.6
click at [378, 103] on div "# de lanzamientos 0 Ver lanzamientos Perfiles de artistas Spotify Visitar perfi…" at bounding box center [265, 102] width 312 height 184
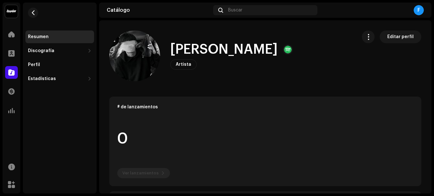
drag, startPoint x: 146, startPoint y: 51, endPoint x: 243, endPoint y: 61, distance: 97.4
drag, startPoint x: 243, startPoint y: 61, endPoint x: 32, endPoint y: 12, distance: 217.1
click at [32, 12] on span "button" at bounding box center [33, 12] width 5 height 5
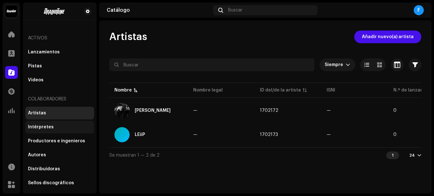
click at [57, 128] on div "Intérpretes" at bounding box center [60, 127] width 64 height 5
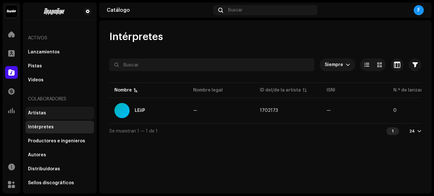
click at [66, 113] on div "Artistas" at bounding box center [60, 113] width 64 height 5
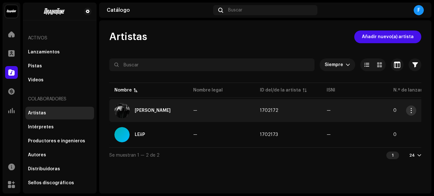
click at [415, 111] on button "button" at bounding box center [411, 110] width 10 height 10
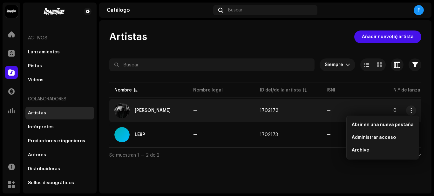
click at [290, 108] on td "1702172" at bounding box center [288, 110] width 67 height 23
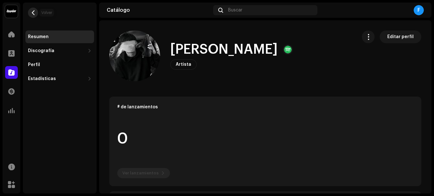
click at [33, 8] on button "button" at bounding box center [33, 13] width 10 height 10
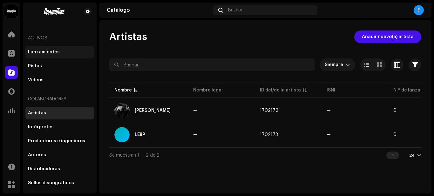
click at [56, 54] on div "Lanzamientos" at bounding box center [44, 52] width 32 height 5
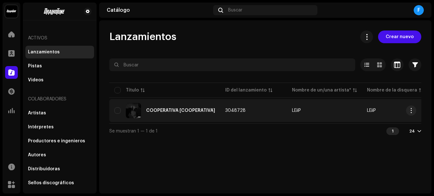
click at [156, 113] on div "COOPERATIVA [COOPERATIVA]" at bounding box center [164, 110] width 101 height 15
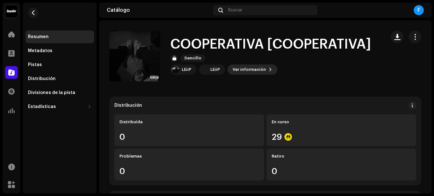
click at [246, 67] on span "Ver información" at bounding box center [249, 69] width 33 height 13
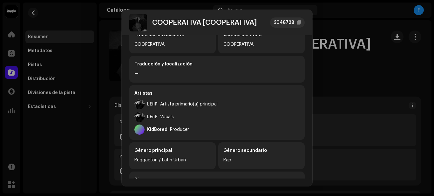
scroll to position [64, 0]
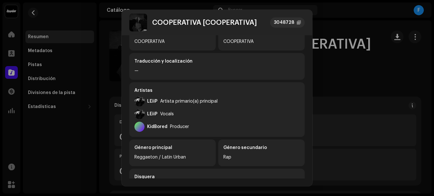
click at [158, 100] on div "LEiiP Artista primario(a) principal" at bounding box center [175, 101] width 83 height 10
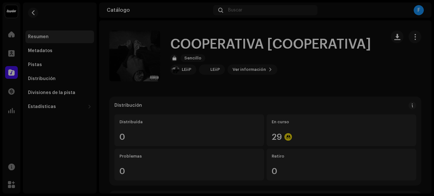
click at [340, 74] on div "COOPERATIVA [COOPERATIVA] 3048728 Metadatos Distribución Idioma de metadatos Sp…" at bounding box center [217, 98] width 434 height 196
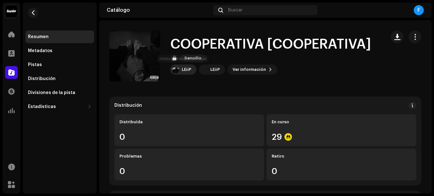
click at [171, 68] on div "LEiiP" at bounding box center [183, 69] width 26 height 10
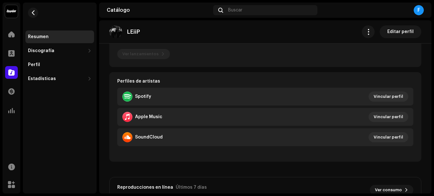
scroll to position [64, 0]
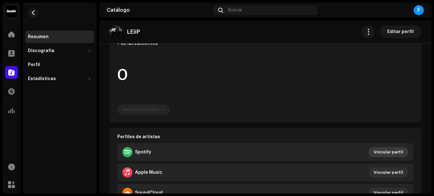
click at [376, 151] on span "Vincular perfil" at bounding box center [389, 152] width 30 height 13
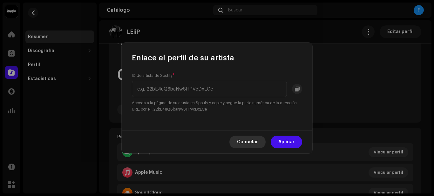
click at [255, 143] on span "Cancelar" at bounding box center [247, 142] width 21 height 13
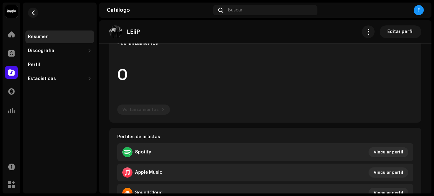
scroll to position [0, 0]
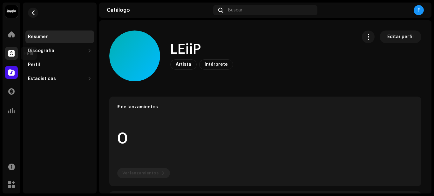
click at [10, 51] on span at bounding box center [11, 53] width 6 height 5
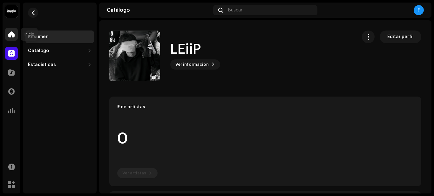
click at [10, 33] on span at bounding box center [11, 34] width 6 height 5
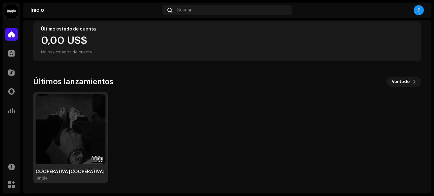
click at [91, 143] on img at bounding box center [71, 129] width 70 height 70
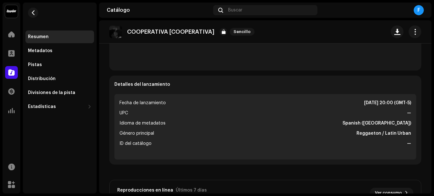
scroll to position [222, 0]
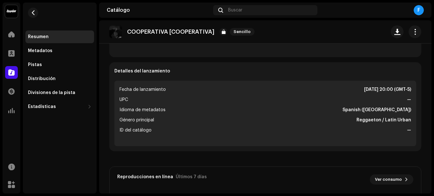
click at [339, 89] on li "Fecha de lanzamiento 31 oct 2025, 20:00 (GMT-5)" at bounding box center [265, 90] width 292 height 8
click at [364, 88] on strong "[DATE] 20:00 (GMT-5)" at bounding box center [387, 90] width 47 height 8
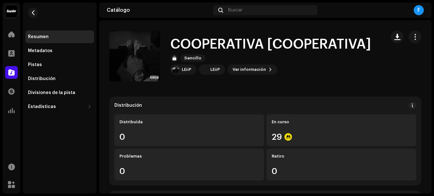
scroll to position [191, 0]
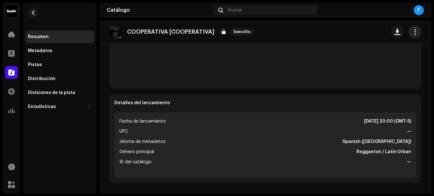
click at [412, 31] on span "button" at bounding box center [415, 31] width 6 height 5
click at [371, 59] on span "Distribuir" at bounding box center [363, 59] width 21 height 5
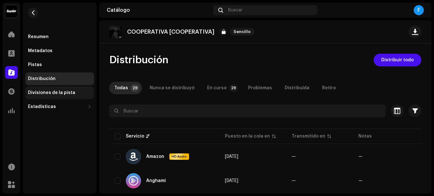
click at [67, 88] on div "Divisiones de la pista" at bounding box center [59, 92] width 69 height 13
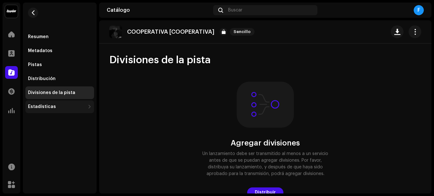
click at [54, 103] on div "Estadísticas" at bounding box center [59, 106] width 69 height 13
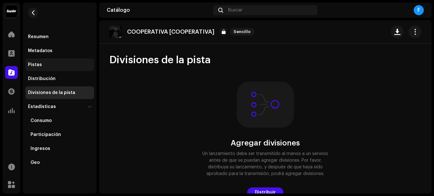
click at [55, 61] on div "Pistas" at bounding box center [59, 64] width 69 height 13
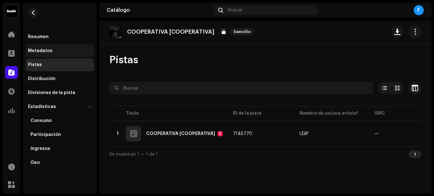
drag, startPoint x: 57, startPoint y: 48, endPoint x: 56, endPoint y: 45, distance: 3.3
click at [56, 48] on div "Metadatos" at bounding box center [59, 50] width 69 height 13
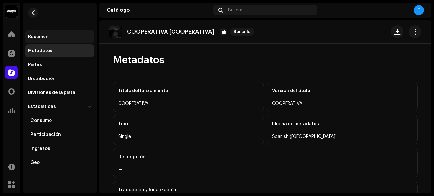
click at [55, 38] on div "Resumen" at bounding box center [60, 36] width 64 height 5
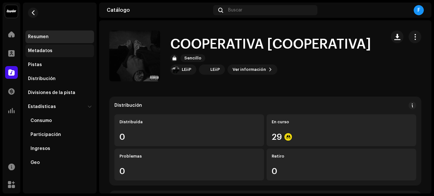
click at [67, 49] on div "Metadatos" at bounding box center [60, 50] width 64 height 5
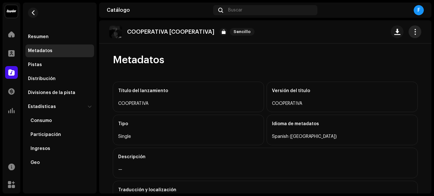
click at [416, 31] on button "button" at bounding box center [415, 31] width 13 height 13
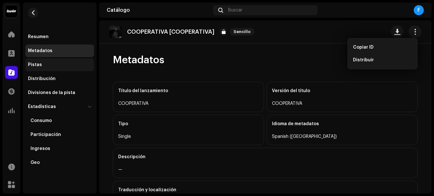
click at [47, 69] on div "Pistas" at bounding box center [59, 64] width 69 height 13
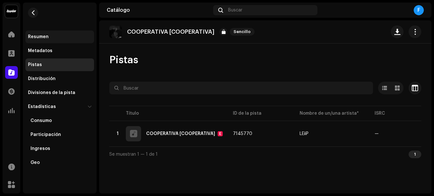
click at [44, 34] on div "Resumen" at bounding box center [38, 36] width 21 height 5
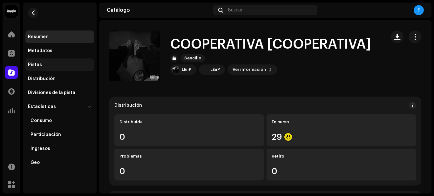
click at [43, 64] on div "Pistas" at bounding box center [60, 64] width 64 height 5
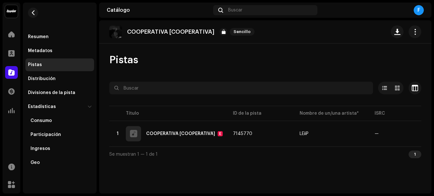
click at [243, 121] on table "Título ID de la pista Nombre de un/una artista* ISRC Aparece en Audio faltante …" at bounding box center [372, 126] width 527 height 42
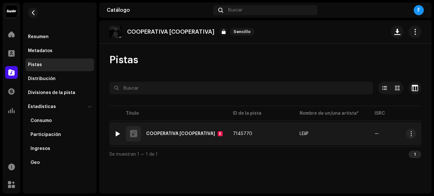
click at [248, 136] on span "7145770" at bounding box center [242, 134] width 19 height 4
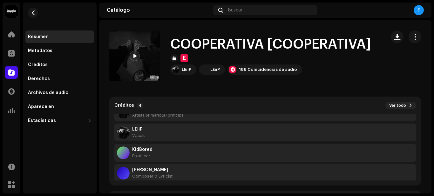
scroll to position [20, 0]
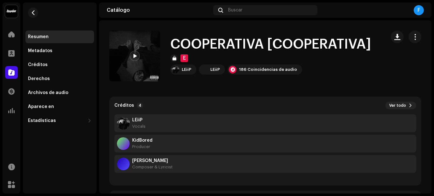
click at [159, 167] on div "Composer & Lyricist" at bounding box center [152, 167] width 40 height 5
click at [133, 54] on span at bounding box center [135, 56] width 4 height 5
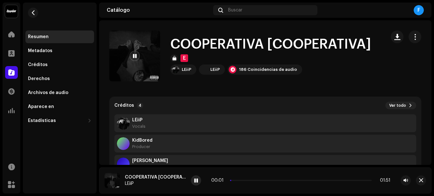
click at [195, 180] on span at bounding box center [196, 180] width 4 height 5
click at [420, 178] on span "button" at bounding box center [421, 180] width 4 height 5
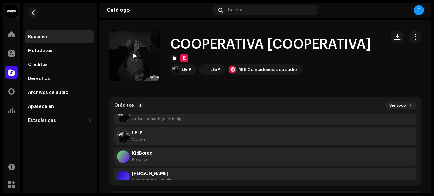
scroll to position [0, 0]
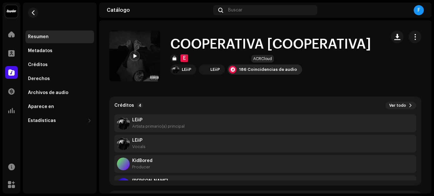
click at [273, 70] on div "186 Coincidencias de audio" at bounding box center [268, 69] width 58 height 5
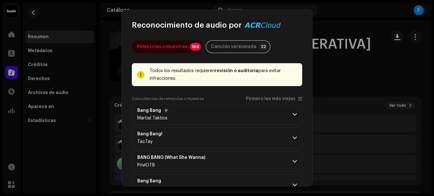
click at [224, 118] on p-accordion-header "Bang Bang Martial Taktics" at bounding box center [217, 114] width 170 height 21
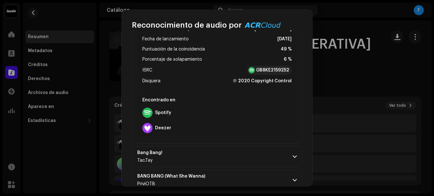
scroll to position [127, 0]
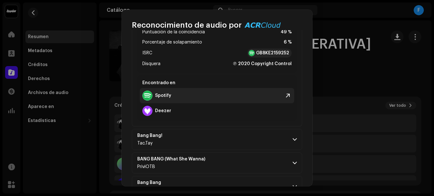
click at [159, 94] on strong "Spotify" at bounding box center [163, 95] width 16 height 5
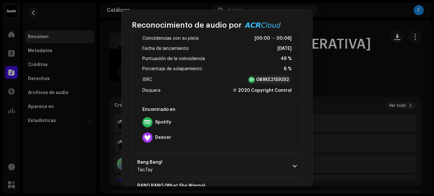
scroll to position [64, 0]
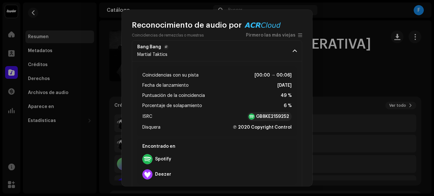
click at [288, 50] on p-accordion-header "Bang Bang Martial Taktics" at bounding box center [217, 50] width 170 height 21
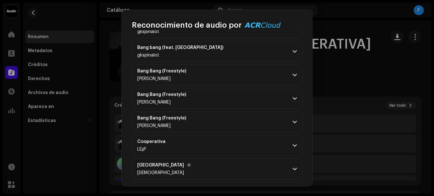
scroll to position [3590, 0]
click at [208, 137] on p-accordion-header "Cooperativa LE¡¡P" at bounding box center [217, 144] width 170 height 21
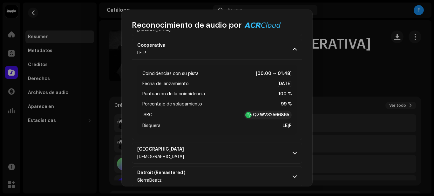
scroll to position [3685, 0]
click at [261, 114] on strong "QZWV32566865" at bounding box center [271, 115] width 36 height 6
click at [247, 51] on p-accordion-header "Cooperativa LE¡¡P" at bounding box center [217, 49] width 170 height 21
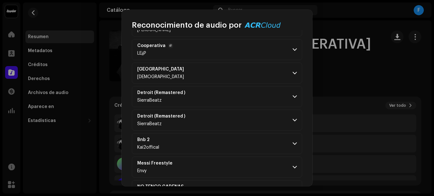
click at [247, 51] on p-accordion-header "Cooperativa LE¡¡P" at bounding box center [217, 49] width 170 height 21
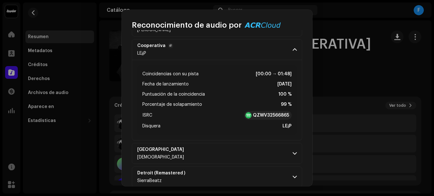
click at [247, 51] on p-accordion-header "Cooperativa LE¡¡P" at bounding box center [217, 49] width 170 height 21
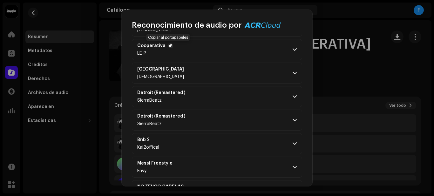
click at [169, 44] on span "button" at bounding box center [170, 45] width 3 height 5
click at [198, 50] on p-accordion-header "Cooperativa LE¡¡P" at bounding box center [217, 49] width 170 height 21
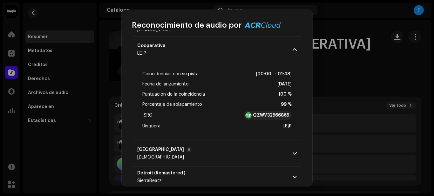
click at [241, 147] on p-accordion-header "Atlanta GiZMO" at bounding box center [217, 153] width 170 height 21
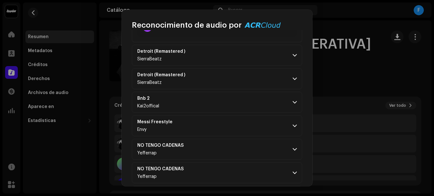
scroll to position [3939, 0]
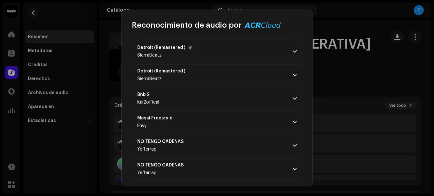
click at [191, 56] on p-accordion-header "Detroit (Remastered ) SierraBeatz" at bounding box center [217, 51] width 170 height 21
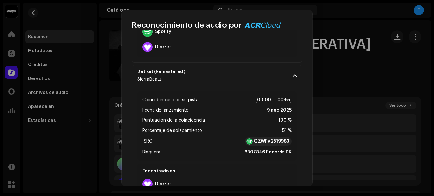
scroll to position [3911, 0]
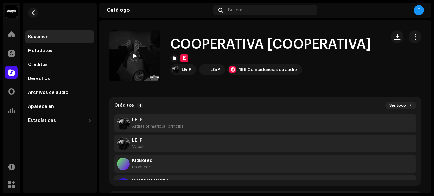
click at [335, 62] on div "Reconocimiento de audio por Remezclas o muestras 164 Canción versionada 22 Todo…" at bounding box center [217, 98] width 434 height 196
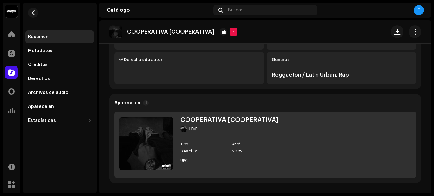
scroll to position [127, 0]
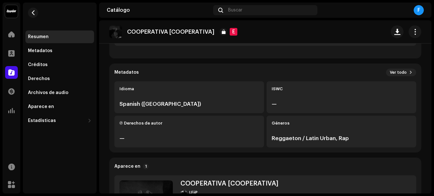
click at [206, 135] on div "—" at bounding box center [188, 139] width 139 height 8
click at [192, 105] on div "Spanish ([GEOGRAPHIC_DATA])" at bounding box center [188, 104] width 139 height 8
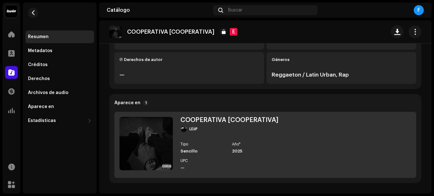
click at [283, 146] on div "COOPERATIVA [COOPERATIVA] LEiiP Tipo Sencillo Año* 2025 UPC —" at bounding box center [265, 145] width 302 height 66
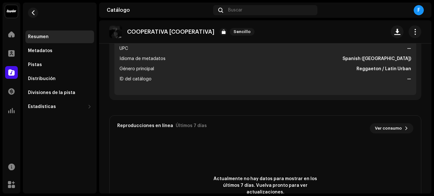
scroll to position [222, 0]
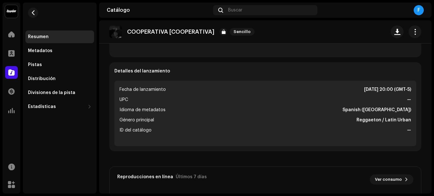
click at [342, 124] on ul "Fecha de lanzamiento 31 oct 2025, 20:00 (GMT-5) UPC — Idioma de metadatos Spani…" at bounding box center [265, 113] width 302 height 65
drag, startPoint x: 348, startPoint y: 123, endPoint x: 371, endPoint y: 63, distance: 64.7
click at [357, 110] on ul "Fecha de lanzamiento 31 oct 2025, 20:00 (GMT-5) UPC — Idioma de metadatos Spani…" at bounding box center [265, 113] width 302 height 65
click at [372, 61] on re-o-release-hero "COOPERATIVA [COOPERATIVA] Sencillo COOPERATIVA [COOPERATIVA] Sencillo LEiiP LEi…" at bounding box center [265, 45] width 332 height 51
click at [413, 34] on span "button" at bounding box center [415, 31] width 6 height 5
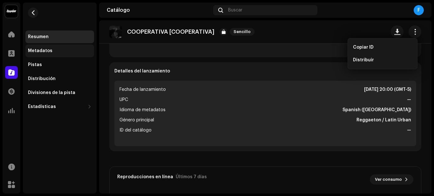
click at [73, 51] on div "Metadatos" at bounding box center [60, 50] width 64 height 5
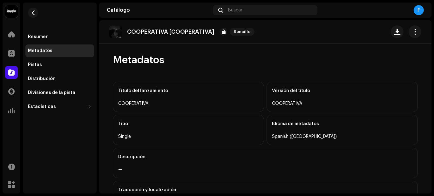
click at [193, 102] on div "COOPERATIVA" at bounding box center [188, 104] width 140 height 8
click at [412, 33] on span "button" at bounding box center [415, 31] width 6 height 5
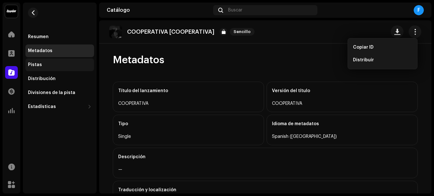
click at [54, 64] on div "Pistas" at bounding box center [60, 64] width 64 height 5
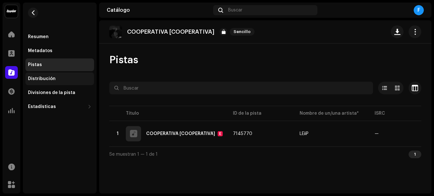
click at [48, 76] on div "Distribución" at bounding box center [42, 78] width 28 height 5
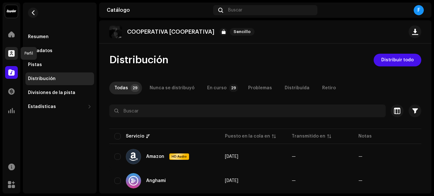
click at [8, 52] on div at bounding box center [11, 53] width 13 height 13
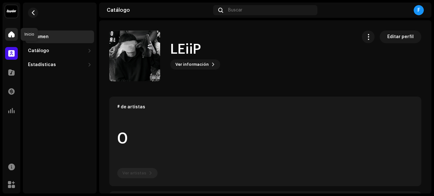
click at [10, 33] on span at bounding box center [11, 34] width 6 height 5
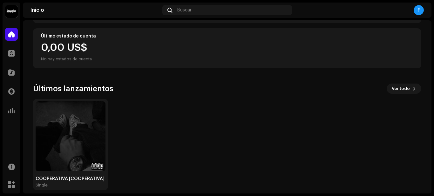
scroll to position [118, 0]
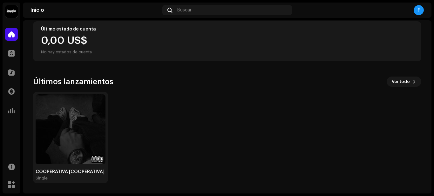
drag, startPoint x: 80, startPoint y: 151, endPoint x: 62, endPoint y: 146, distance: 18.3
click at [62, 146] on img at bounding box center [71, 129] width 70 height 70
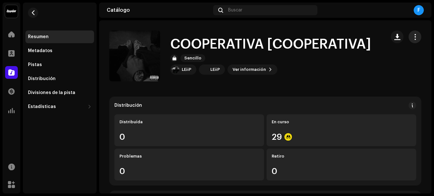
click at [412, 37] on span "button" at bounding box center [415, 36] width 6 height 5
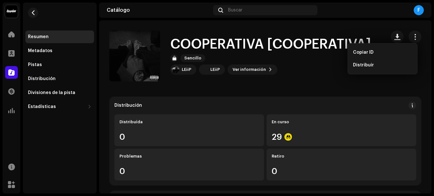
click at [306, 71] on div "LEiiP LEiiP Ver información" at bounding box center [275, 69] width 210 height 10
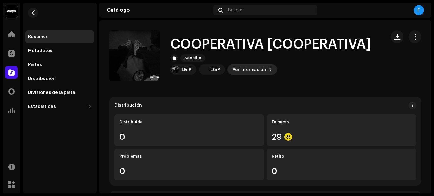
click at [259, 71] on span "Ver información" at bounding box center [249, 69] width 33 height 13
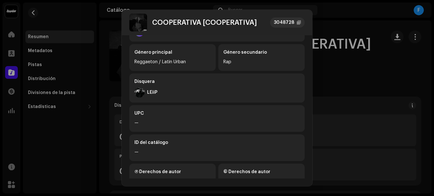
scroll to position [178, 0]
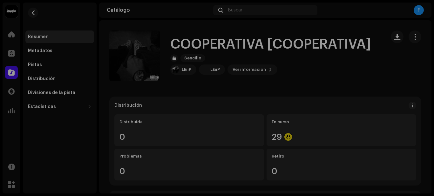
click at [320, 34] on div "COOPERATIVA [COOPERATIVA] 3048728 Metadatos Distribución Idioma de metadatos Sp…" at bounding box center [217, 98] width 434 height 196
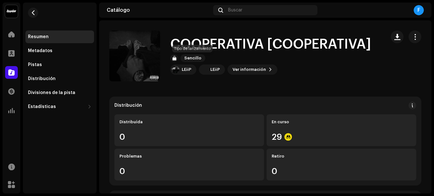
click at [190, 59] on span "Sencillo" at bounding box center [192, 58] width 25 height 8
click at [176, 57] on div at bounding box center [174, 58] width 8 height 8
click at [410, 104] on span at bounding box center [412, 105] width 4 height 5
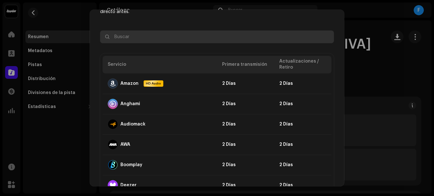
scroll to position [0, 0]
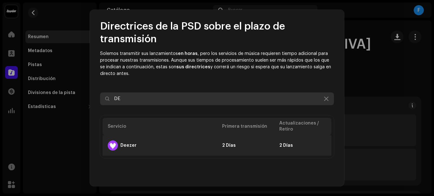
type input "D"
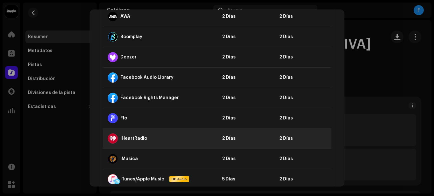
scroll to position [191, 0]
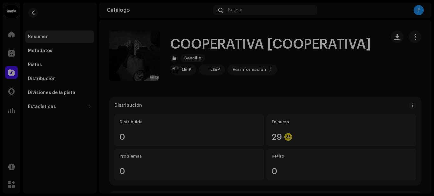
click at [416, 136] on div "Directrices de la PSD sobre el plazo de transmisión Solemos transmitir sus lanz…" at bounding box center [217, 98] width 434 height 196
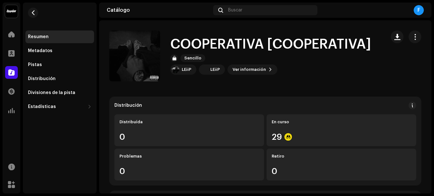
click at [7, 14] on img at bounding box center [11, 11] width 13 height 13
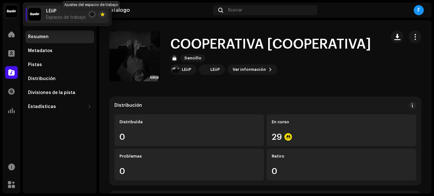
click at [91, 14] on span at bounding box center [92, 14] width 4 height 5
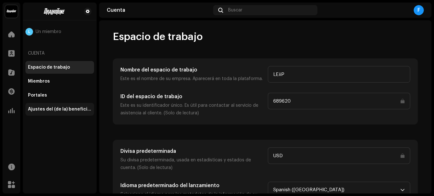
click at [83, 103] on div "Ajustes del (de la) beneficiario(a)" at bounding box center [59, 109] width 69 height 13
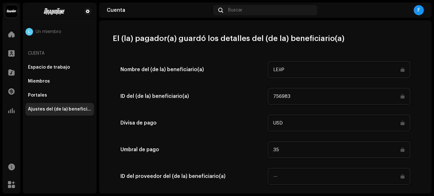
scroll to position [332, 0]
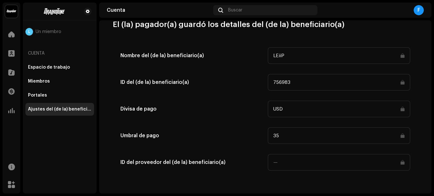
click at [295, 54] on input "LEiiP" at bounding box center [339, 55] width 142 height 17
click at [70, 95] on div "Portales" at bounding box center [60, 95] width 64 height 5
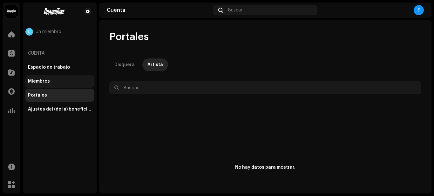
click at [48, 77] on div "Miembros" at bounding box center [59, 81] width 69 height 13
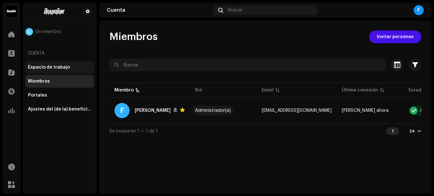
click at [57, 64] on div "Espacio de trabajo" at bounding box center [59, 67] width 69 height 13
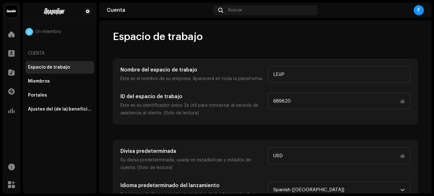
click at [11, 9] on img at bounding box center [11, 11] width 13 height 13
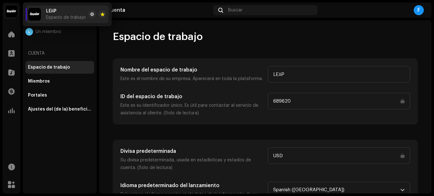
click at [46, 12] on div "LEiiP Espacio de trabajo" at bounding box center [56, 14] width 57 height 13
click at [12, 186] on span at bounding box center [11, 184] width 7 height 5
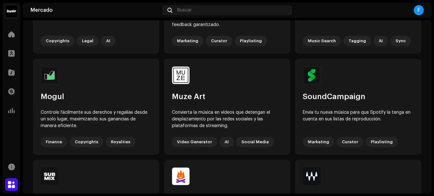
scroll to position [413, 0]
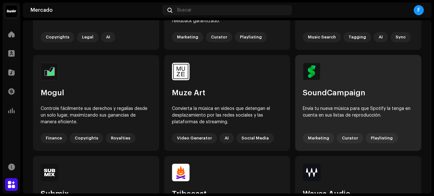
click at [314, 101] on div "SoundCampaign Envía tu nueva música para que Spotify la tenga en cuenta en sus …" at bounding box center [358, 103] width 126 height 96
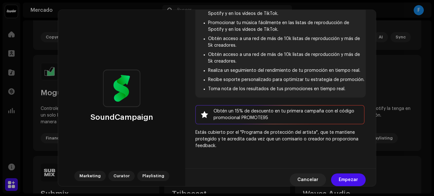
scroll to position [86, 0]
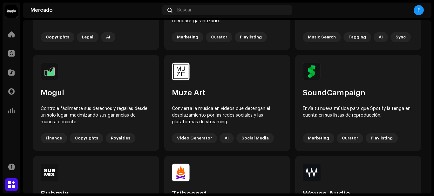
click at [29, 149] on div "SoundCampaign Marketing Curator Playlisting SoundCampaign conecta artistas con …" at bounding box center [217, 98] width 434 height 196
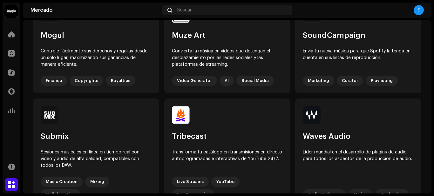
scroll to position [566, 0]
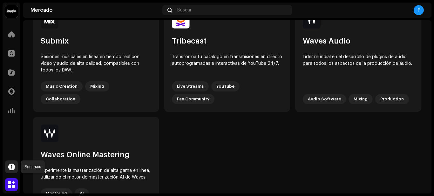
click at [12, 166] on span at bounding box center [11, 166] width 7 height 5
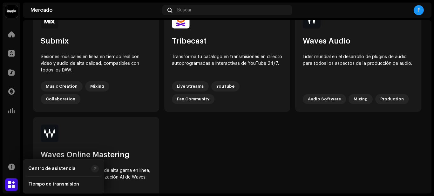
click at [421, 11] on div "F" at bounding box center [419, 10] width 10 height 10
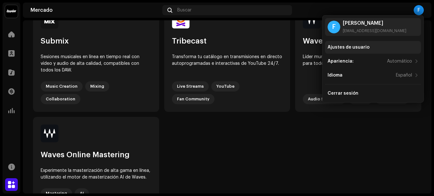
click at [356, 47] on div "Ajustes de usuario" at bounding box center [349, 47] width 42 height 5
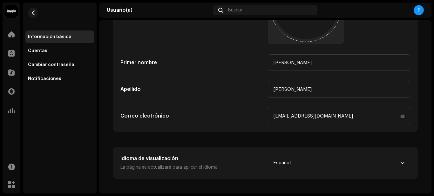
scroll to position [99, 0]
click at [65, 50] on div "Cuentas" at bounding box center [60, 50] width 64 height 5
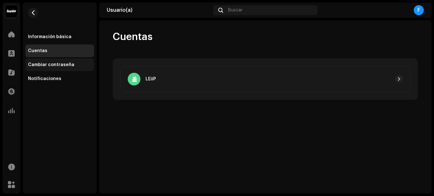
click at [51, 66] on div "Cambiar contraseña" at bounding box center [51, 64] width 46 height 5
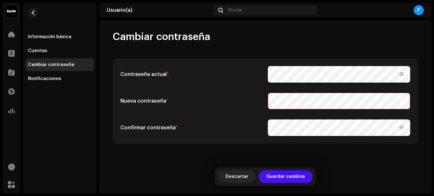
click at [402, 101] on icon at bounding box center [401, 100] width 7 height 7
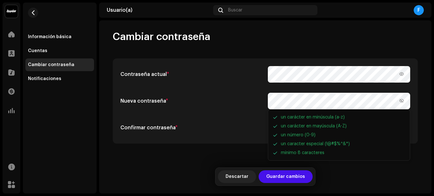
click at [265, 96] on div "Nueva contraseña * un carácter en minúscula (a-z) un carácter en mayúscula (A-Z…" at bounding box center [265, 101] width 290 height 17
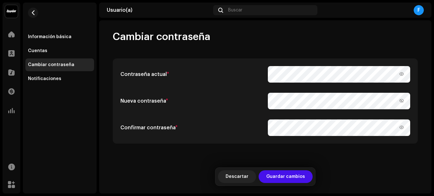
drag, startPoint x: 252, startPoint y: 122, endPoint x: 265, endPoint y: 124, distance: 13.8
click at [253, 122] on div "Confirmar contraseña *" at bounding box center [191, 127] width 142 height 17
click at [401, 100] on icon at bounding box center [401, 100] width 4 height 3
click at [288, 173] on span "Guardar cambios" at bounding box center [285, 176] width 39 height 13
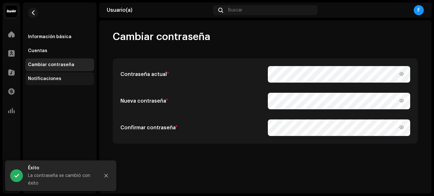
click at [71, 84] on div "Notificaciones" at bounding box center [59, 78] width 69 height 13
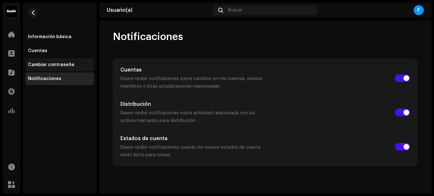
click at [72, 65] on div "Cambiar contraseña" at bounding box center [60, 64] width 64 height 5
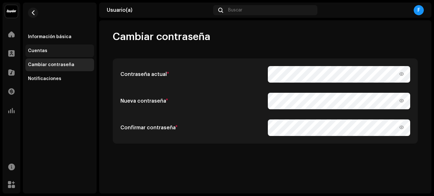
click at [65, 56] on div "Cuentas" at bounding box center [59, 50] width 69 height 13
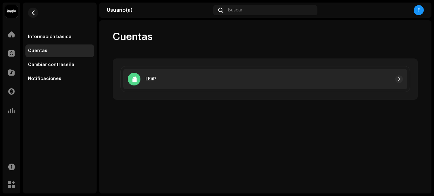
click at [164, 78] on div at bounding box center [279, 79] width 247 height 8
click at [163, 78] on div at bounding box center [279, 79] width 247 height 8
click at [400, 78] on span "button" at bounding box center [399, 79] width 4 height 5
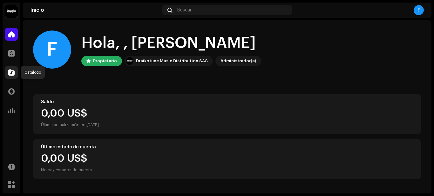
click at [8, 67] on div at bounding box center [11, 72] width 13 height 13
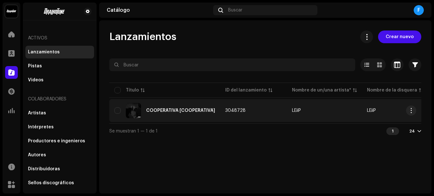
click at [197, 108] on div "COOPERATIVA [COOPERATIVA]" at bounding box center [180, 110] width 69 height 4
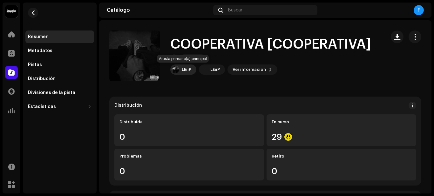
click at [191, 69] on div "LEiiP" at bounding box center [187, 69] width 10 height 5
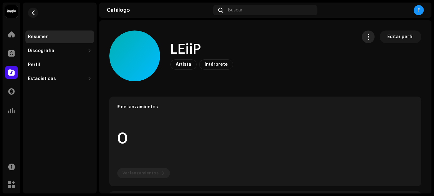
click at [365, 39] on span "button" at bounding box center [368, 36] width 6 height 5
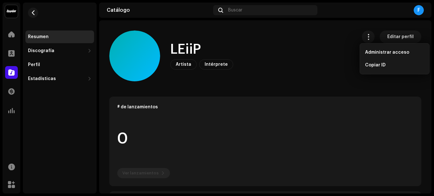
click at [390, 32] on span "Editar perfil" at bounding box center [400, 36] width 26 height 13
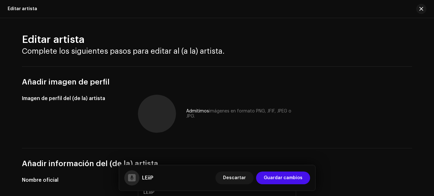
scroll to position [32, 0]
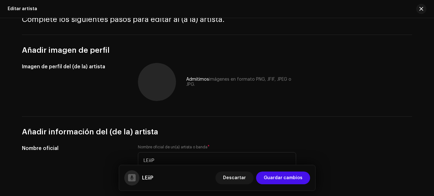
click at [130, 178] on div at bounding box center [132, 178] width 8 height 0
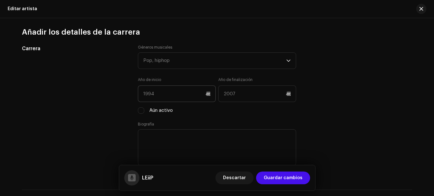
scroll to position [604, 0]
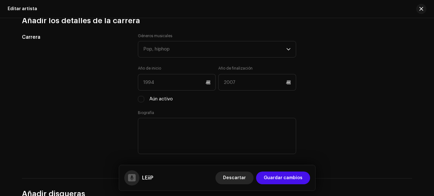
click at [240, 183] on span "Descartar" at bounding box center [234, 178] width 23 height 13
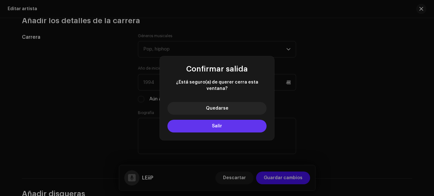
click at [245, 124] on button "Salir" at bounding box center [216, 126] width 99 height 13
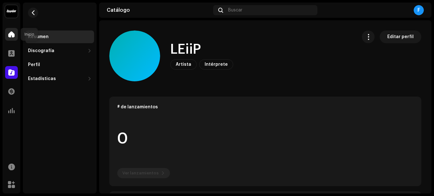
click at [9, 37] on span at bounding box center [11, 34] width 6 height 5
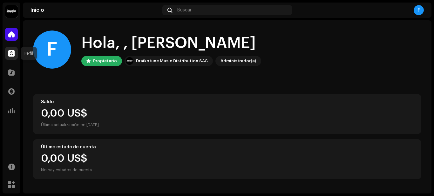
click at [14, 54] on span at bounding box center [11, 53] width 6 height 5
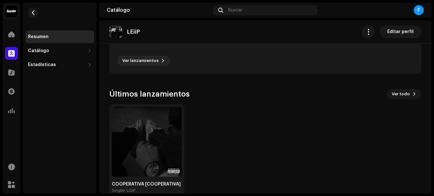
scroll to position [220, 0]
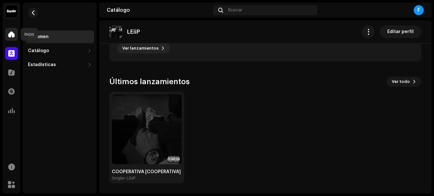
click at [6, 34] on div at bounding box center [11, 34] width 13 height 13
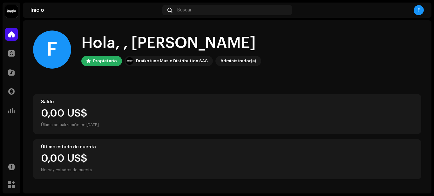
drag, startPoint x: 122, startPoint y: 2, endPoint x: 295, endPoint y: 64, distance: 183.4
click at [295, 64] on div "F Hola, , Franco Propietario Draikotune Music Distribution SAC Administrador(a)" at bounding box center [227, 49] width 388 height 38
